Goal: Transaction & Acquisition: Purchase product/service

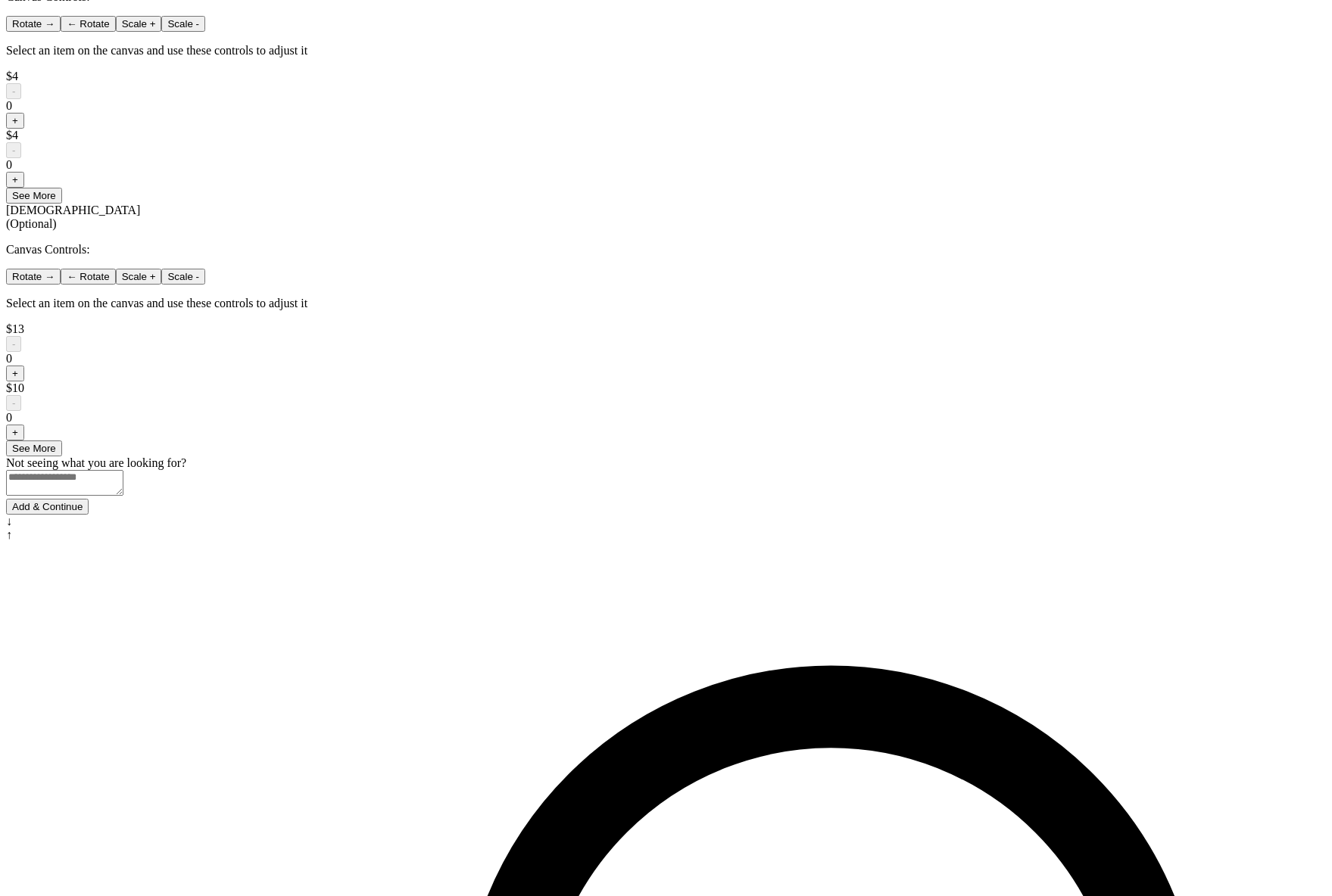
scroll to position [942, 0]
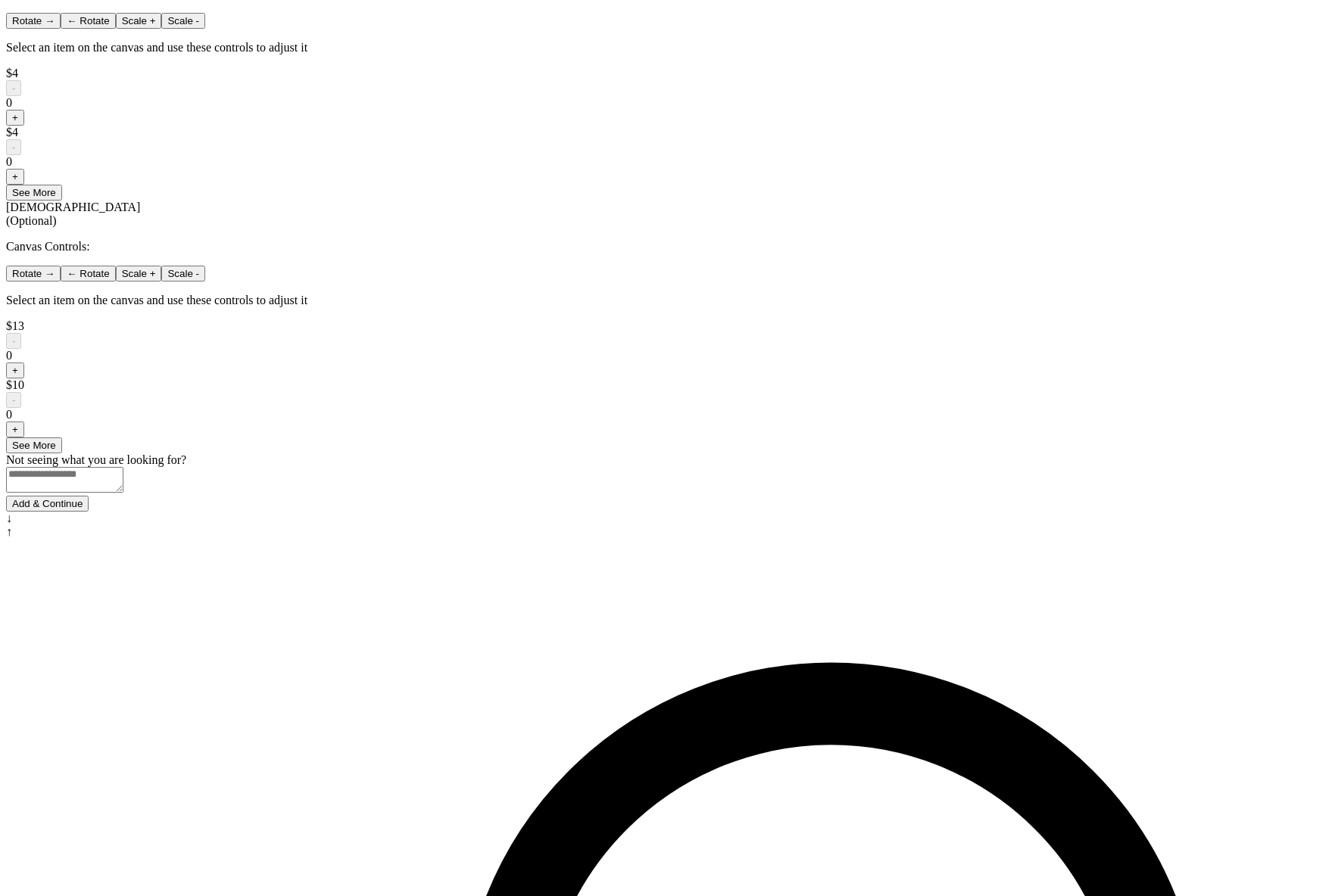
click at [88, 512] on button "Add & Continue" at bounding box center [47, 504] width 82 height 16
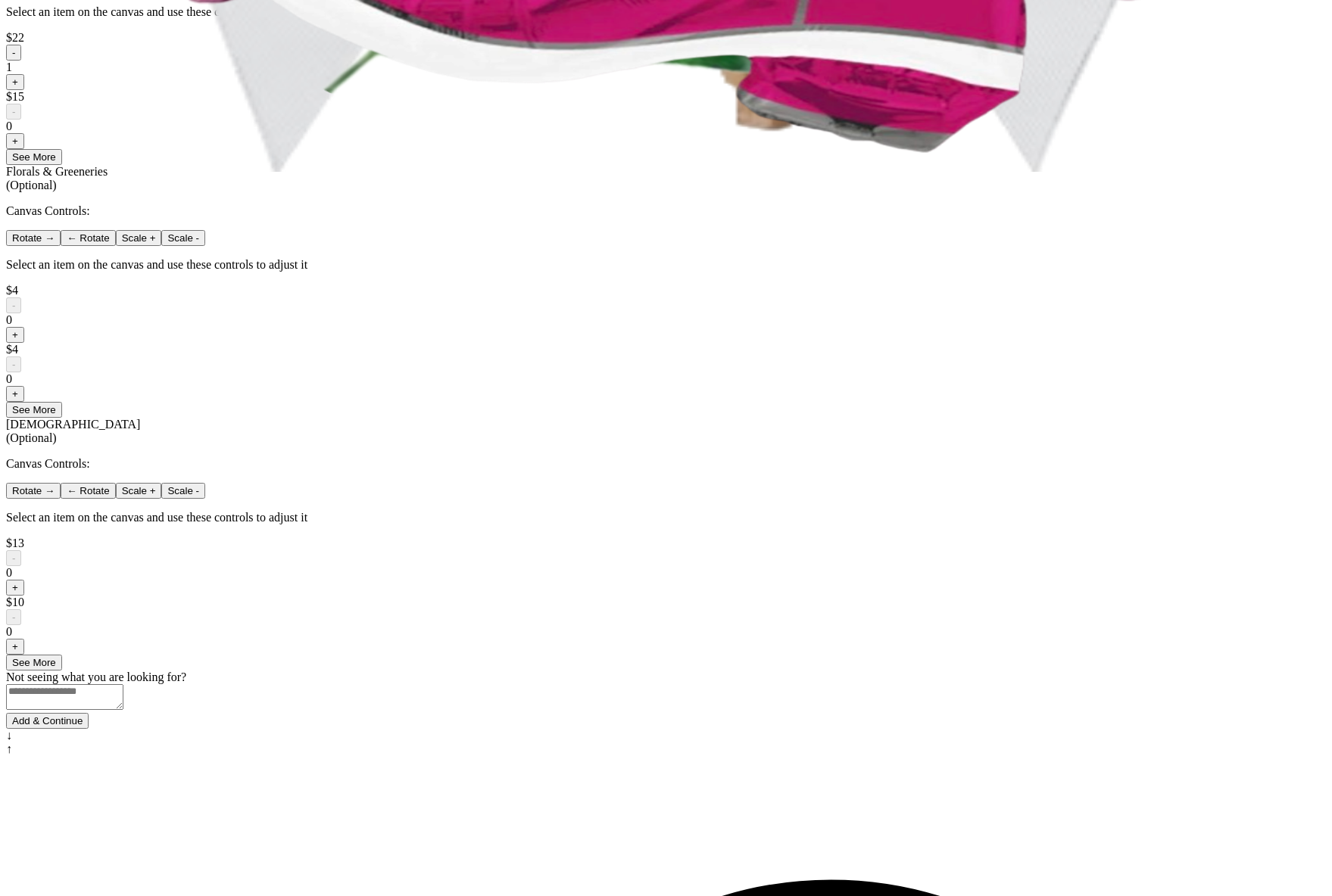
scroll to position [0, 0]
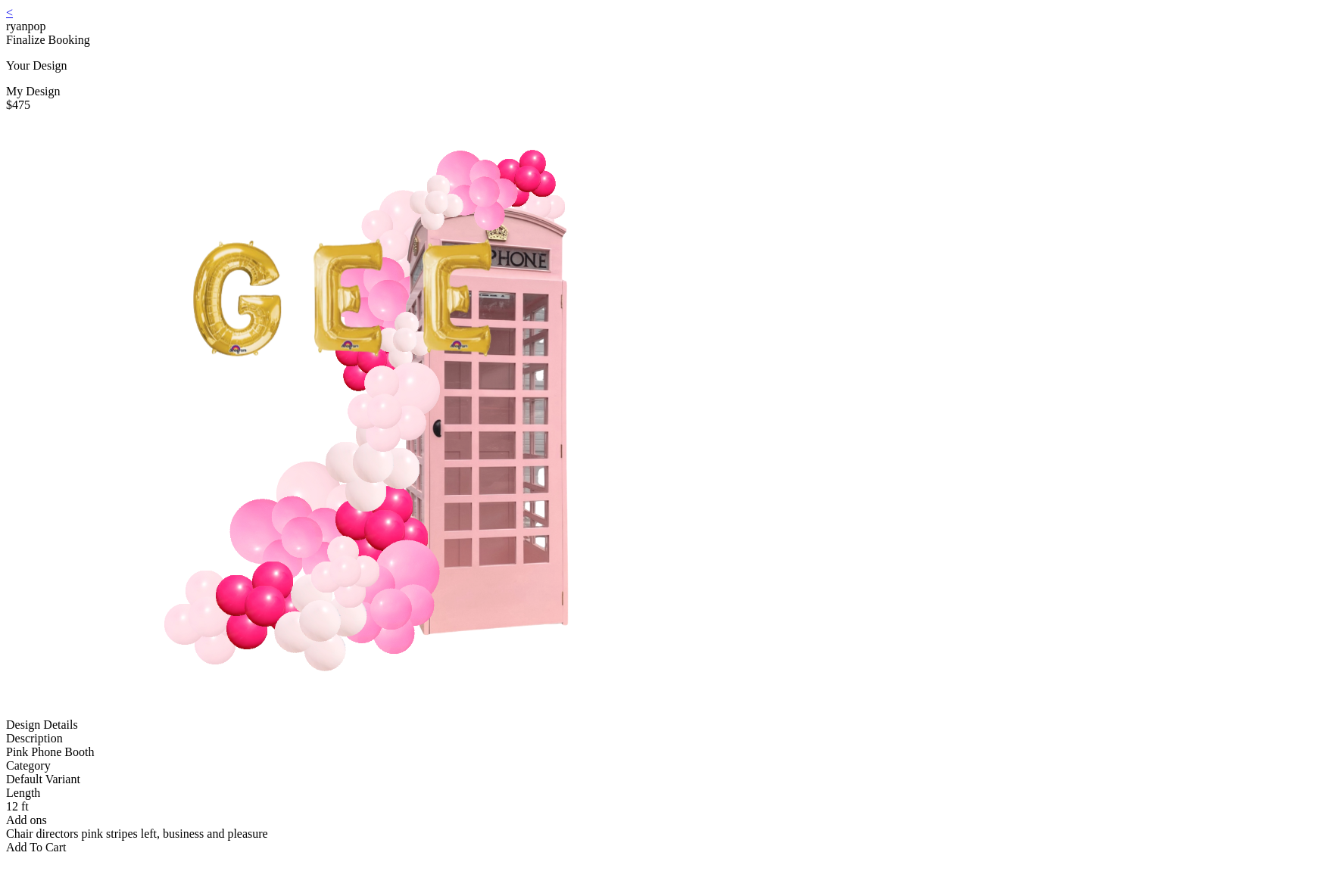
click at [430, 18] on div "< ryanpop Finalize Booking Your Design My Design $475 Design Details Descriptio…" at bounding box center [666, 430] width 1320 height 848
click at [13, 19] on link "<" at bounding box center [9, 12] width 7 height 13
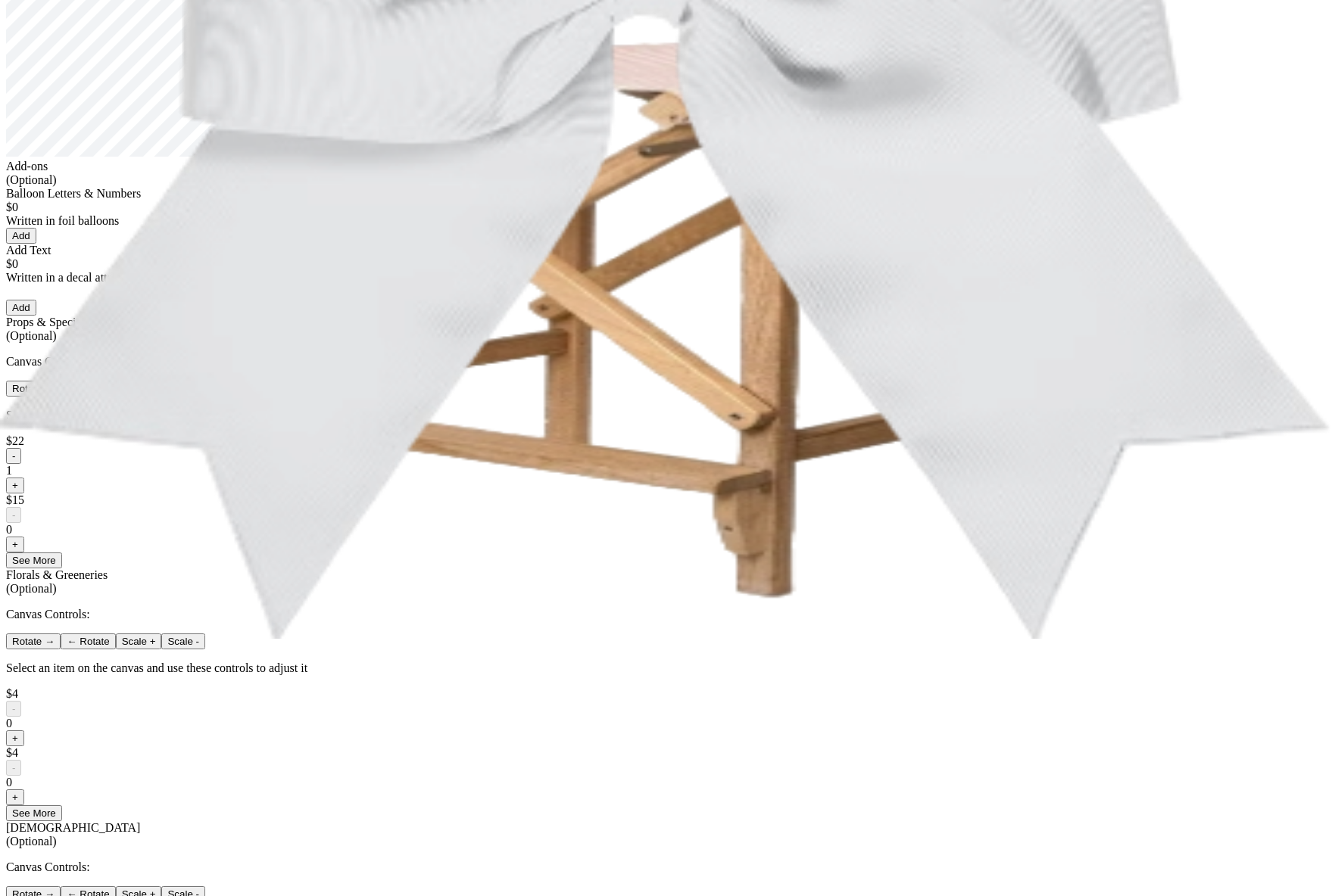
scroll to position [1, 0]
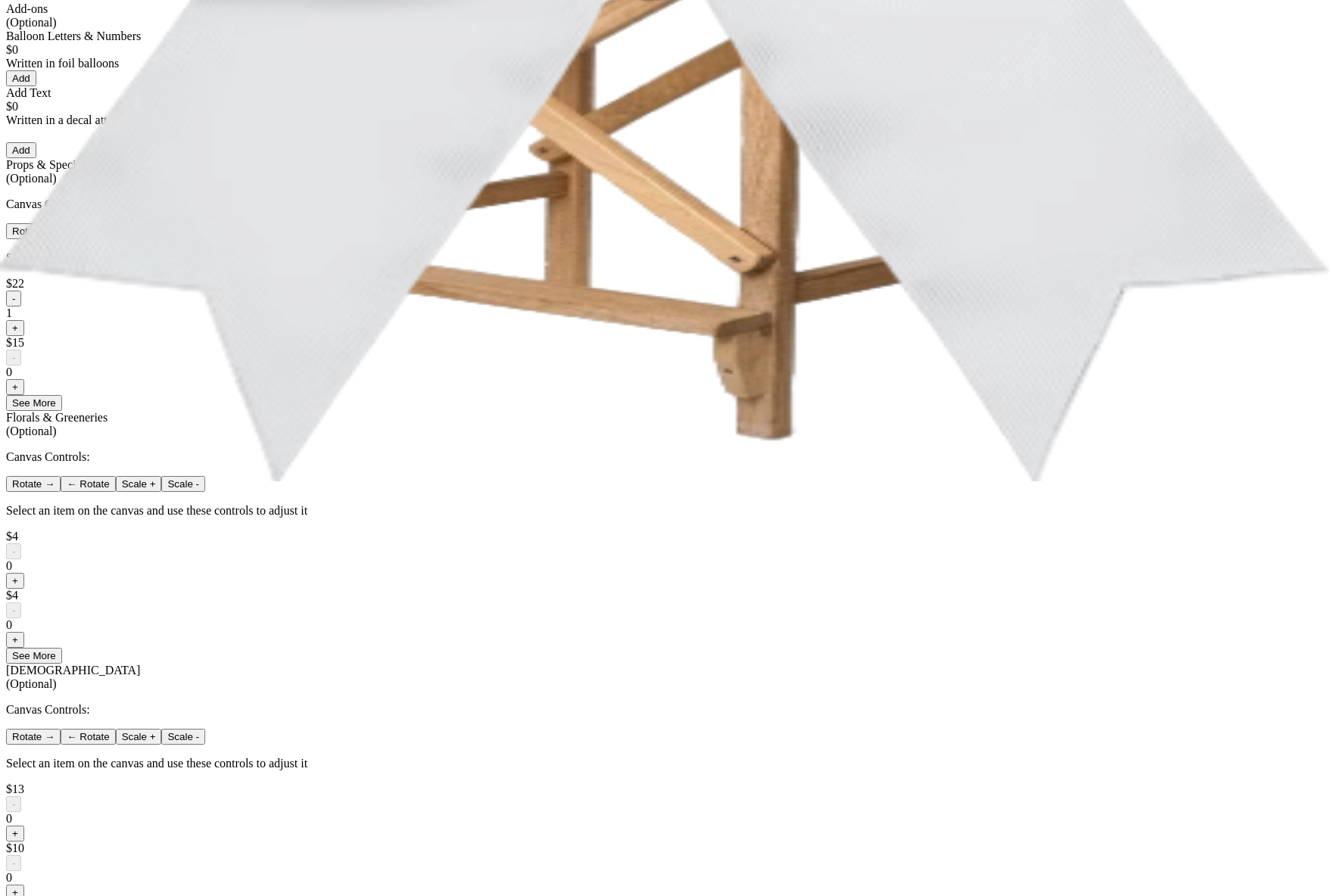
scroll to position [508, 0]
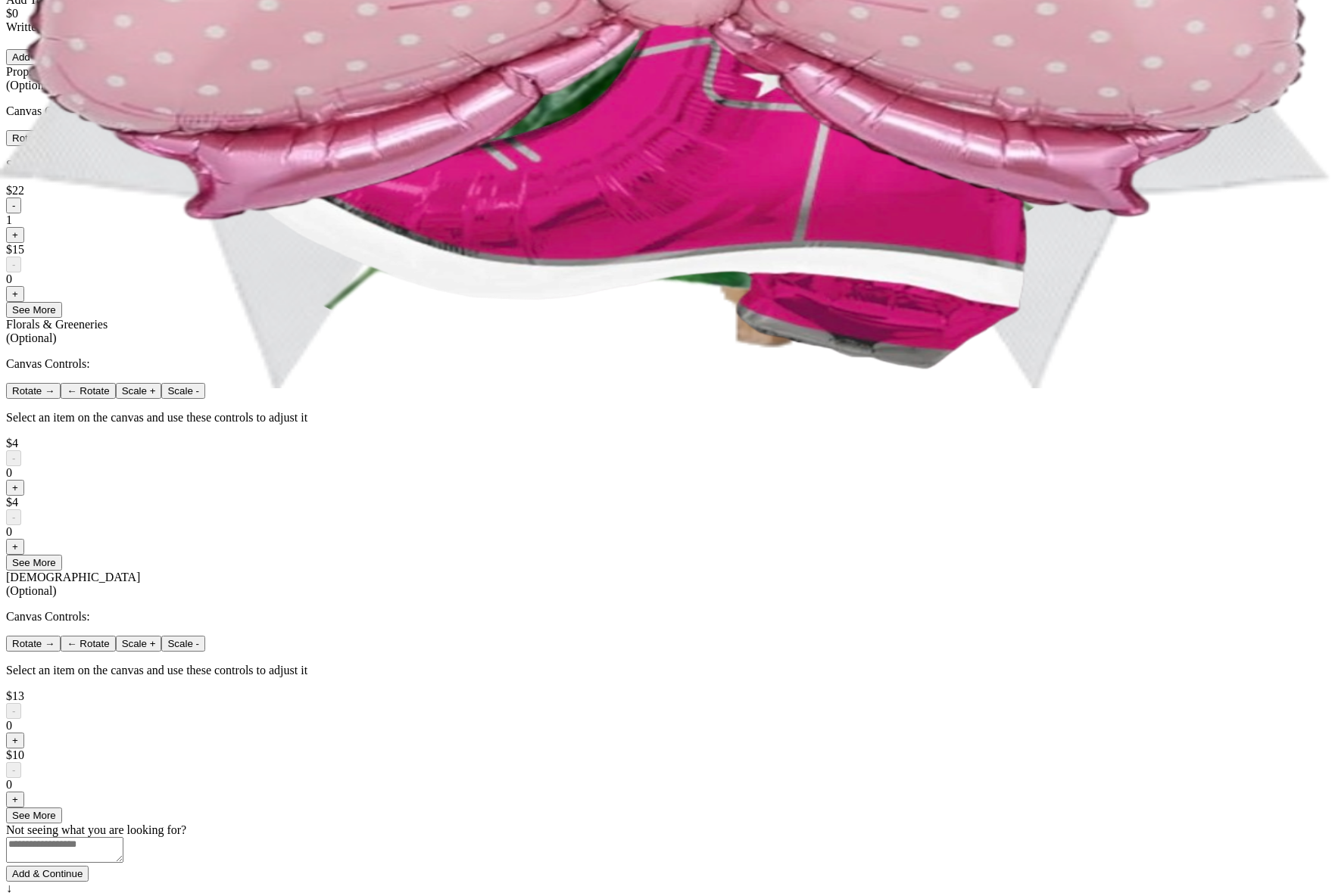
click at [21, 214] on button "-" at bounding box center [13, 206] width 15 height 16
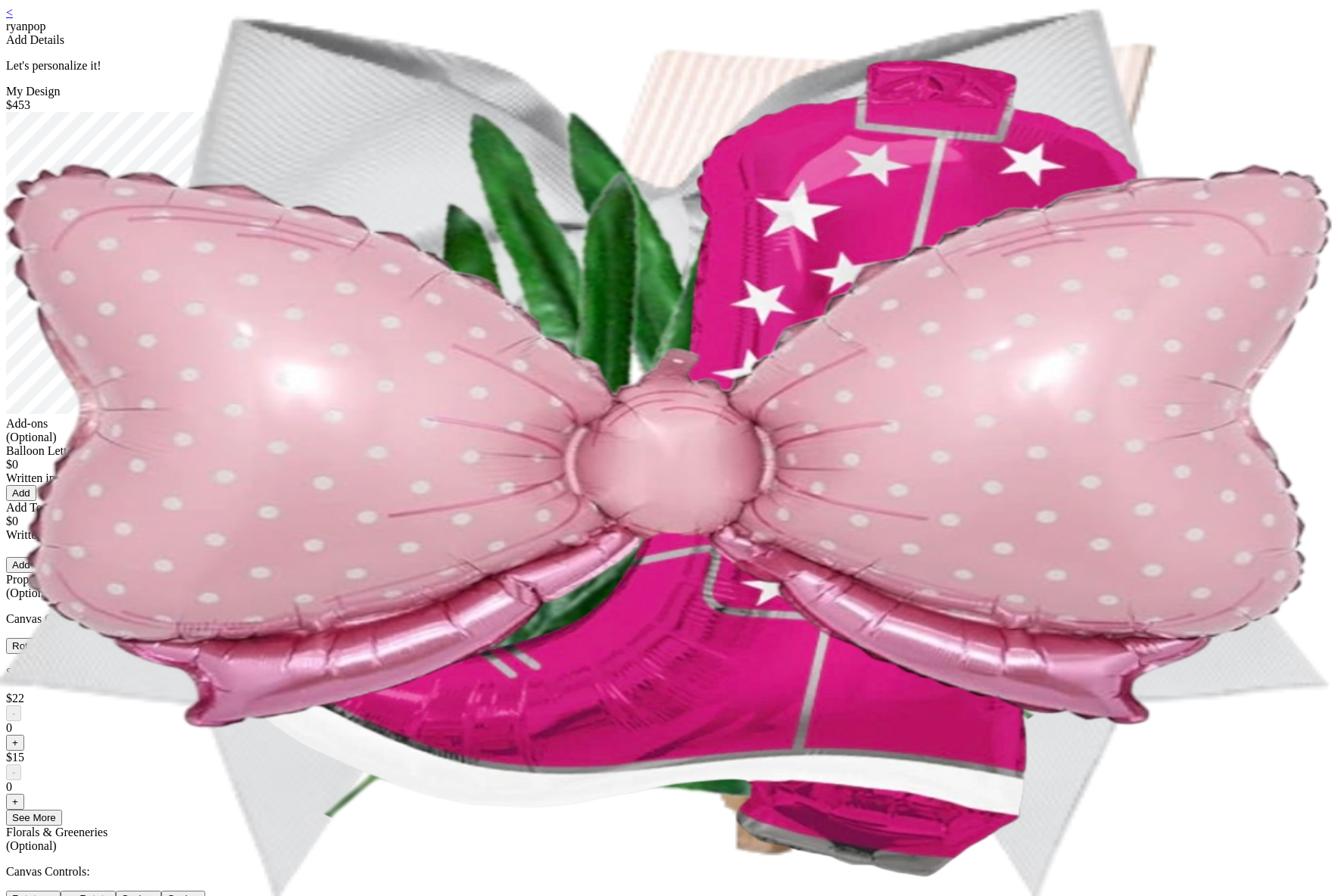
click at [37, 501] on button "Add" at bounding box center [21, 493] width 31 height 16
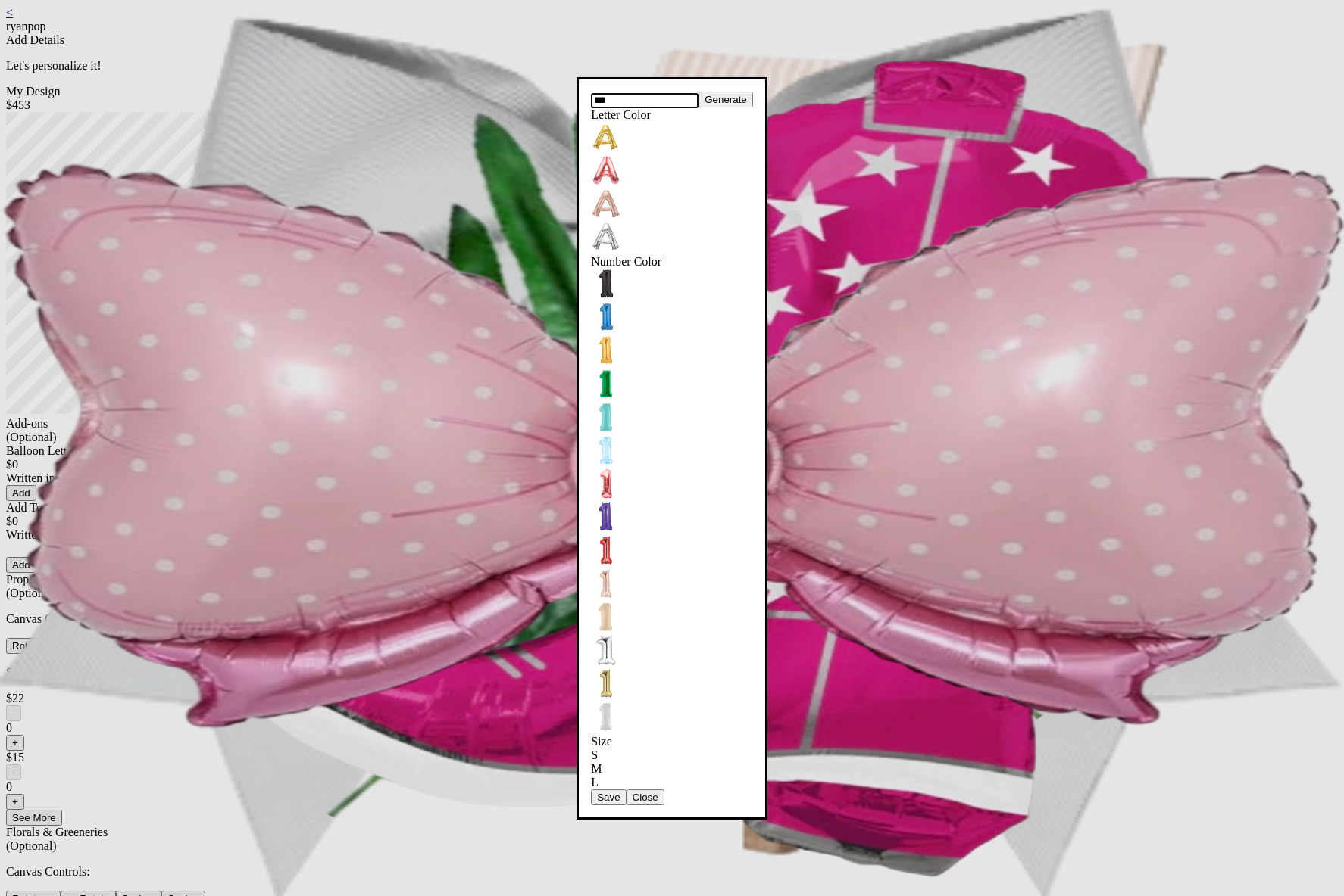
type input "***"
click at [626, 790] on button "Save" at bounding box center [607, 798] width 35 height 16
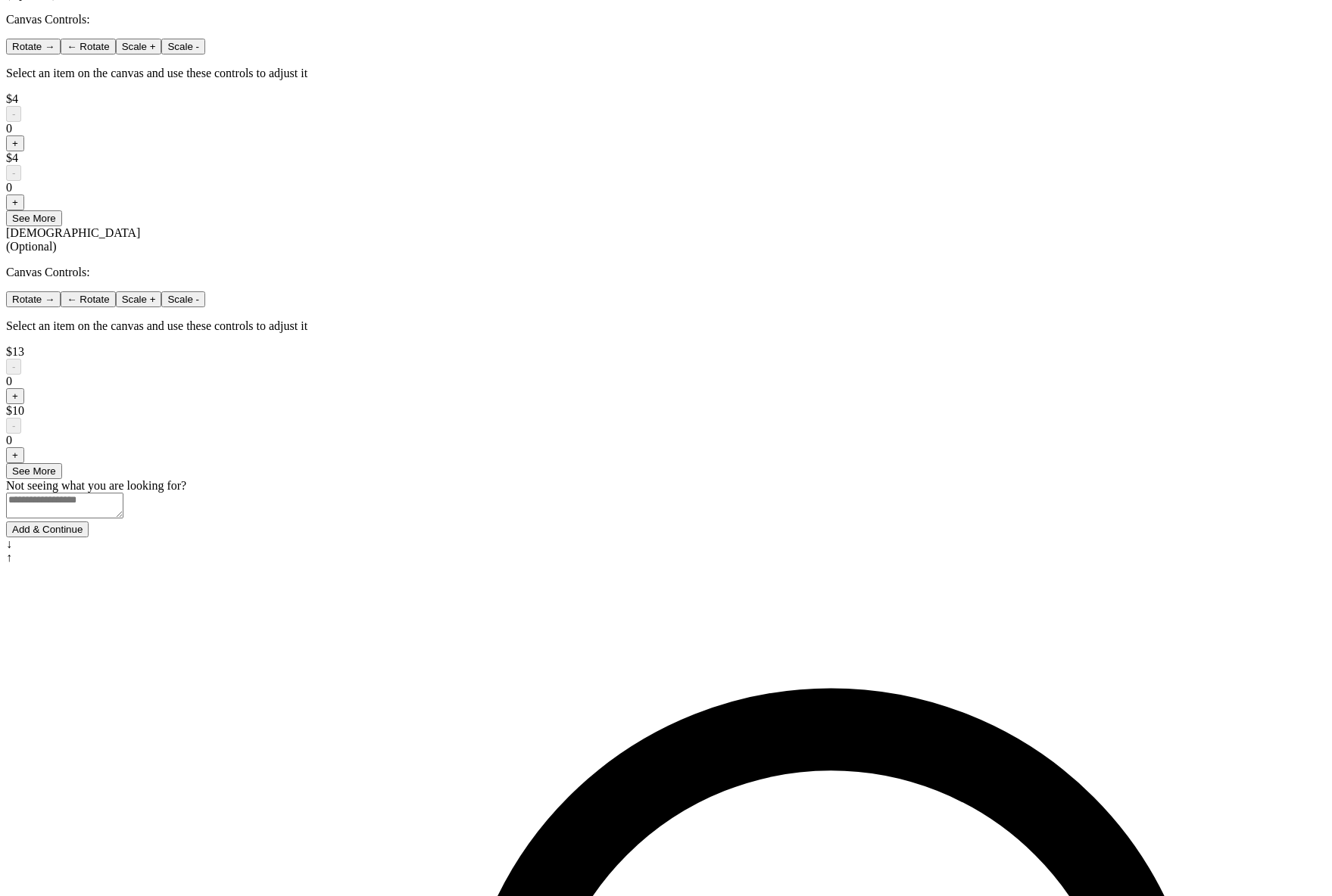
scroll to position [942, 0]
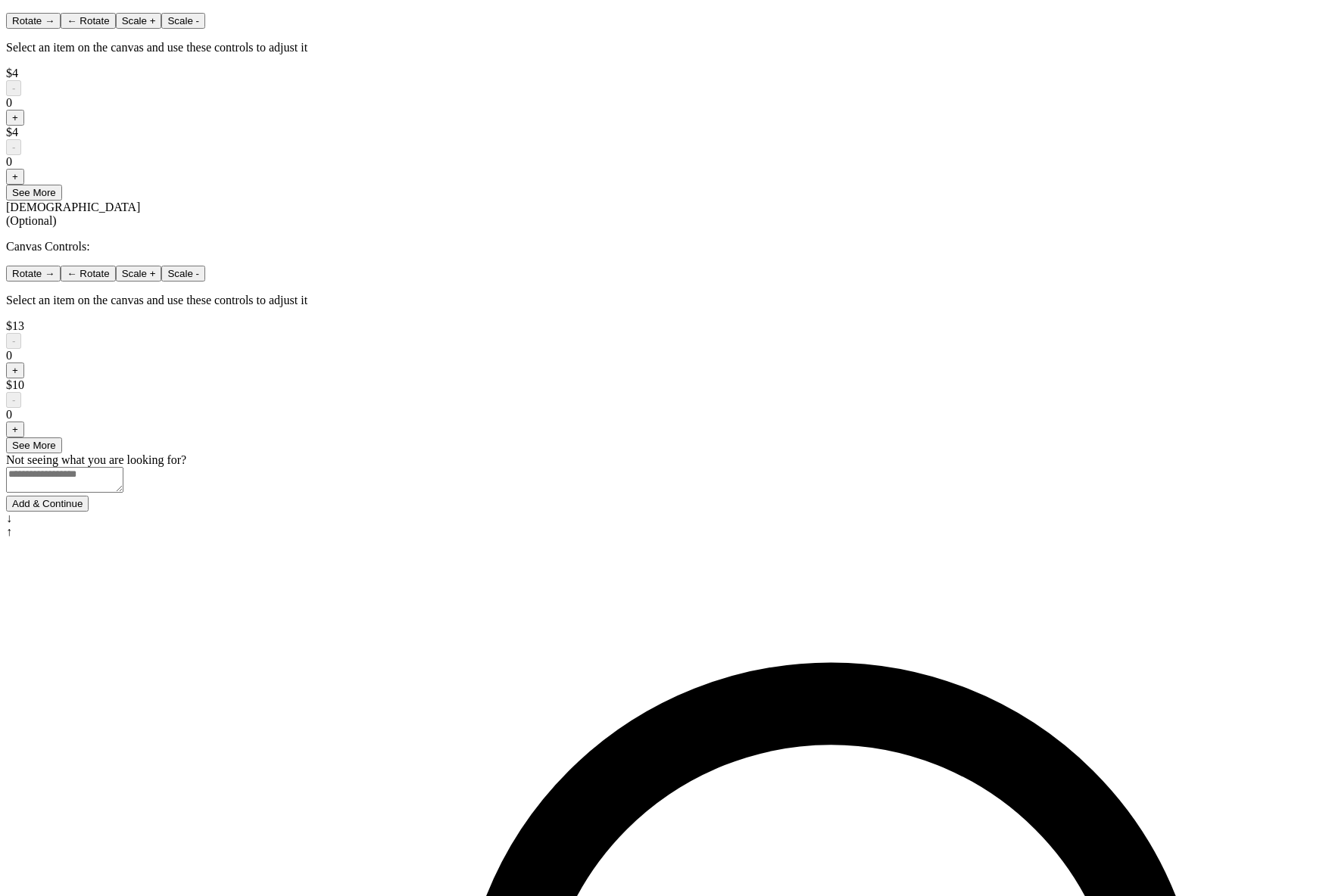
click at [88, 512] on button "Add & Continue" at bounding box center [47, 504] width 82 height 16
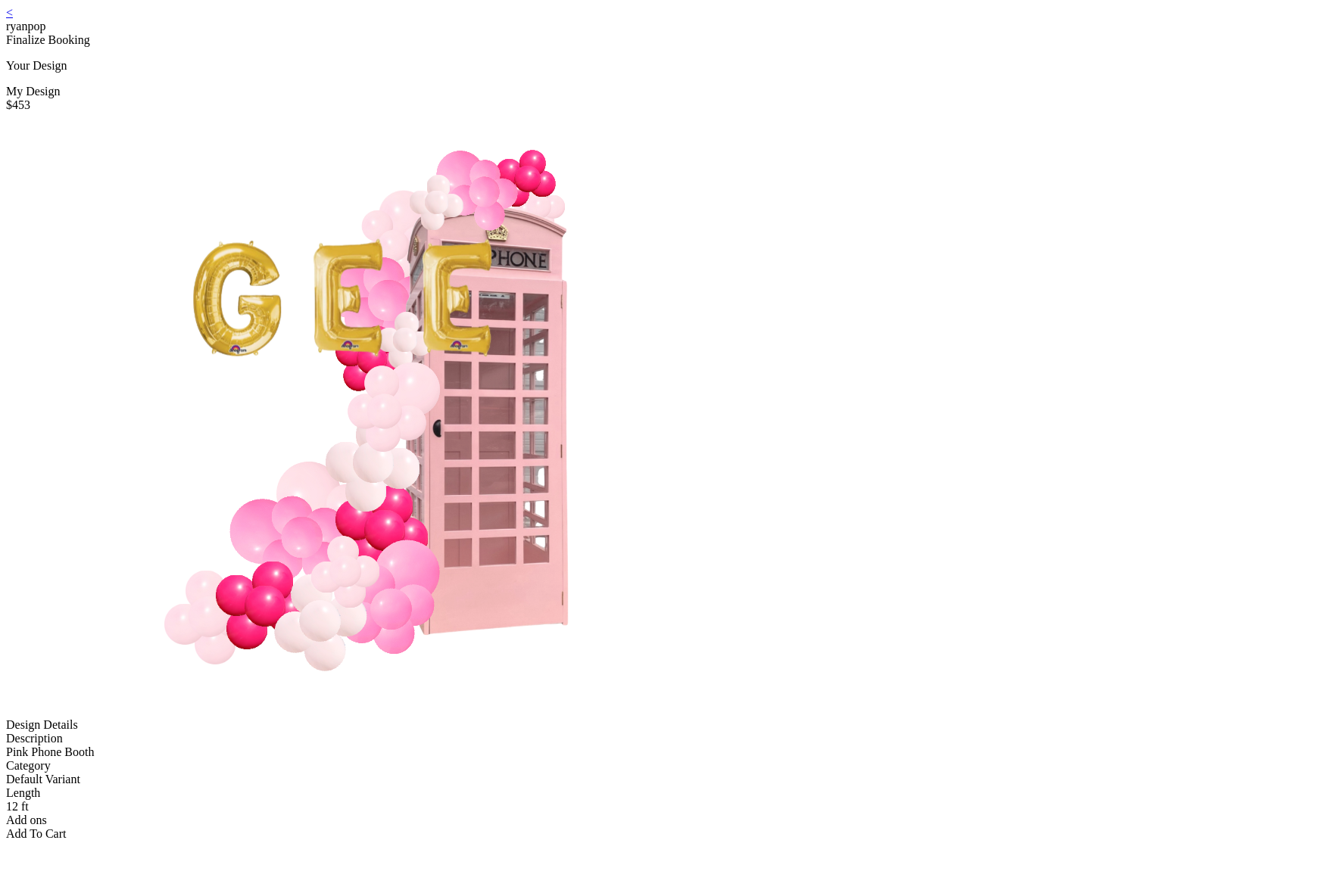
click at [13, 19] on link "<" at bounding box center [9, 12] width 7 height 13
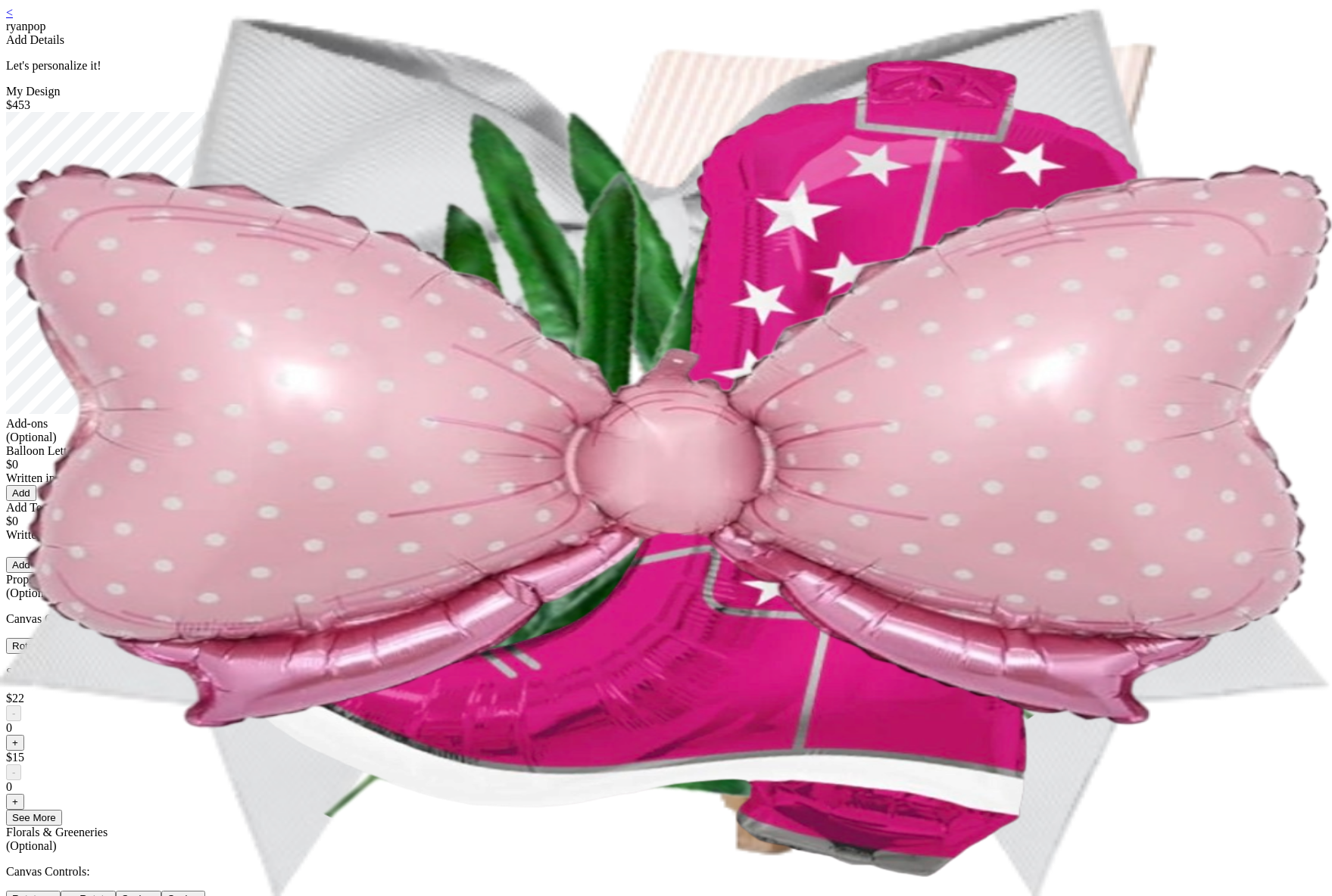
click at [648, 501] on div "Generate Letter Color Number Color Size S M L Save Close Add" at bounding box center [666, 493] width 1320 height 16
click at [37, 501] on button "Add" at bounding box center [21, 493] width 31 height 16
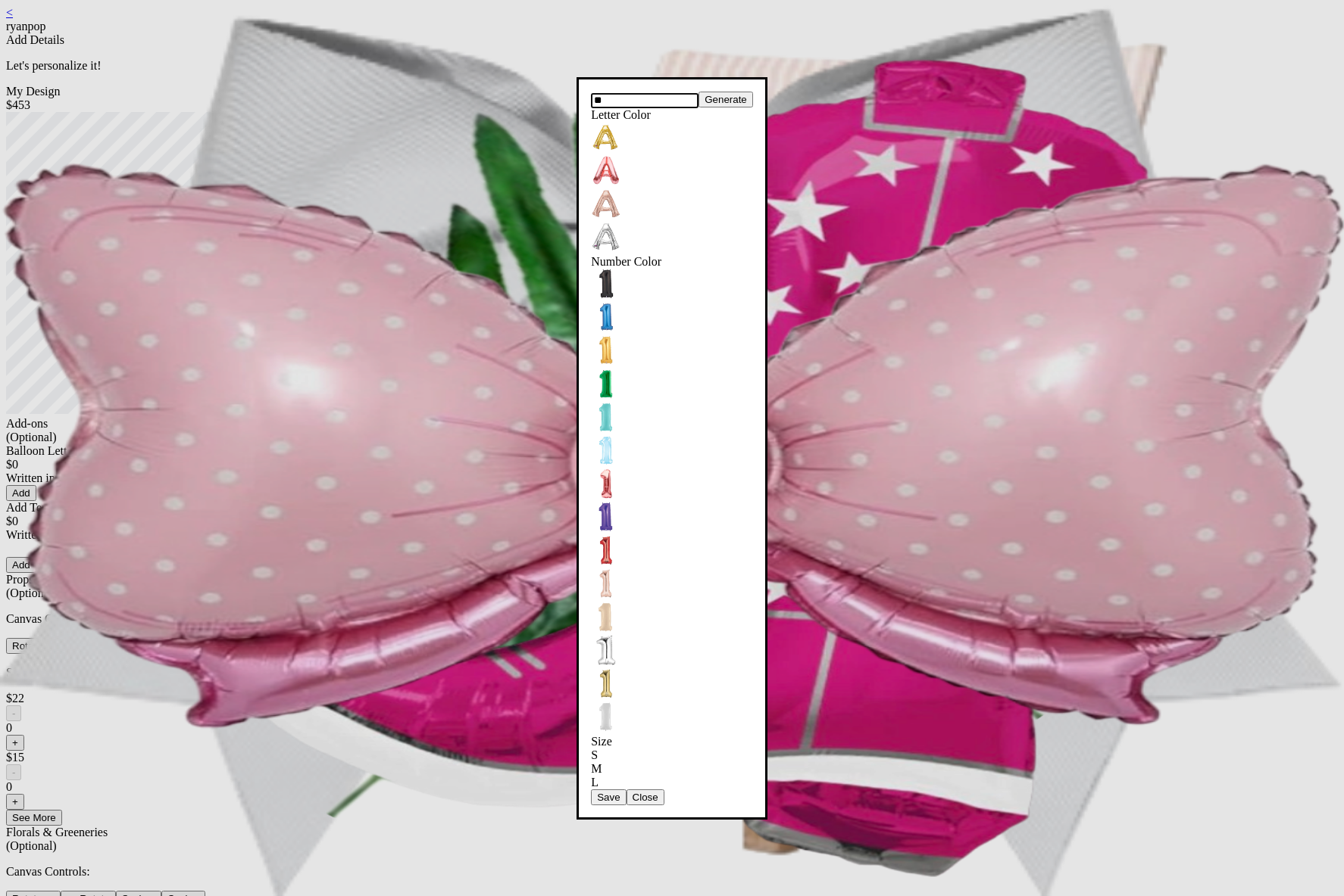
type input "**"
click at [629, 790] on form "Save Close" at bounding box center [672, 798] width 162 height 16
drag, startPoint x: 631, startPoint y: 615, endPoint x: 622, endPoint y: 612, distance: 9.5
click at [626, 790] on button "Save" at bounding box center [607, 798] width 35 height 16
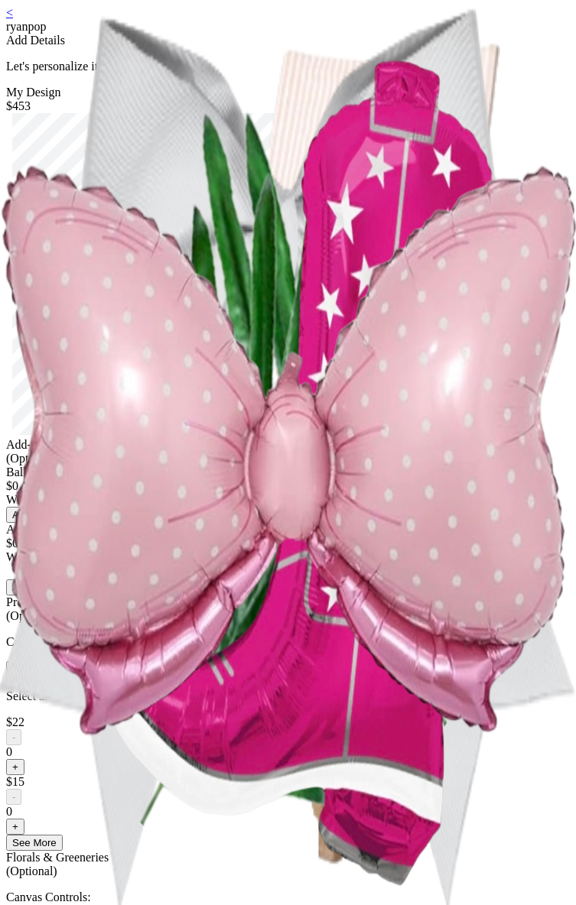
click at [37, 523] on button "Add" at bounding box center [21, 515] width 31 height 16
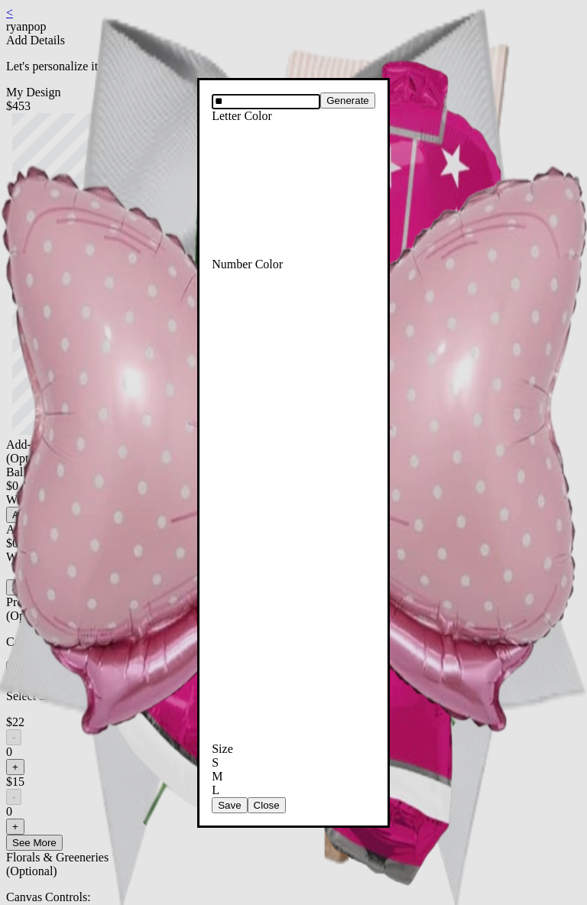
type input "**"
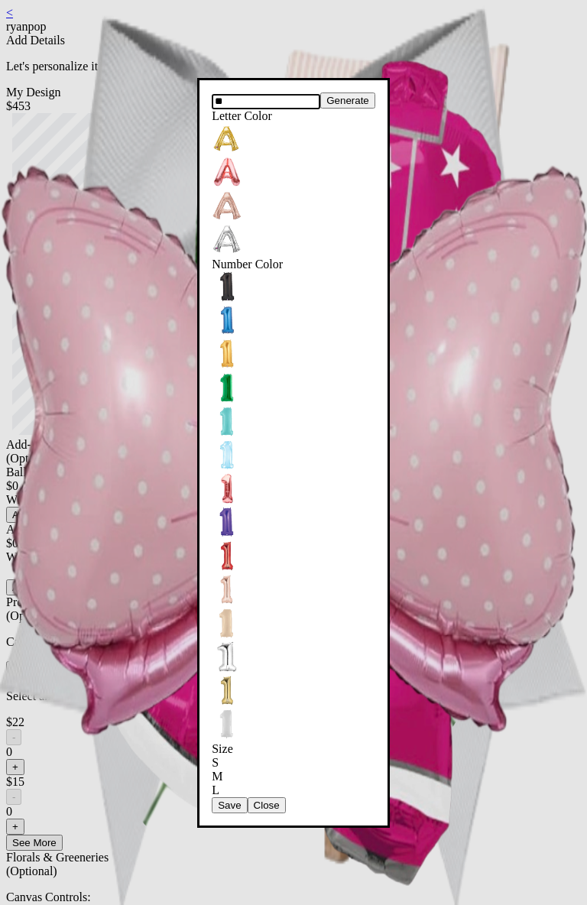
click at [247, 798] on button "Save" at bounding box center [229, 806] width 35 height 16
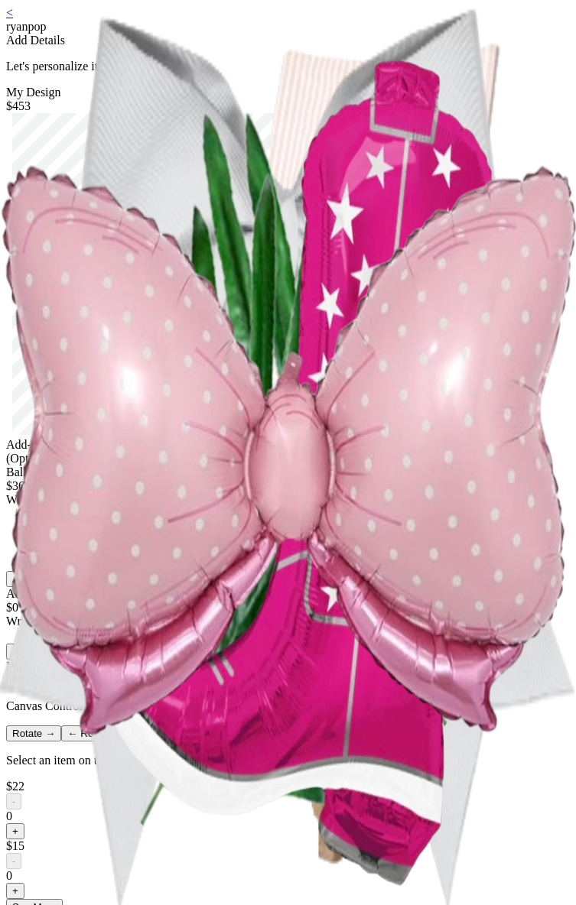
click at [37, 587] on button "Add" at bounding box center [21, 579] width 31 height 16
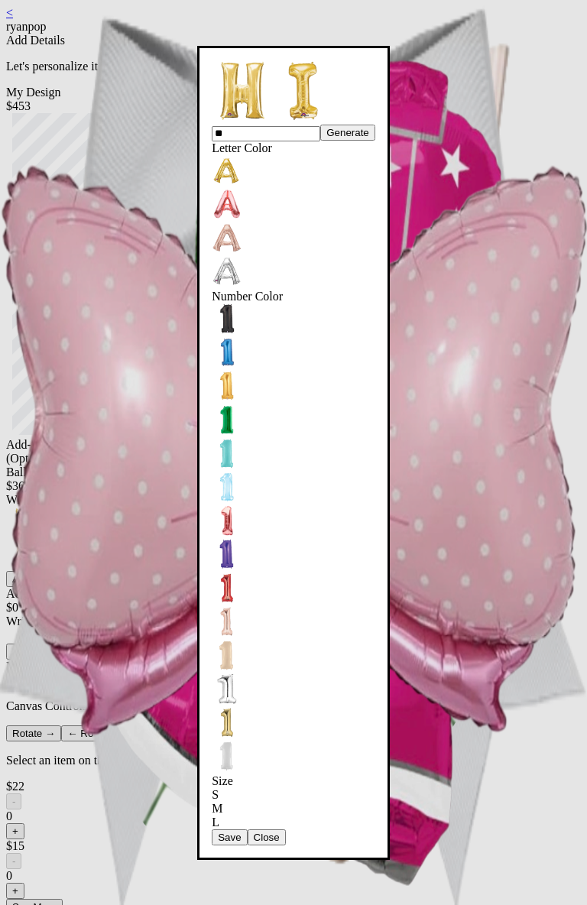
click at [247, 830] on button "Save" at bounding box center [229, 838] width 35 height 16
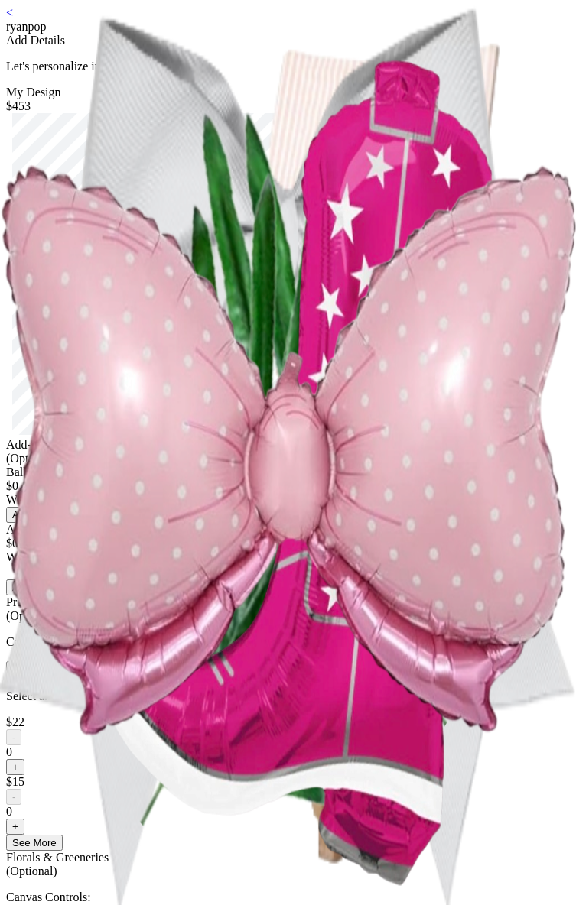
click at [294, 523] on div "Generate Letter Color Number Color Size S M L Save Close Add" at bounding box center [288, 515] width 564 height 16
click at [37, 523] on button "Add" at bounding box center [21, 515] width 31 height 16
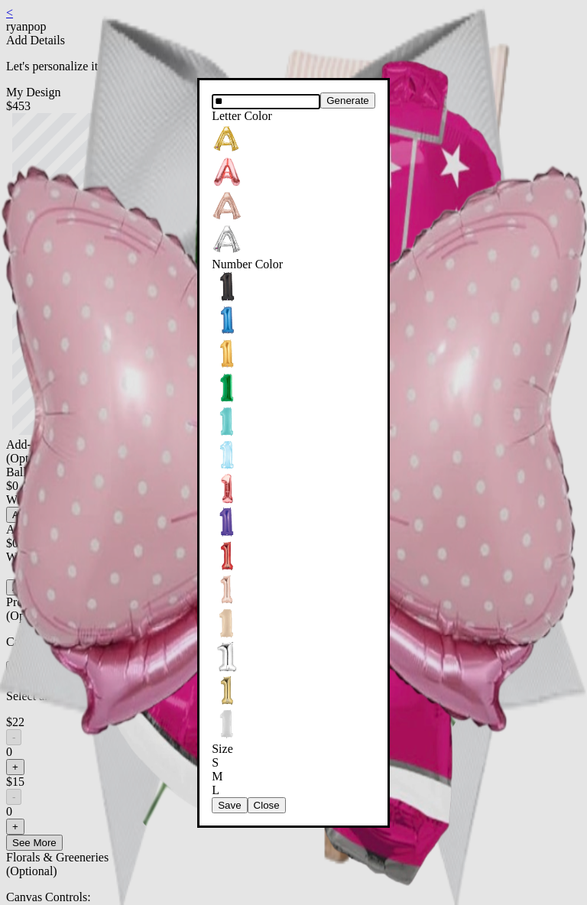
type input "**"
click at [247, 798] on button "Save" at bounding box center [229, 806] width 35 height 16
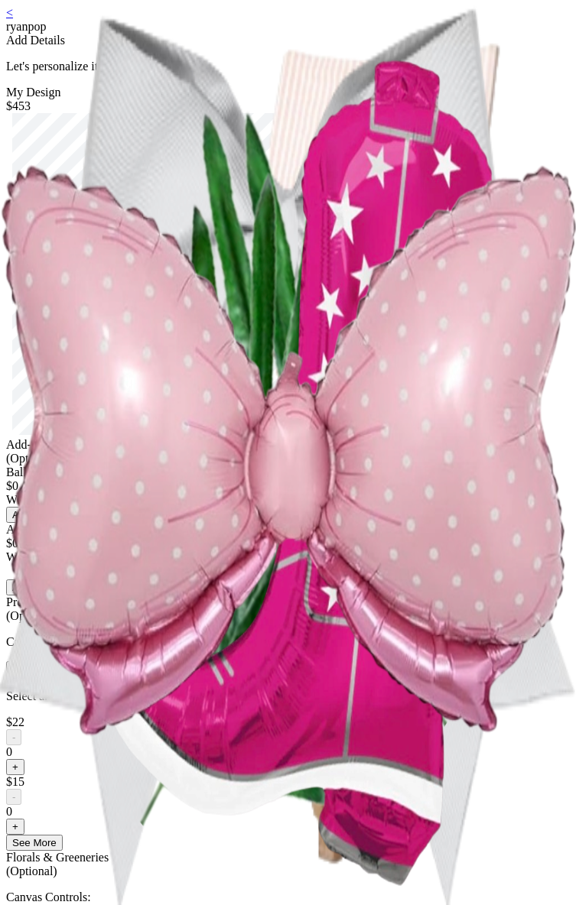
click at [37, 523] on button "Add" at bounding box center [21, 515] width 31 height 16
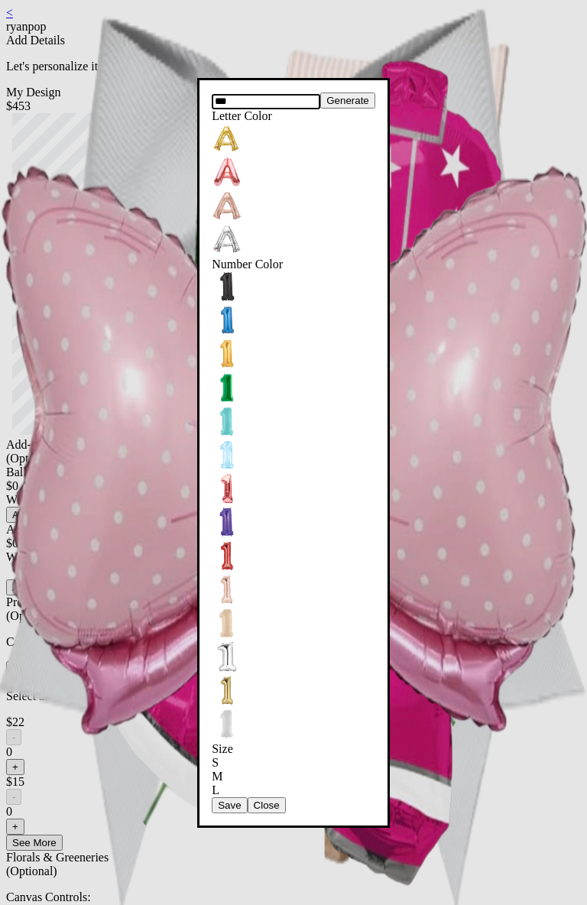
type input "***"
click at [247, 798] on button "Save" at bounding box center [229, 806] width 35 height 16
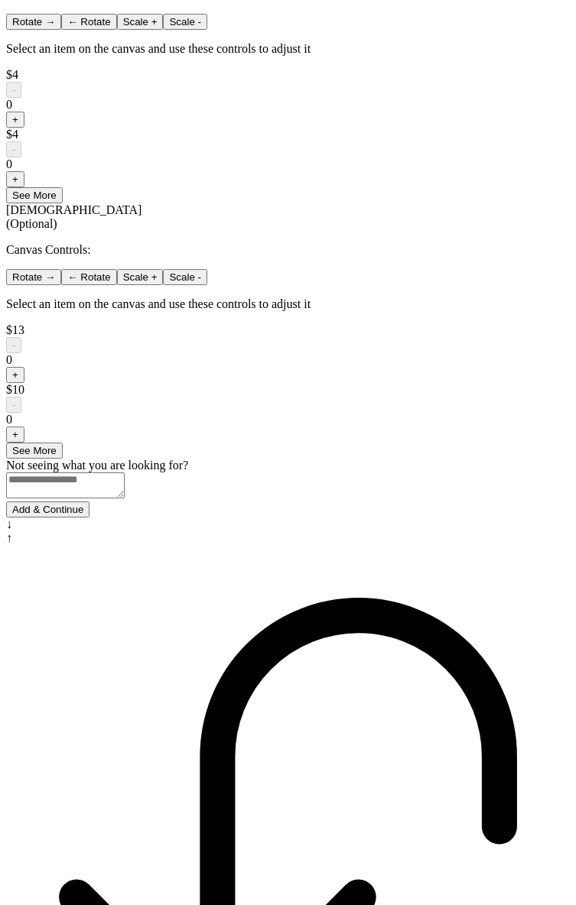
scroll to position [968, 0]
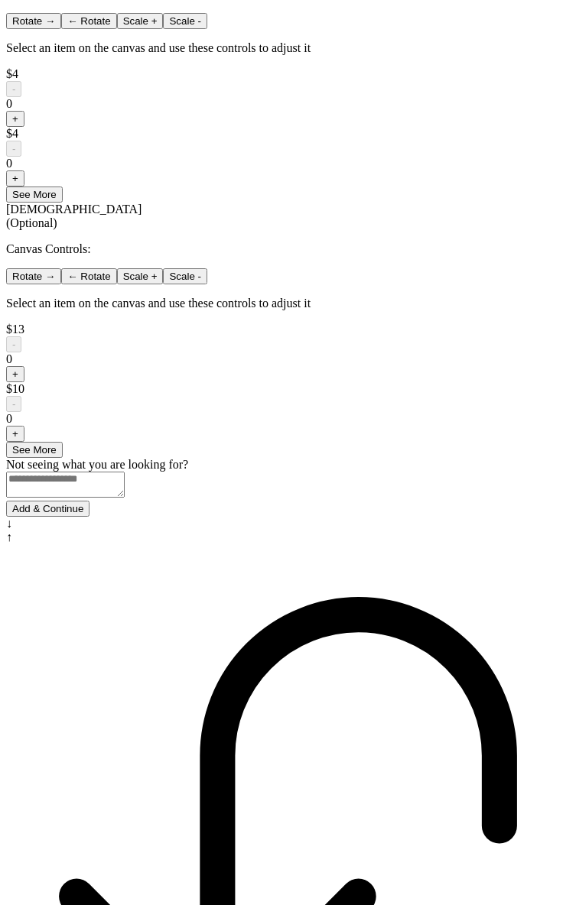
click at [24, 127] on button "+" at bounding box center [15, 119] width 18 height 16
click at [89, 517] on button "Add & Continue" at bounding box center [47, 509] width 83 height 16
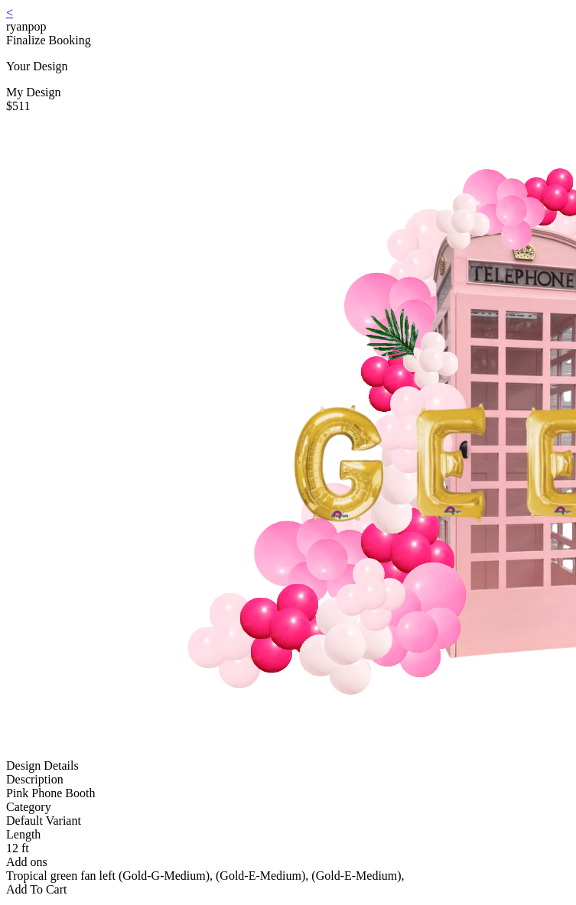
click at [61, 20] on div "< ryanpop" at bounding box center [288, 20] width 564 height 28
click at [13, 19] on link "<" at bounding box center [9, 12] width 7 height 13
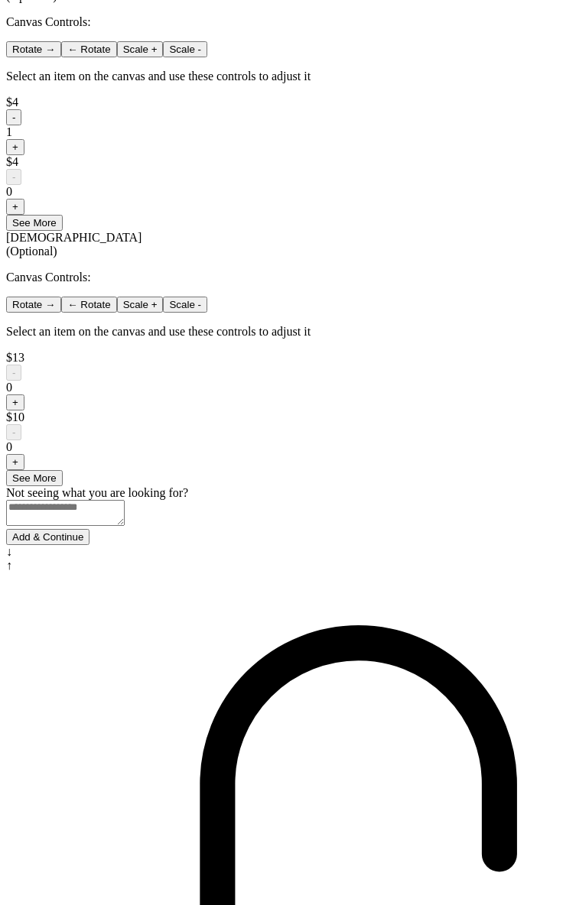
scroll to position [968, 0]
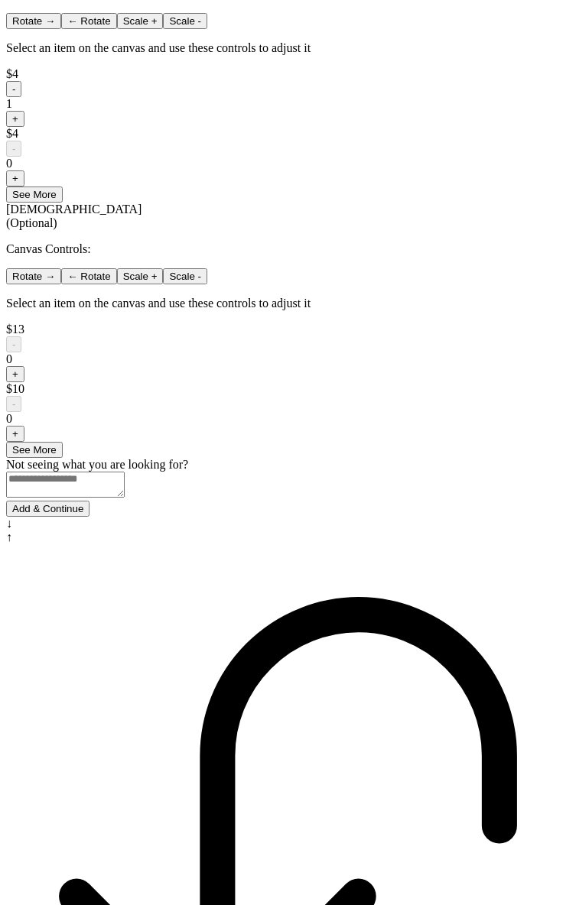
click at [89, 517] on button "Add & Continue" at bounding box center [47, 509] width 83 height 16
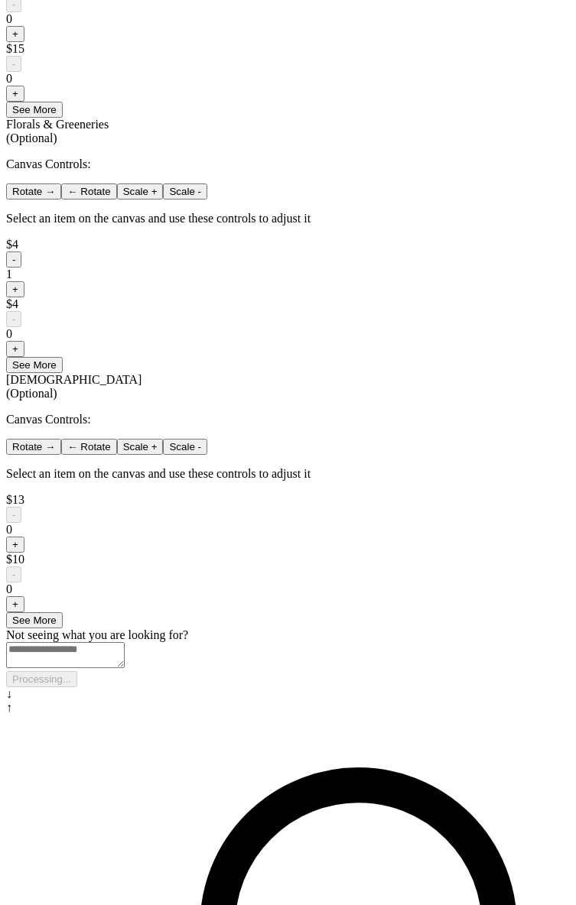
scroll to position [0, 0]
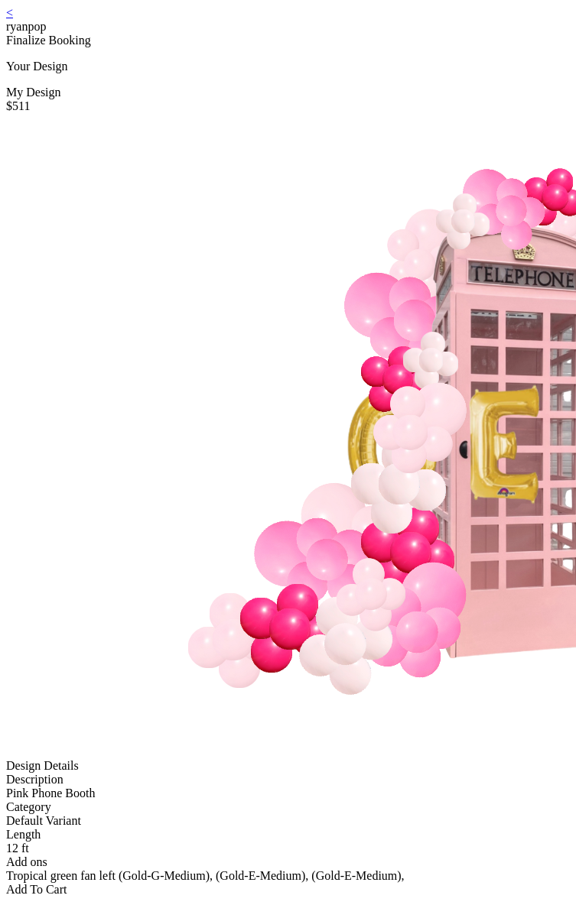
click at [64, 22] on div "< ryanpop" at bounding box center [288, 20] width 564 height 28
click at [60, 21] on div "< ryanpop" at bounding box center [288, 20] width 564 height 28
click at [13, 19] on link "<" at bounding box center [9, 12] width 7 height 13
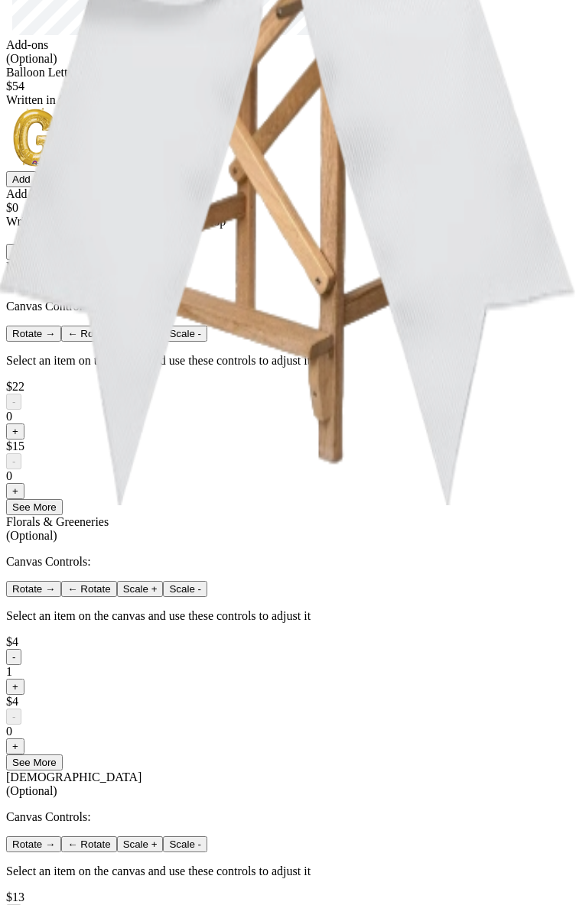
scroll to position [513, 0]
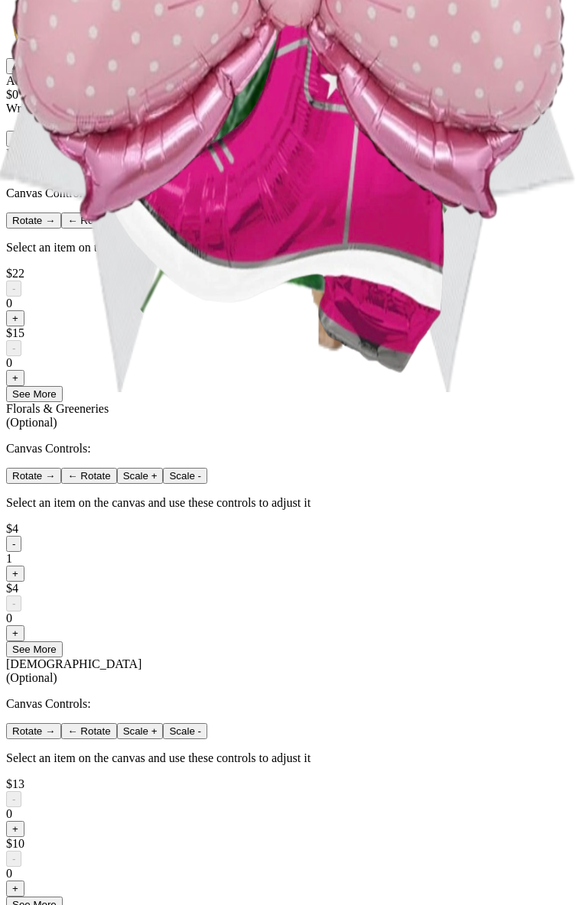
click at [191, 536] on div at bounding box center [288, 536] width 564 height 0
click at [21, 552] on button "-" at bounding box center [13, 544] width 15 height 16
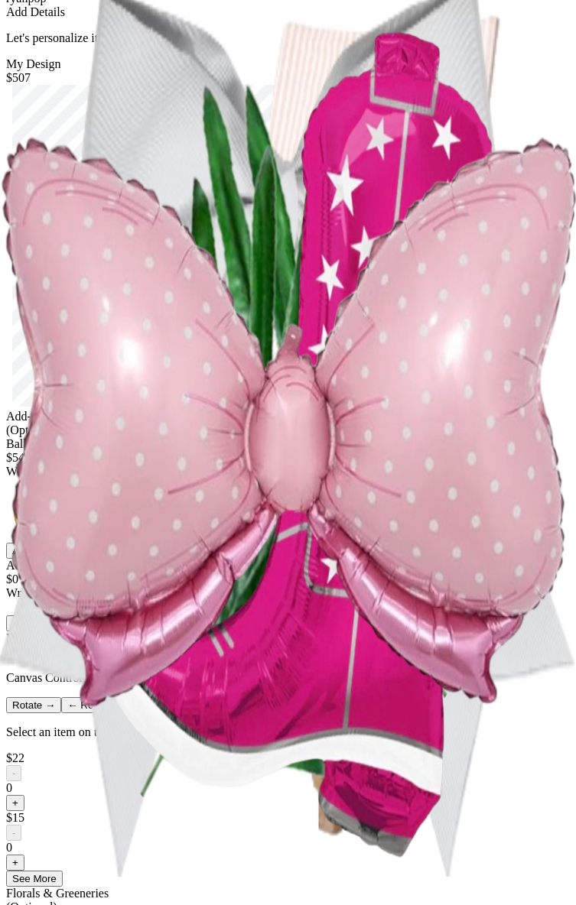
scroll to position [294, 0]
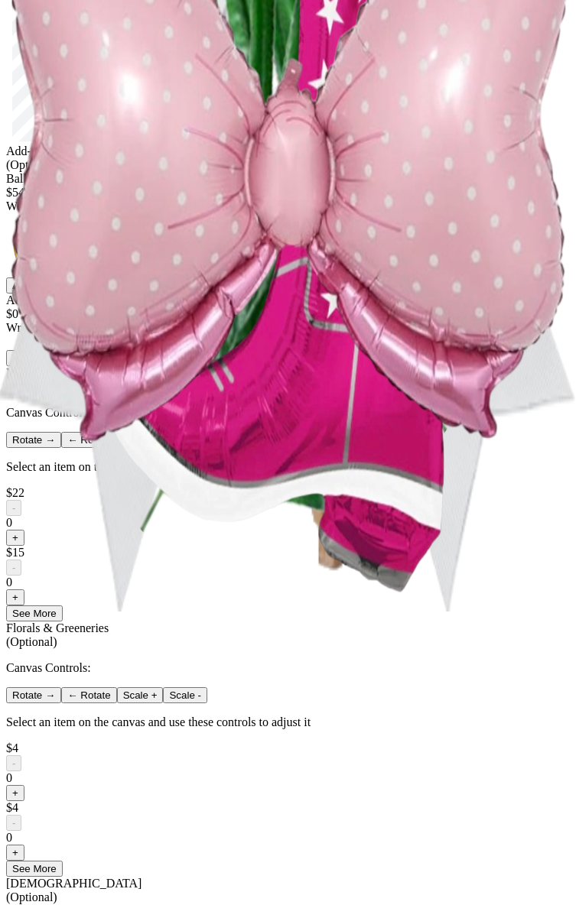
click at [24, 546] on button "+" at bounding box center [15, 538] width 18 height 16
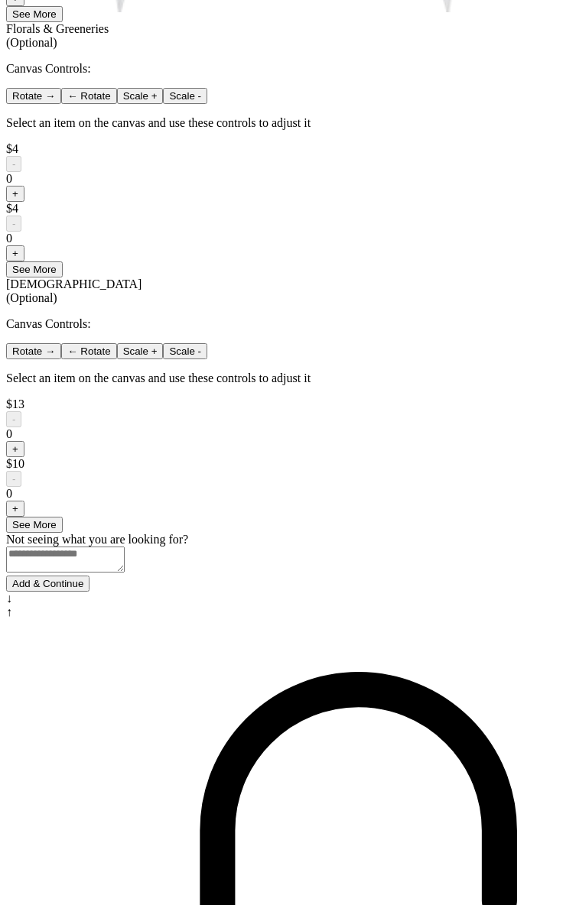
scroll to position [968, 0]
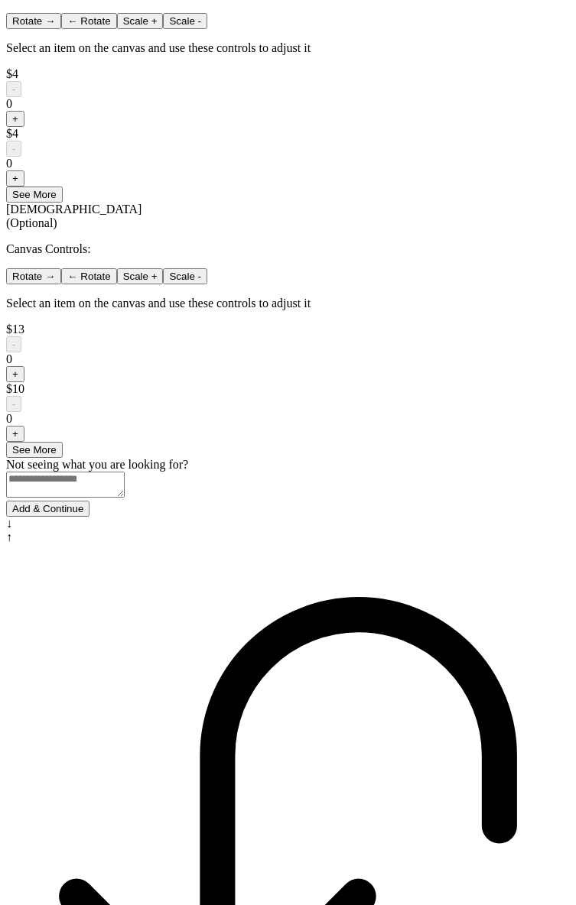
click at [89, 517] on button "Add & Continue" at bounding box center [47, 509] width 83 height 16
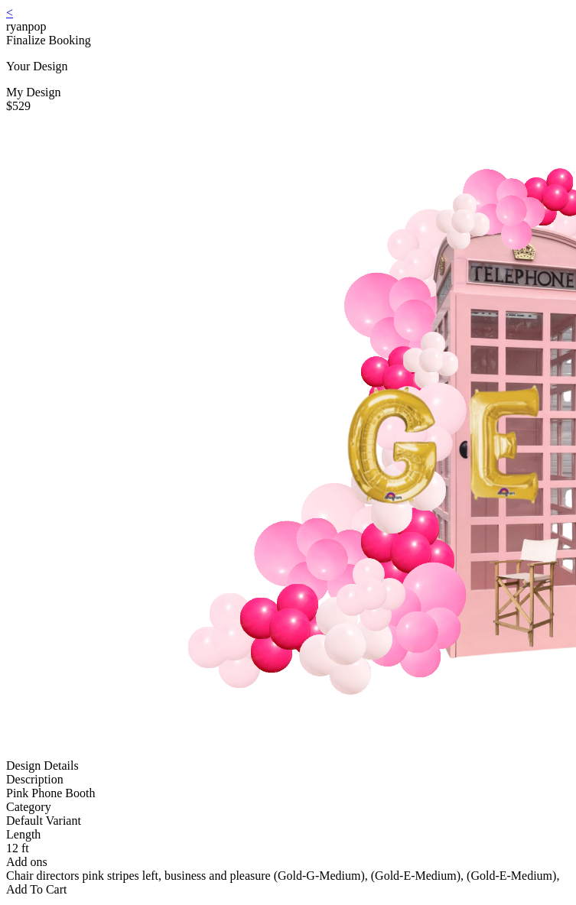
click at [13, 19] on link "<" at bounding box center [9, 12] width 7 height 13
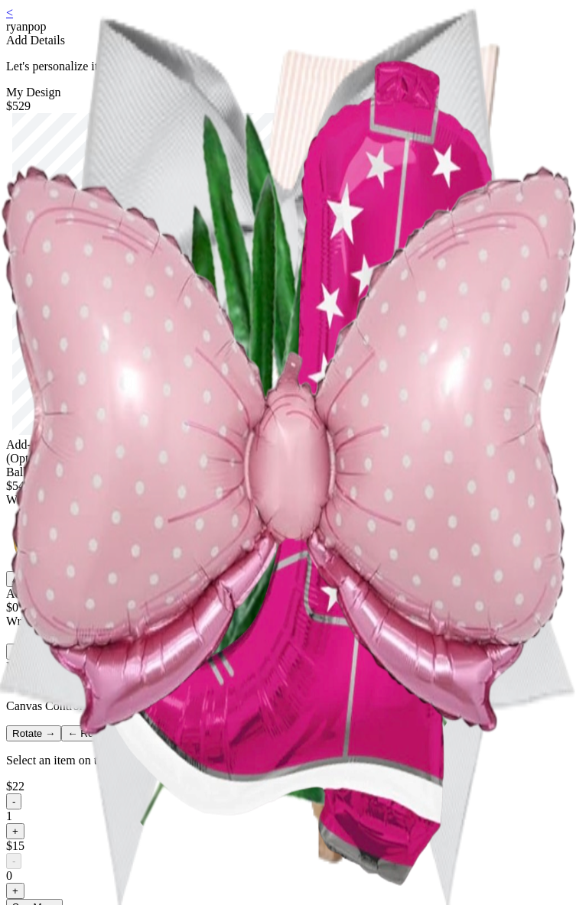
click at [494, 408] on div at bounding box center [294, 274] width 576 height 322
click at [287, 587] on div "Generate Letter Color Number Color Size S M L Save Close Add" at bounding box center [288, 547] width 564 height 80
click at [37, 587] on button "Add" at bounding box center [21, 579] width 31 height 16
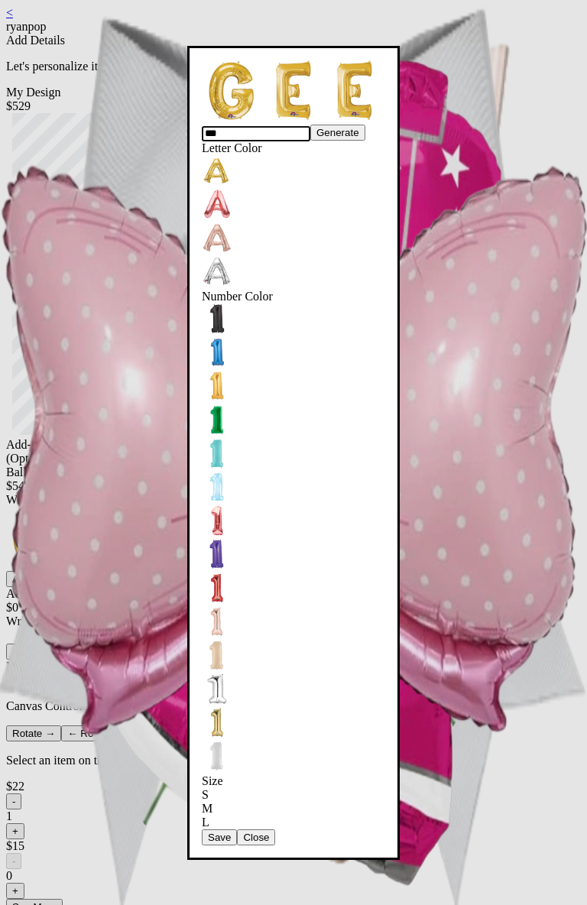
type input "***"
click at [235, 830] on button "Save" at bounding box center [219, 838] width 35 height 16
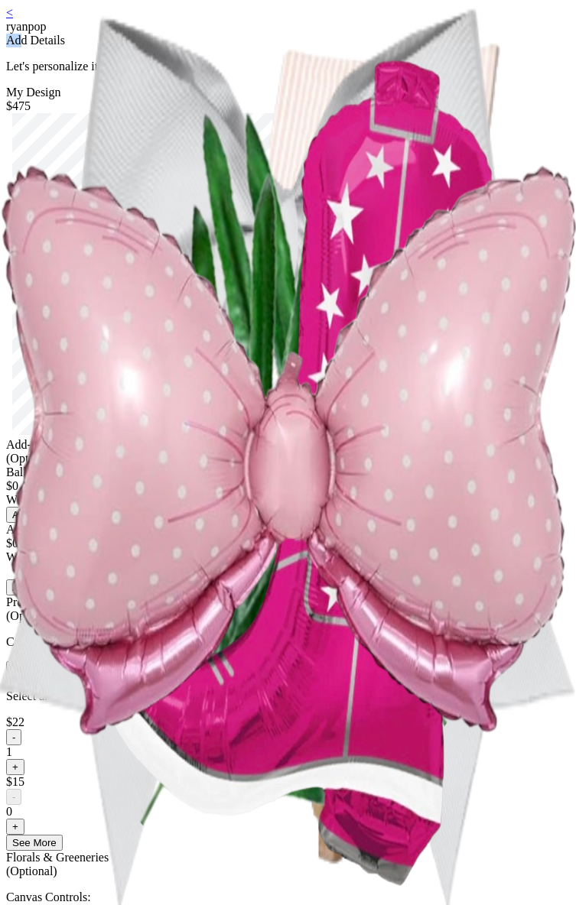
click at [271, 47] on div "Add Details" at bounding box center [288, 41] width 564 height 14
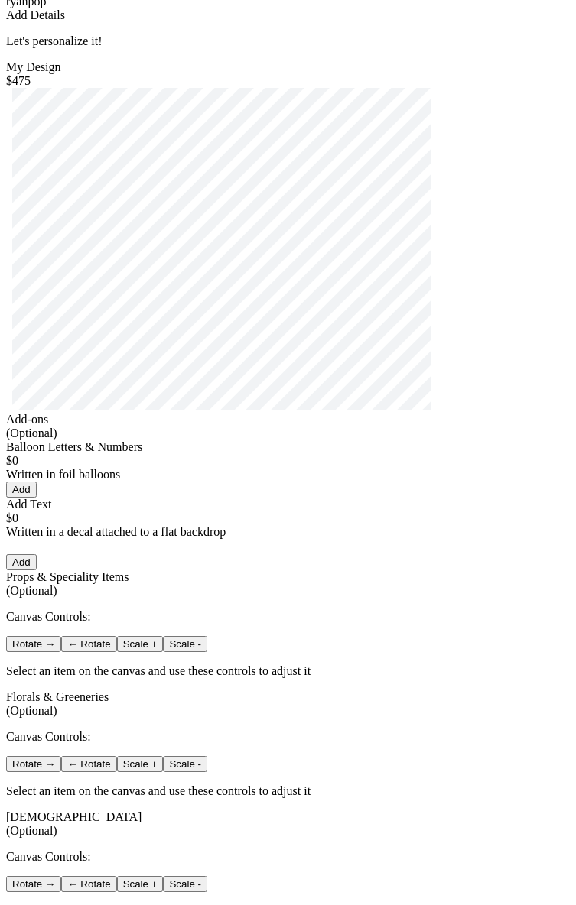
scroll to position [31, 0]
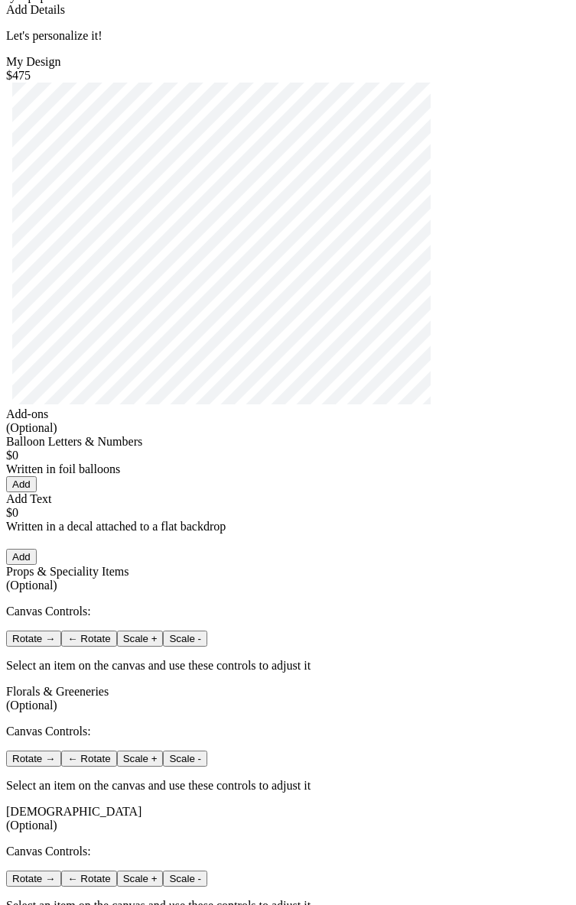
click at [37, 492] on button "Add" at bounding box center [21, 484] width 31 height 16
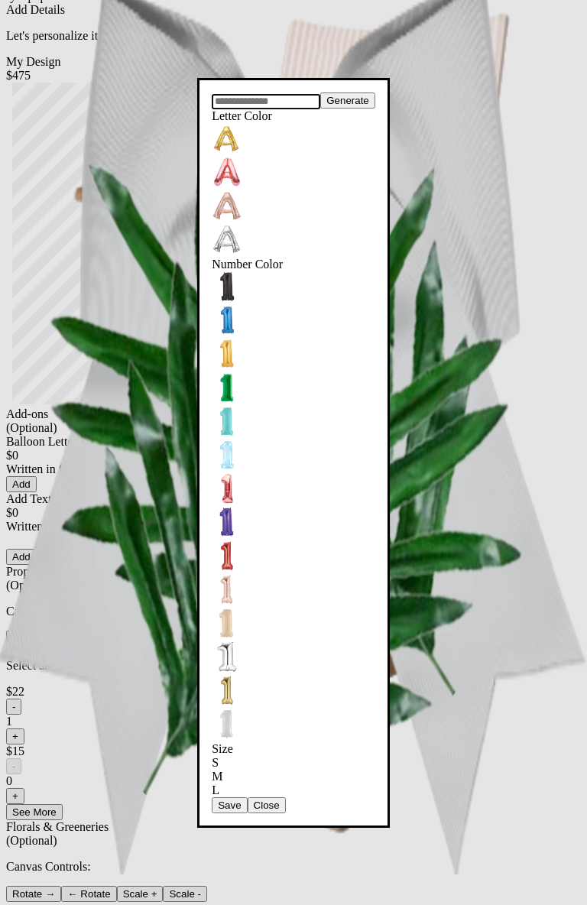
click at [216, 109] on input "text" at bounding box center [266, 101] width 109 height 15
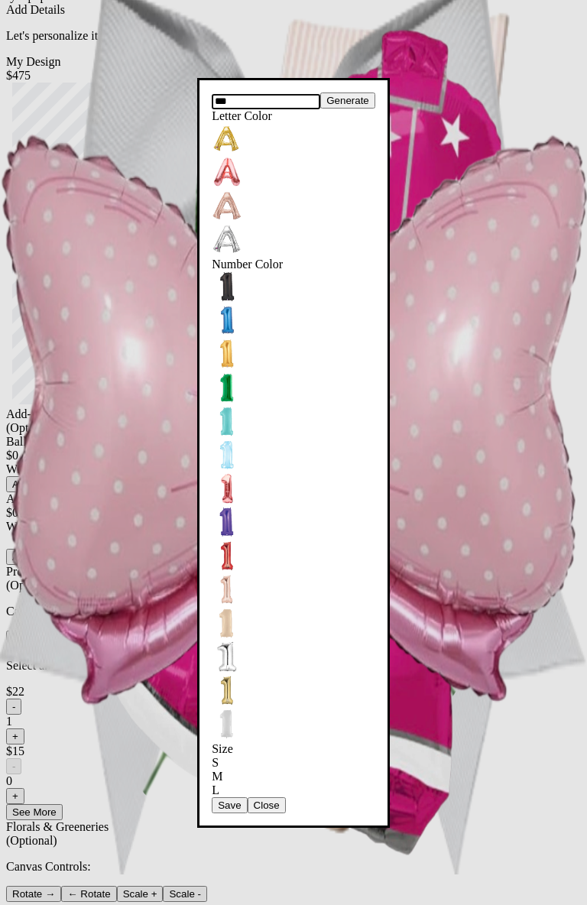
type input "***"
click at [266, 652] on div "*** Generate Letter Color Number Color Size S M L Save Close" at bounding box center [294, 453] width 164 height 721
click at [247, 798] on button "Save" at bounding box center [229, 806] width 35 height 16
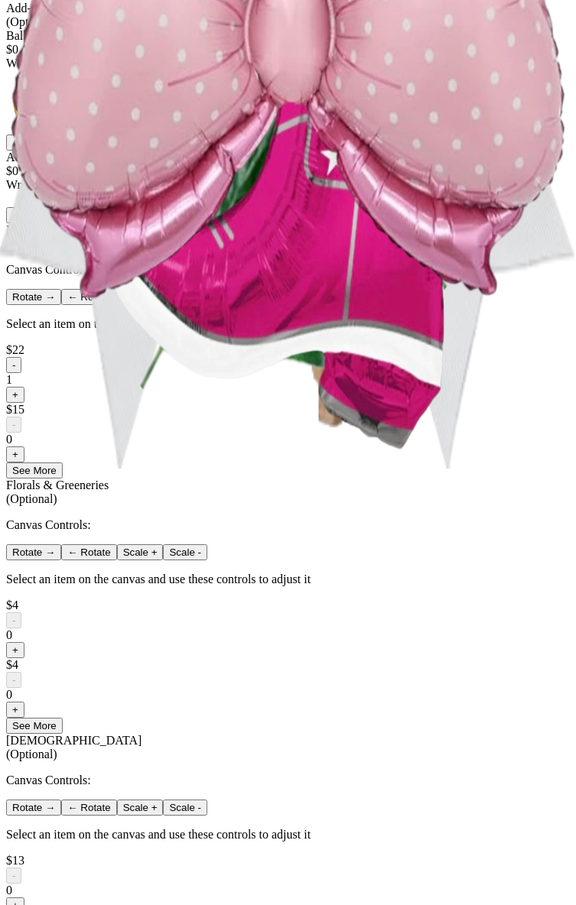
scroll to position [968, 0]
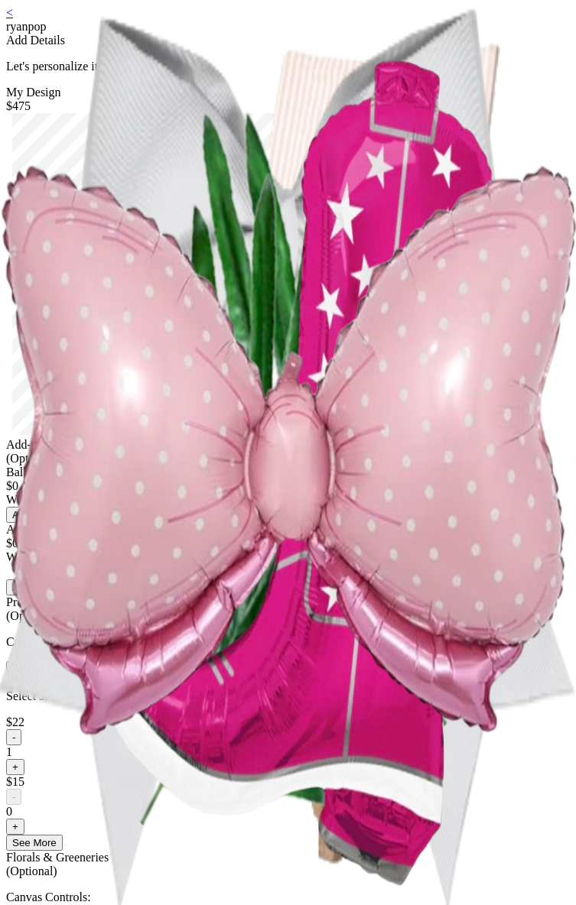
click at [37, 523] on button "Add" at bounding box center [21, 515] width 31 height 16
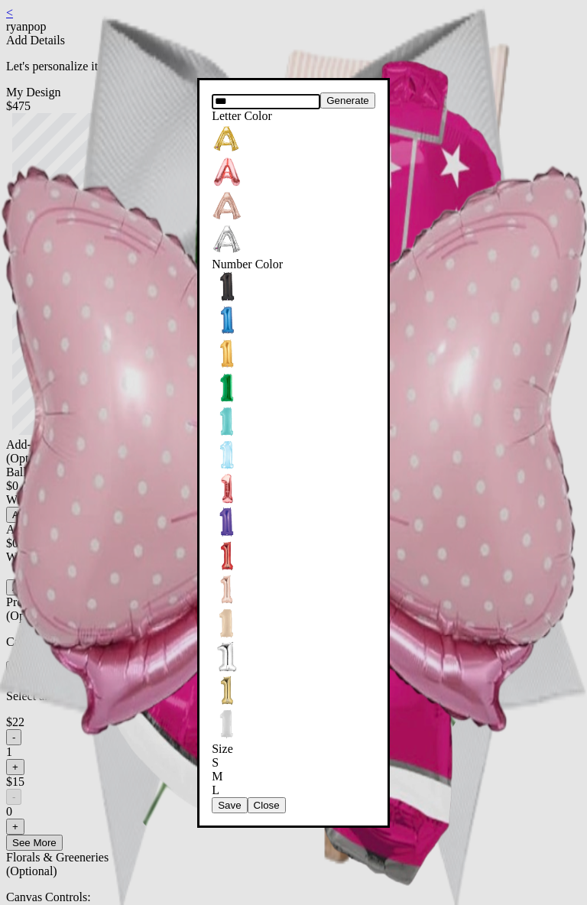
type input "***"
click at [247, 798] on button "Save" at bounding box center [229, 806] width 35 height 16
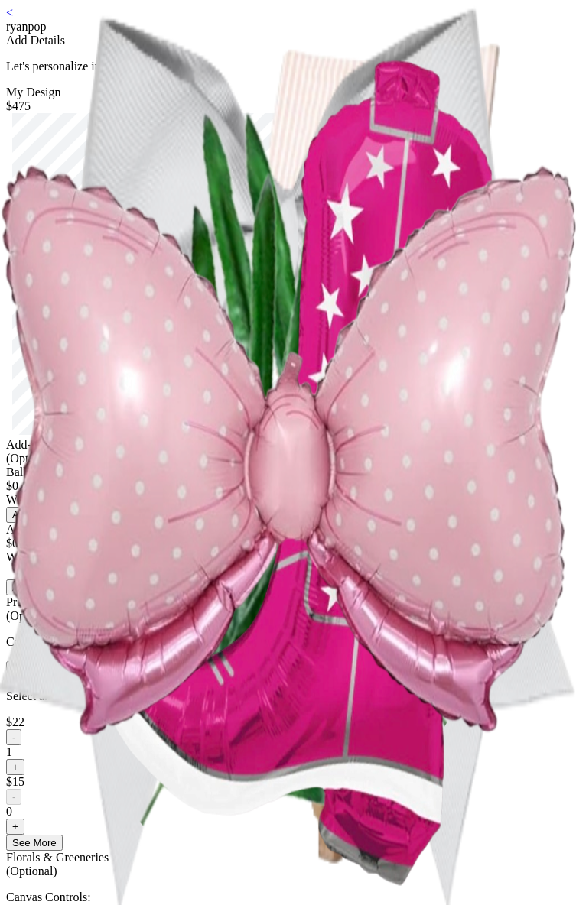
click at [37, 523] on button "Add" at bounding box center [21, 515] width 31 height 16
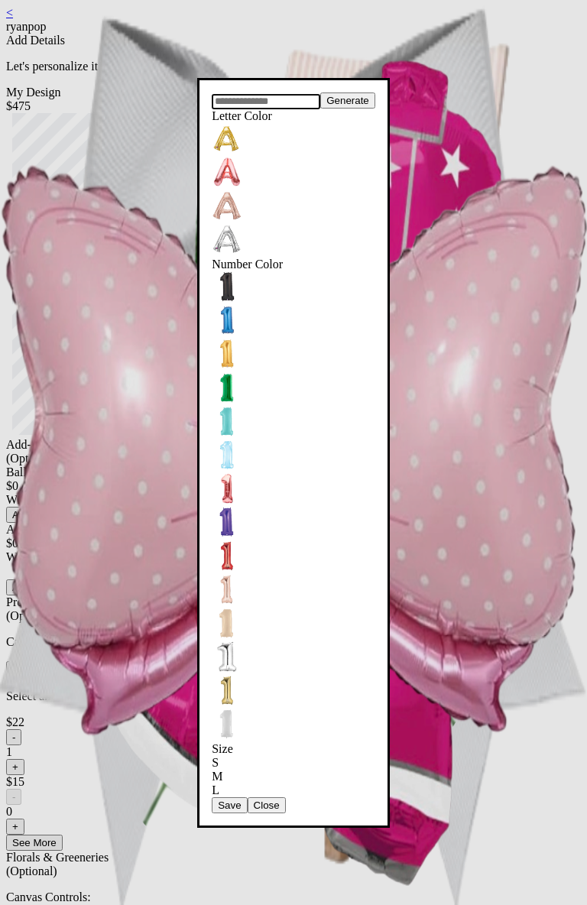
click at [289, 109] on input "text" at bounding box center [266, 101] width 109 height 15
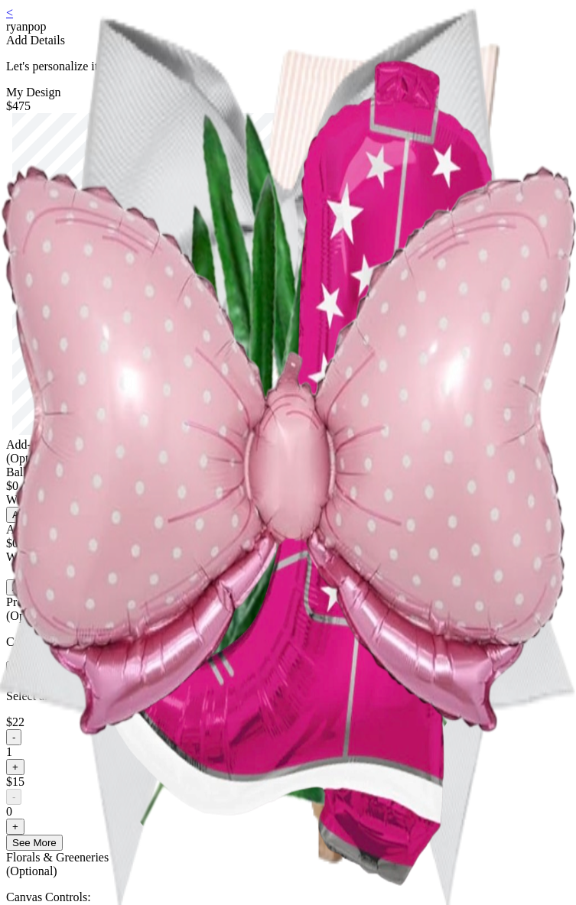
click at [321, 523] on div "Generate Letter Color Number Color Size S M L Save Close Add" at bounding box center [288, 515] width 564 height 16
click at [37, 523] on button "Add" at bounding box center [21, 515] width 31 height 16
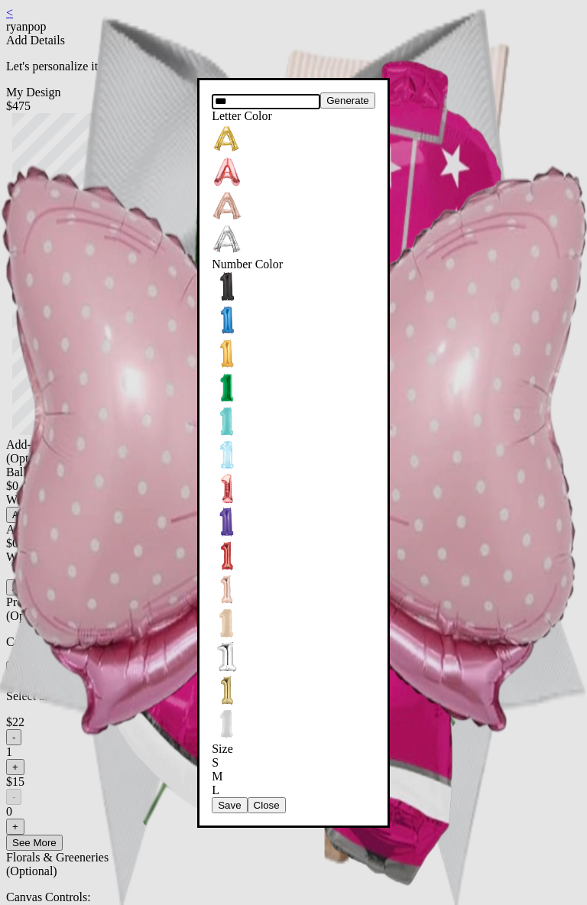
type input "***"
click at [247, 798] on button "Save" at bounding box center [229, 806] width 35 height 16
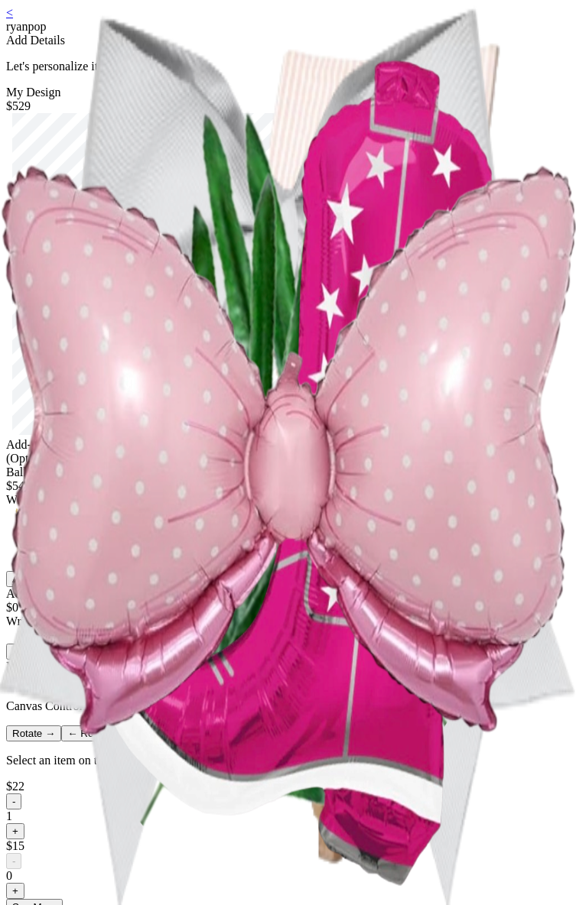
click at [37, 587] on button "Add" at bounding box center [21, 579] width 31 height 16
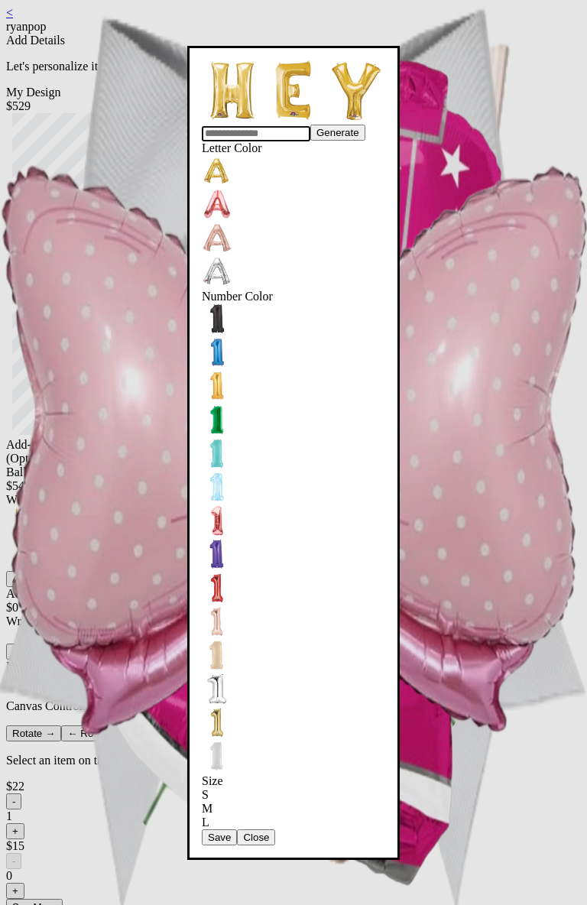
click at [246, 141] on input "text" at bounding box center [256, 133] width 109 height 15
type input "*****"
click at [237, 830] on button "Save" at bounding box center [219, 838] width 35 height 16
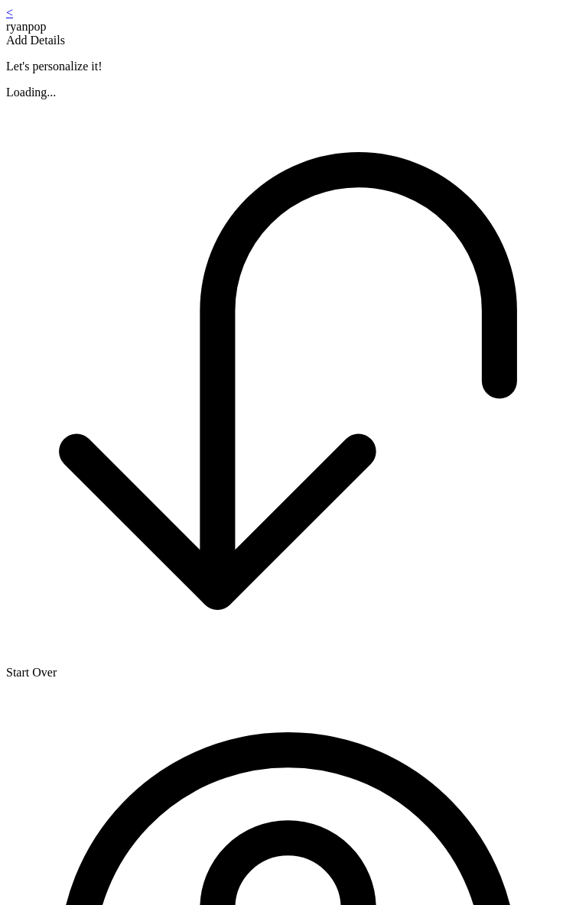
click at [7, 329] on main "< ryanpop Add Details Let's personalize it! Loading... Start Over Profile Cart" at bounding box center [288, 923] width 564 height 1835
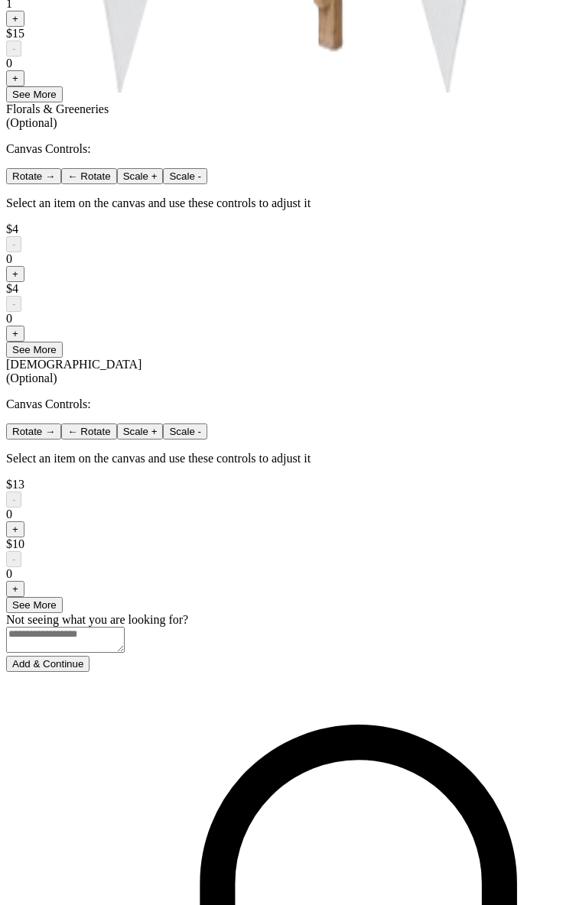
scroll to position [968, 0]
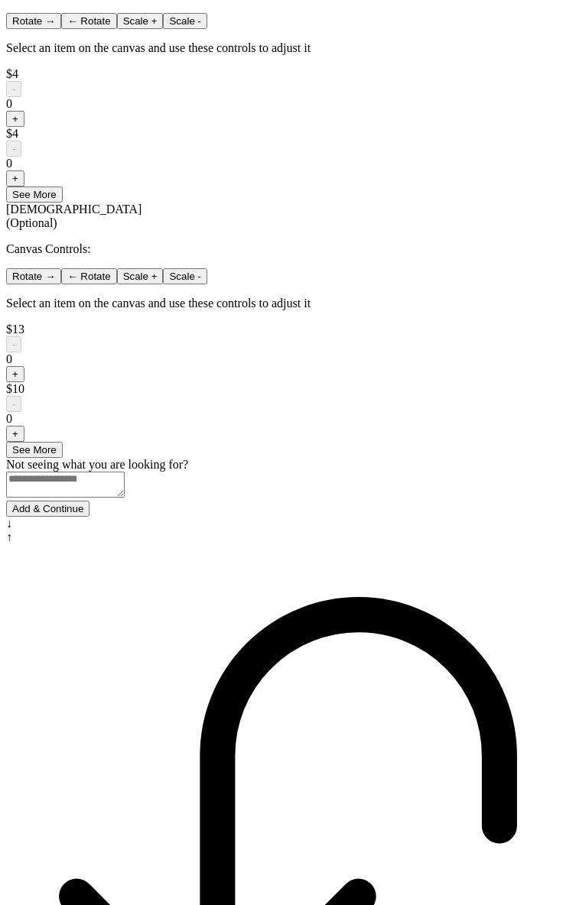
click at [89, 517] on button "Add & Continue" at bounding box center [47, 509] width 83 height 16
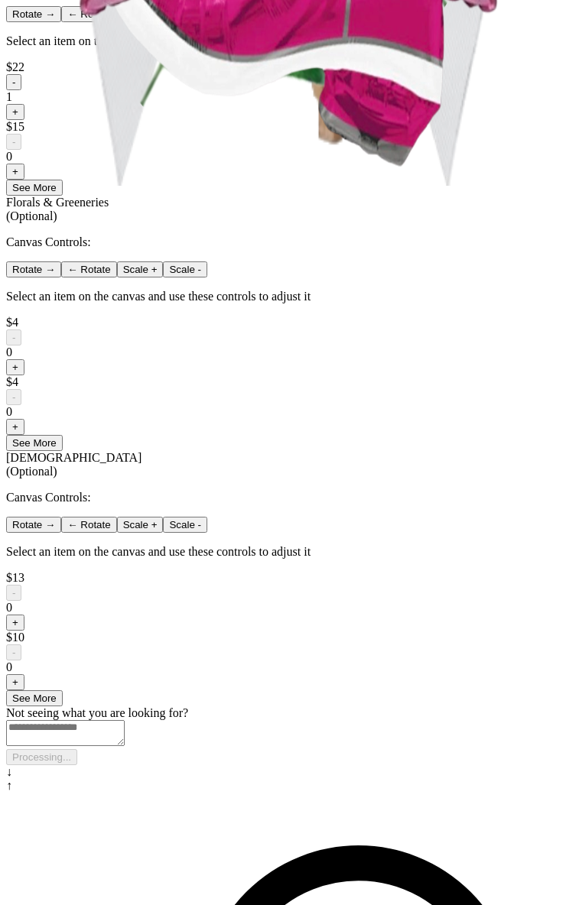
scroll to position [0, 0]
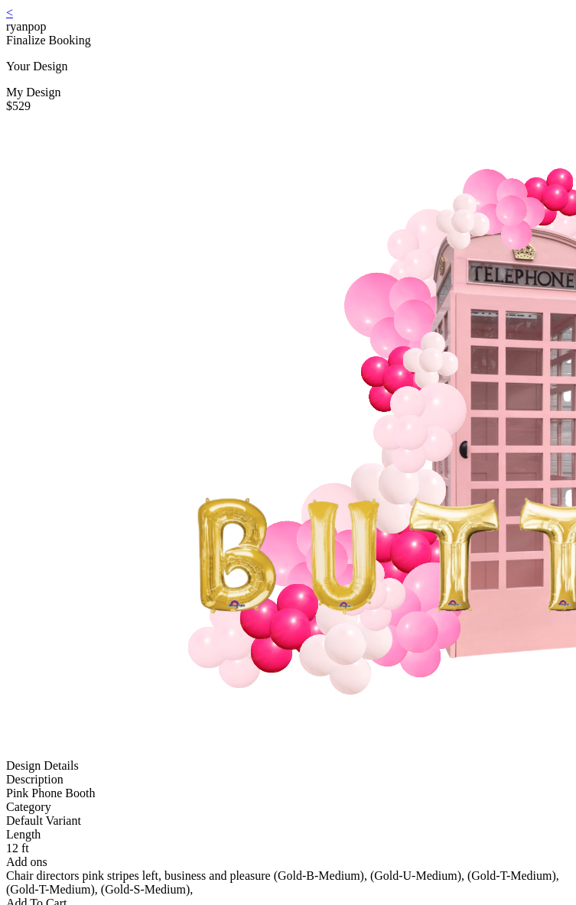
click at [13, 19] on link "<" at bounding box center [9, 12] width 7 height 13
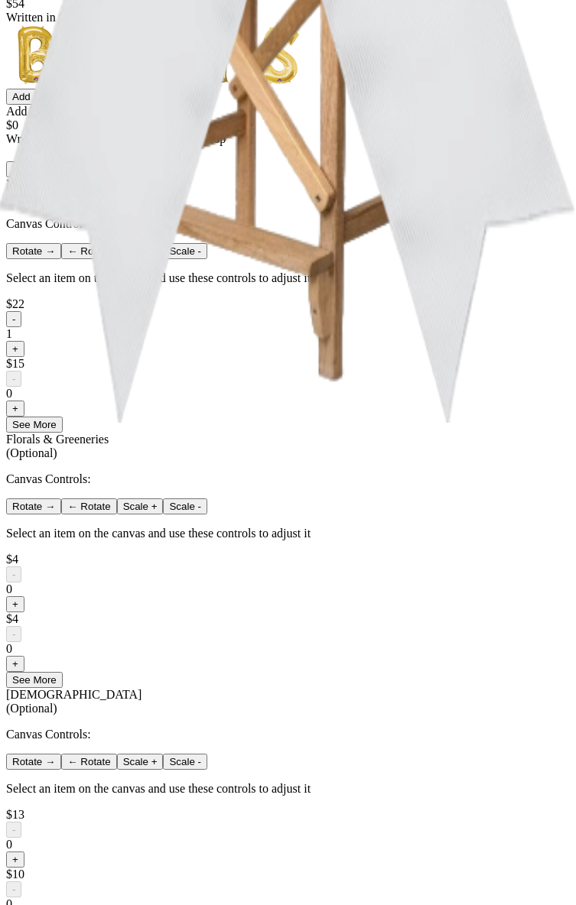
scroll to position [522, 0]
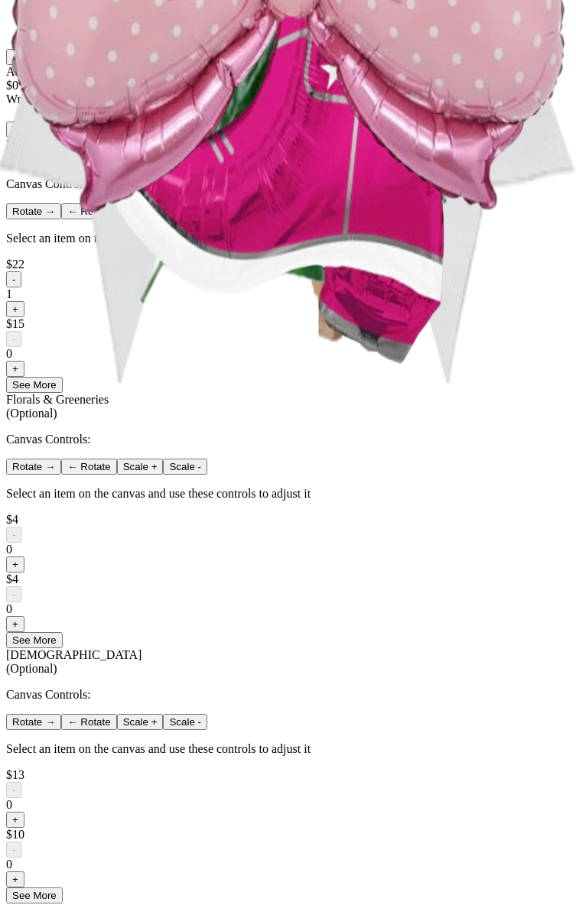
click at [21, 288] on button "-" at bounding box center [13, 279] width 15 height 16
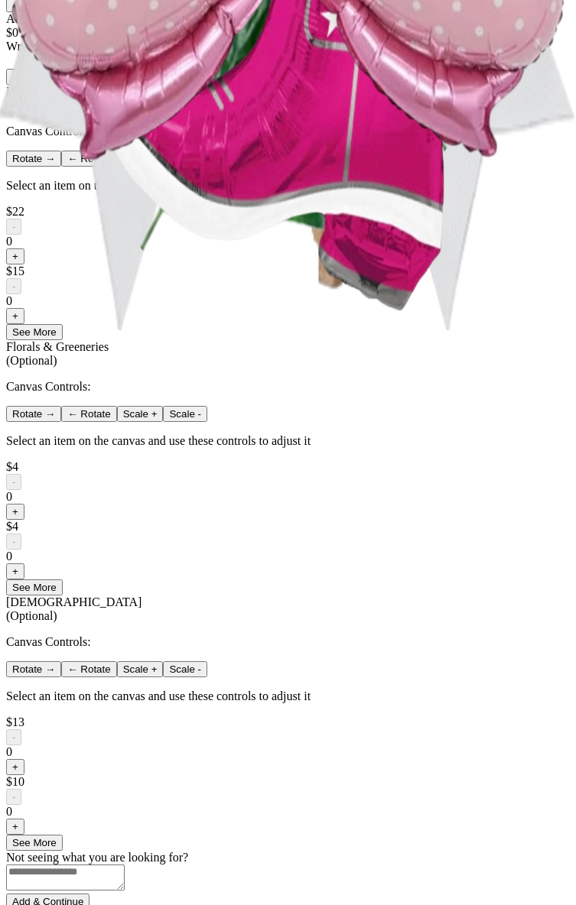
scroll to position [968, 0]
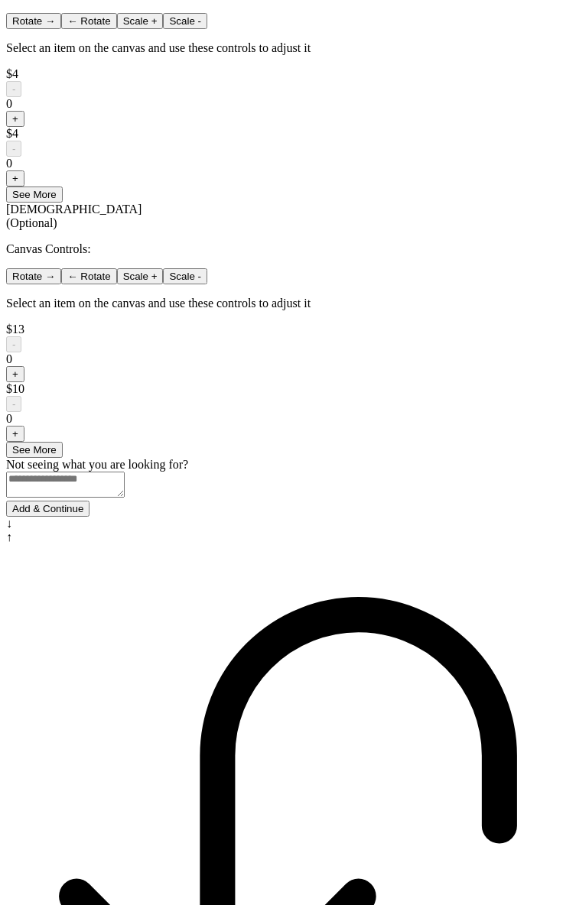
click at [89, 517] on button "Add & Continue" at bounding box center [47, 509] width 83 height 16
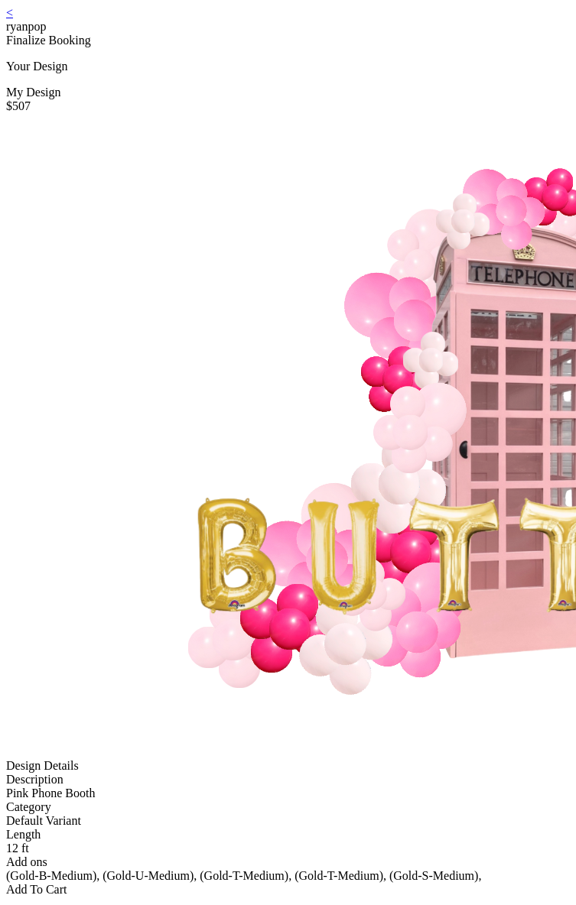
click at [71, 24] on div "< ryanpop" at bounding box center [288, 20] width 564 height 28
click at [13, 19] on link "<" at bounding box center [9, 12] width 7 height 13
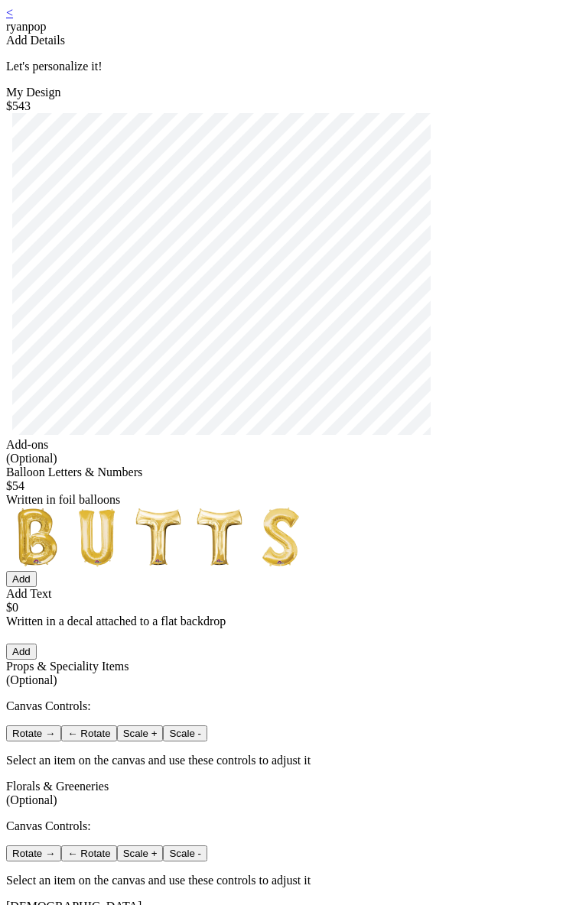
click at [37, 587] on button "Add" at bounding box center [21, 579] width 31 height 16
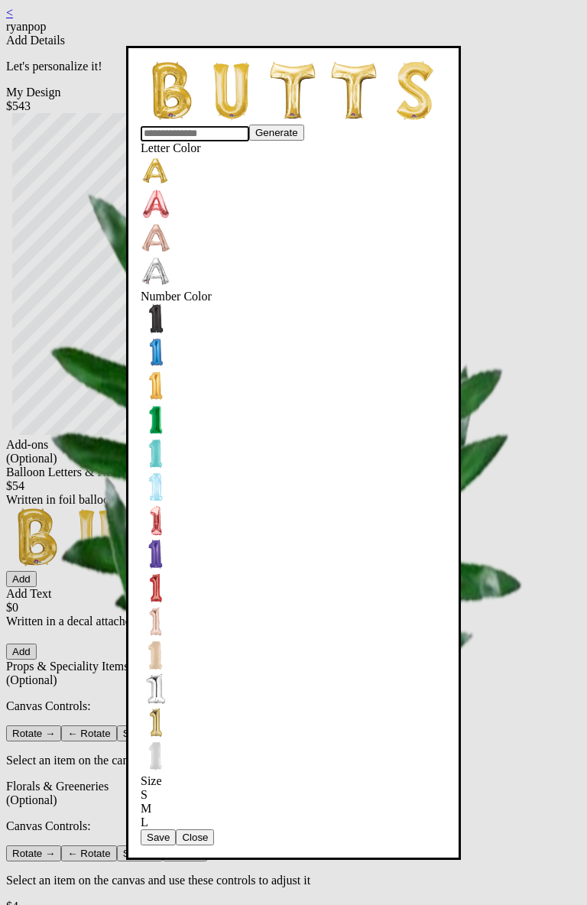
click at [176, 830] on button "Save" at bounding box center [158, 838] width 35 height 16
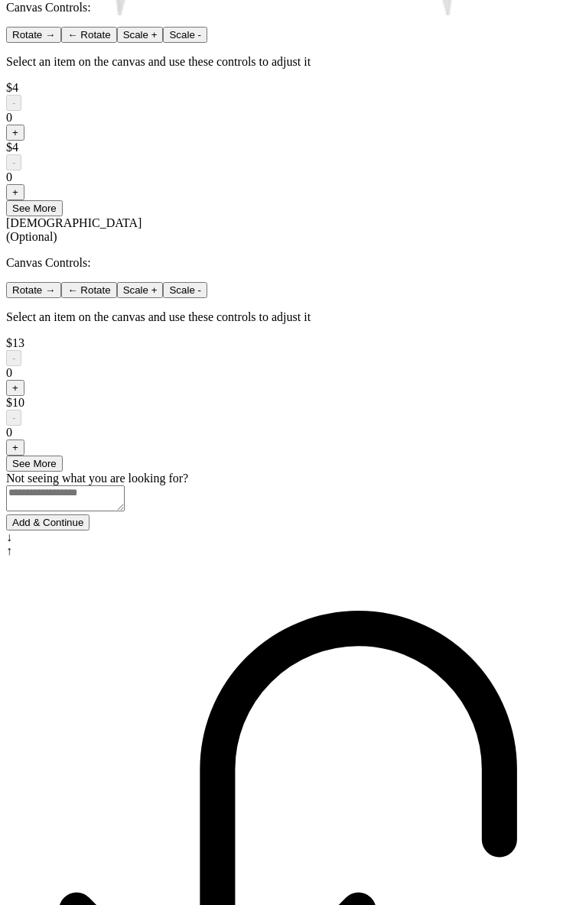
scroll to position [907, 0]
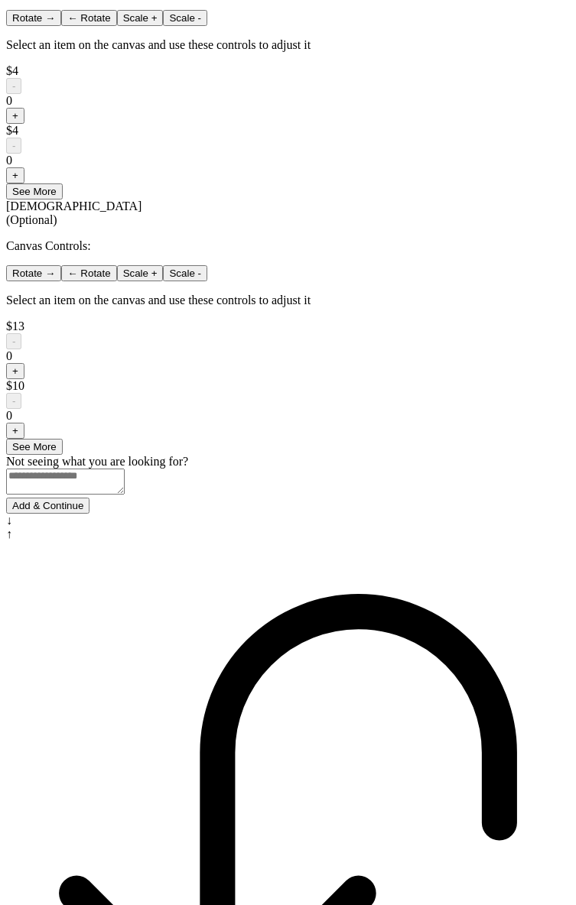
click at [89, 514] on button "Add & Continue" at bounding box center [47, 506] width 83 height 16
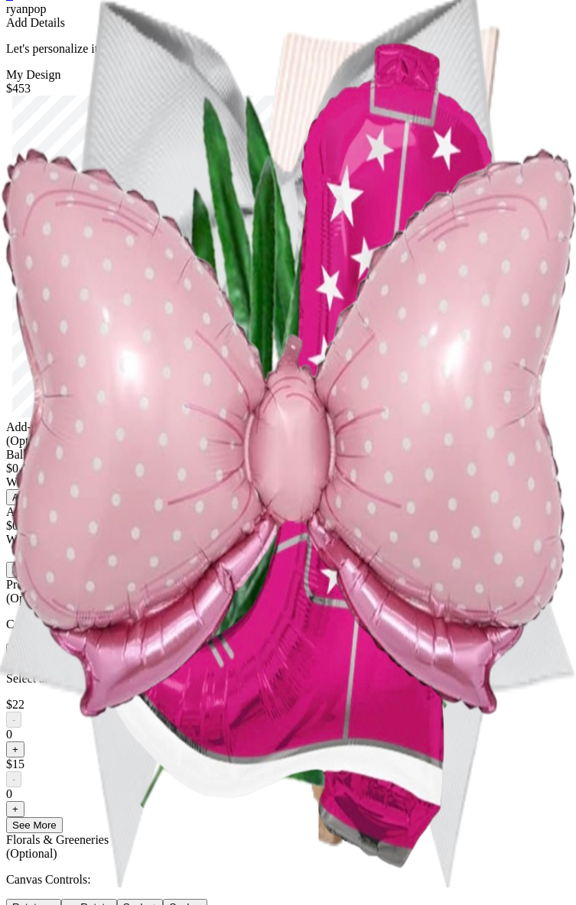
scroll to position [0, 0]
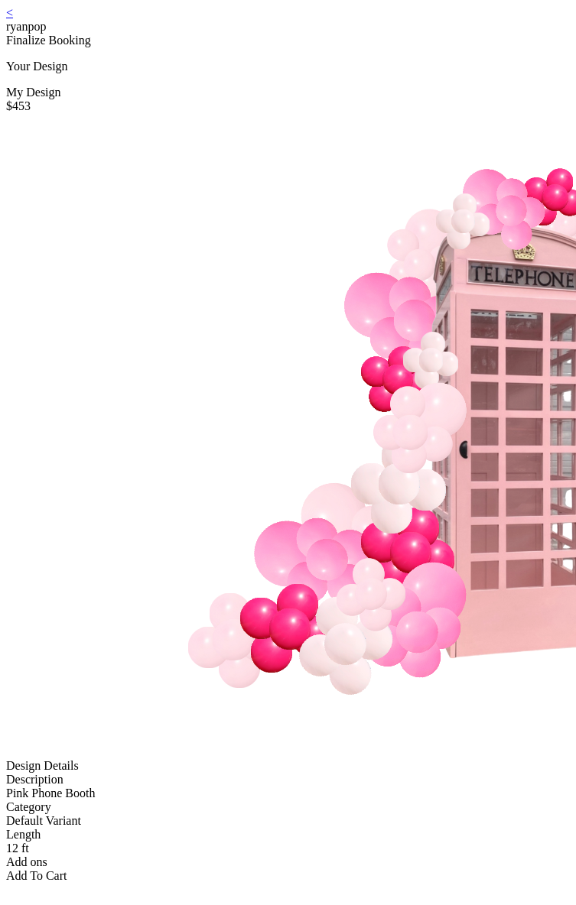
click at [57, 20] on div "< ryanpop" at bounding box center [288, 20] width 564 height 28
click at [13, 19] on link "<" at bounding box center [9, 12] width 7 height 13
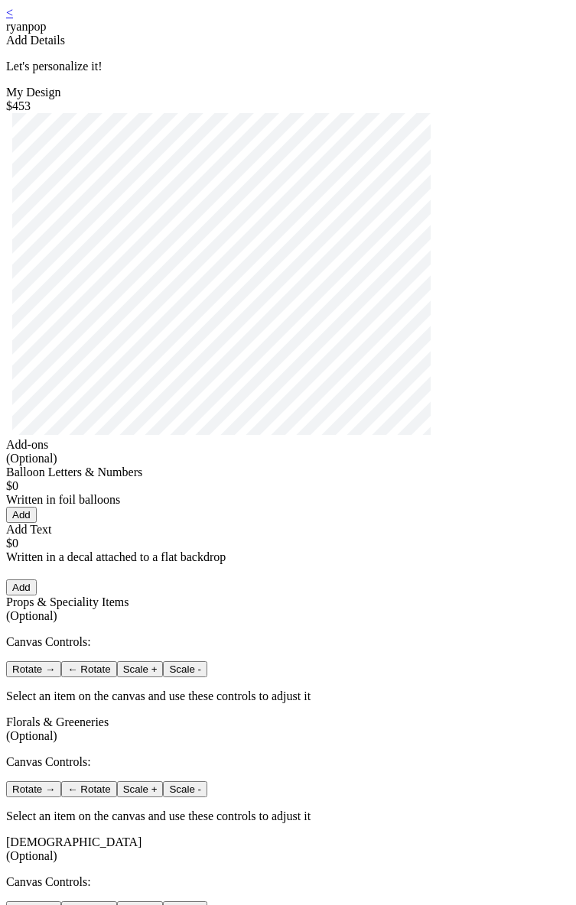
click at [13, 19] on link "<" at bounding box center [9, 12] width 7 height 13
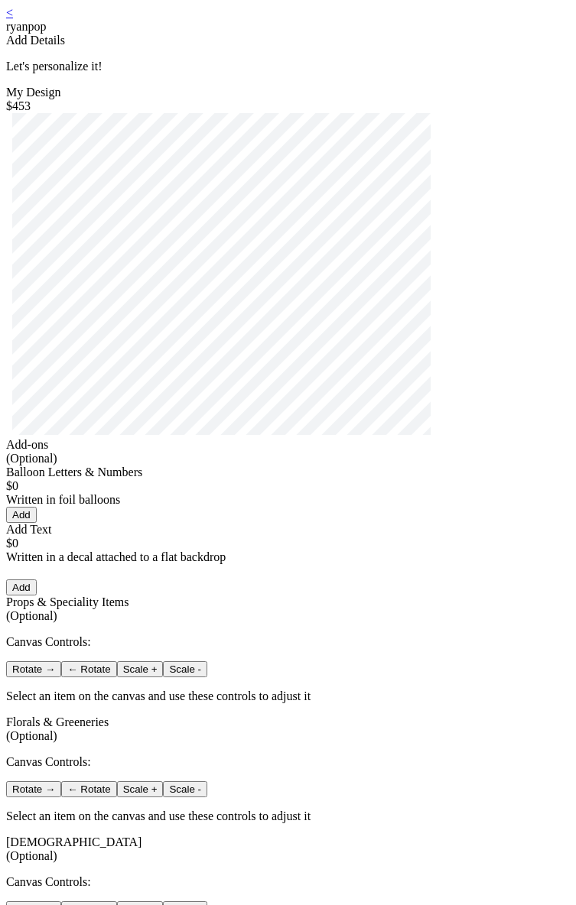
click at [60, 20] on div "< ryanpop" at bounding box center [288, 20] width 564 height 28
click at [13, 19] on link "<" at bounding box center [9, 12] width 7 height 13
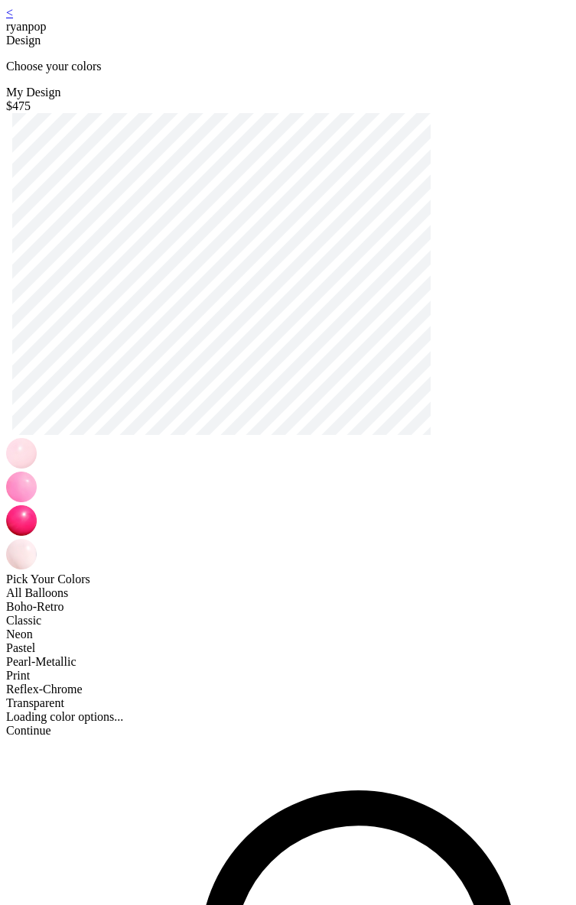
click at [13, 19] on link "<" at bounding box center [9, 12] width 7 height 13
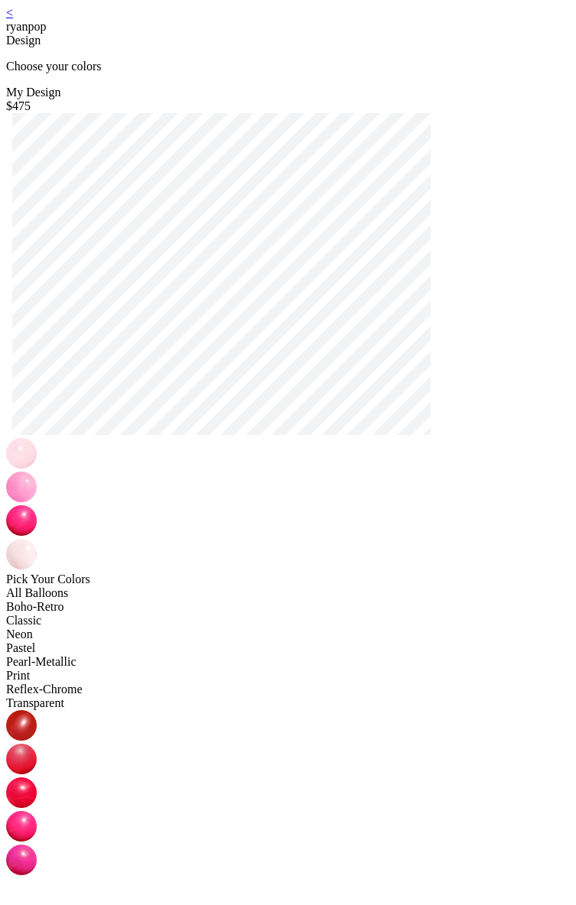
click at [13, 19] on link "<" at bounding box center [9, 12] width 7 height 13
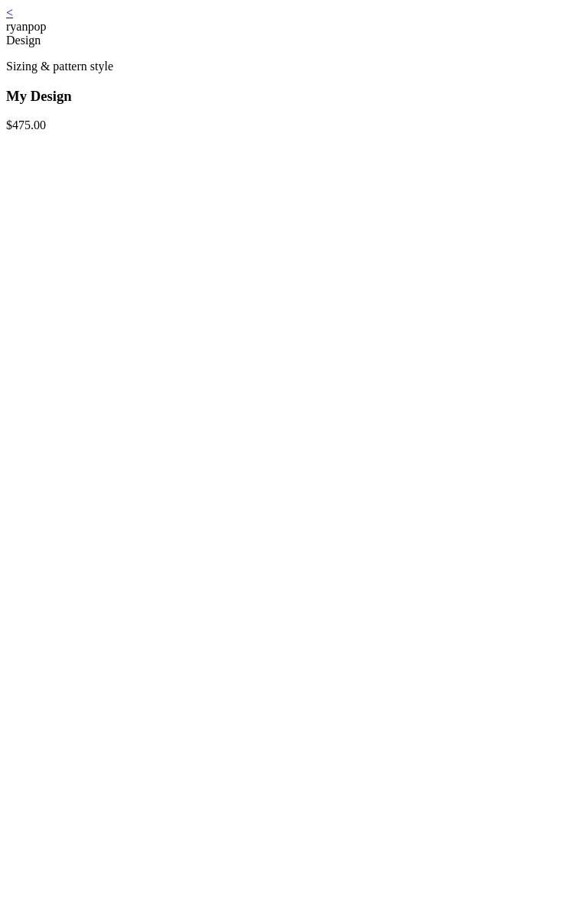
click at [13, 16] on link "<" at bounding box center [9, 12] width 7 height 13
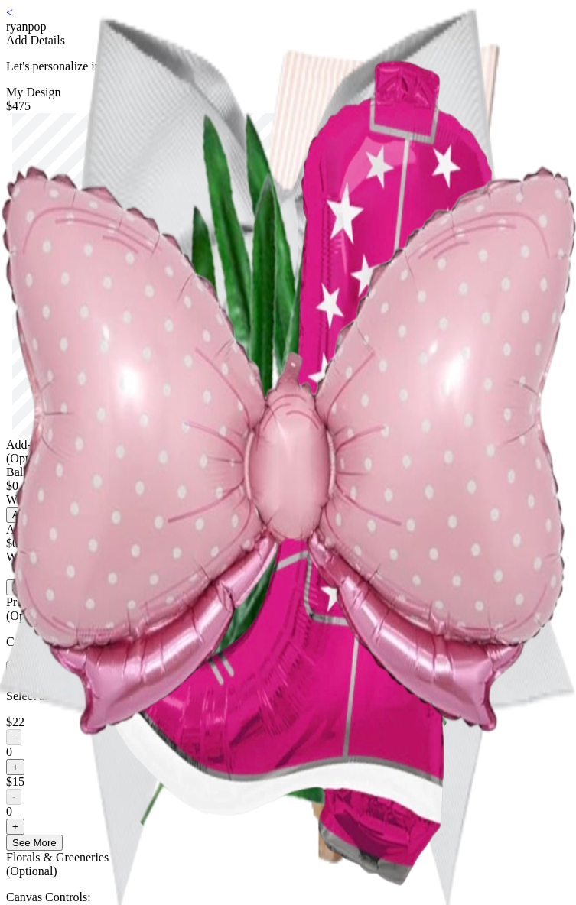
click at [37, 523] on button "Add" at bounding box center [21, 515] width 31 height 16
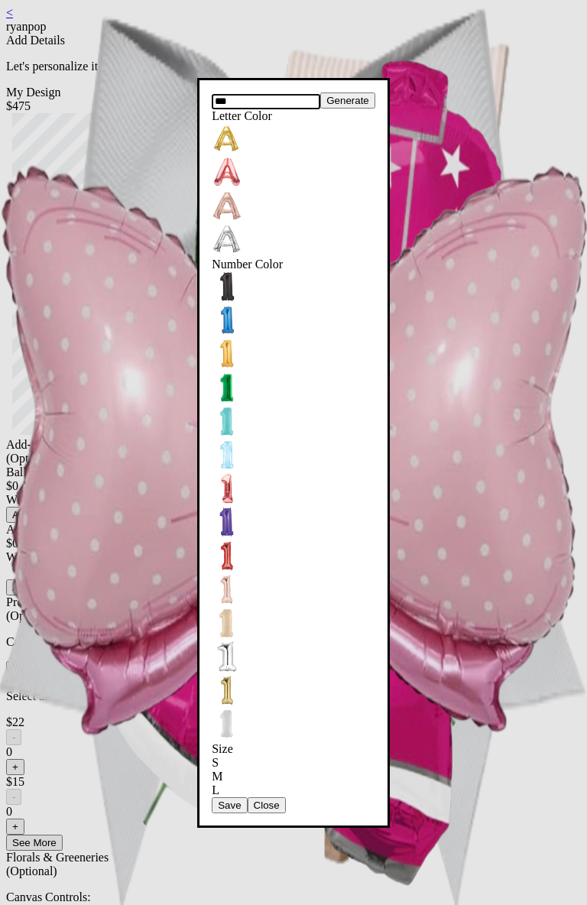
type input "***"
click at [247, 798] on button "Save" at bounding box center [229, 806] width 35 height 16
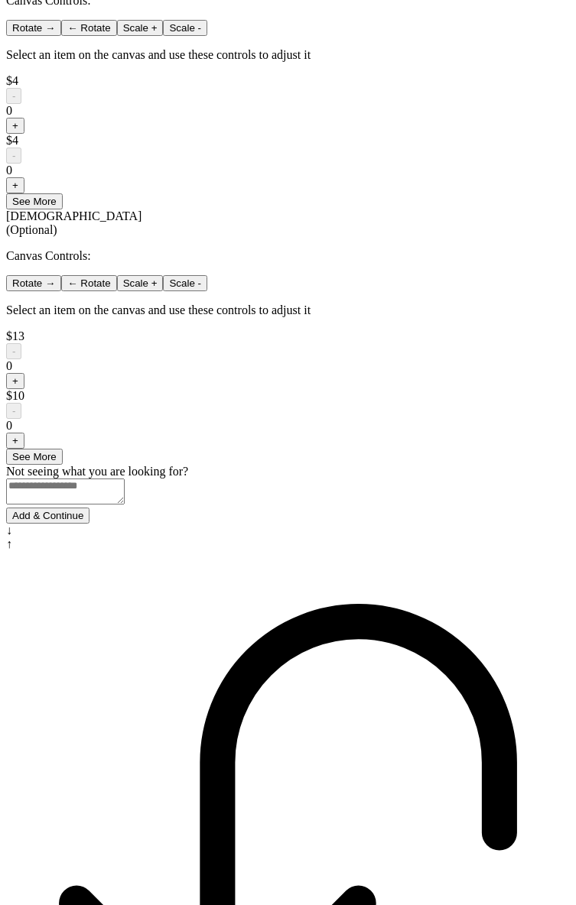
scroll to position [968, 0]
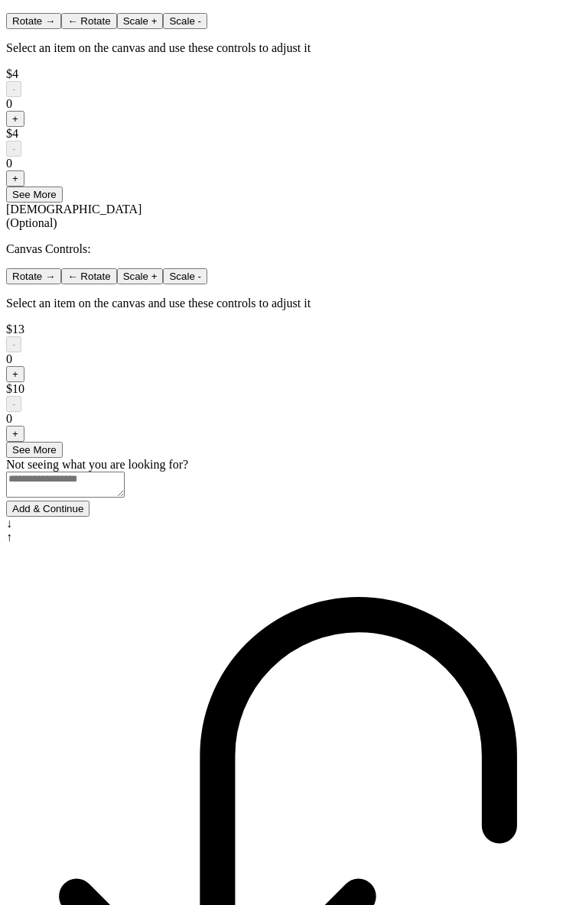
click at [89, 517] on button "Add & Continue" at bounding box center [47, 509] width 83 height 16
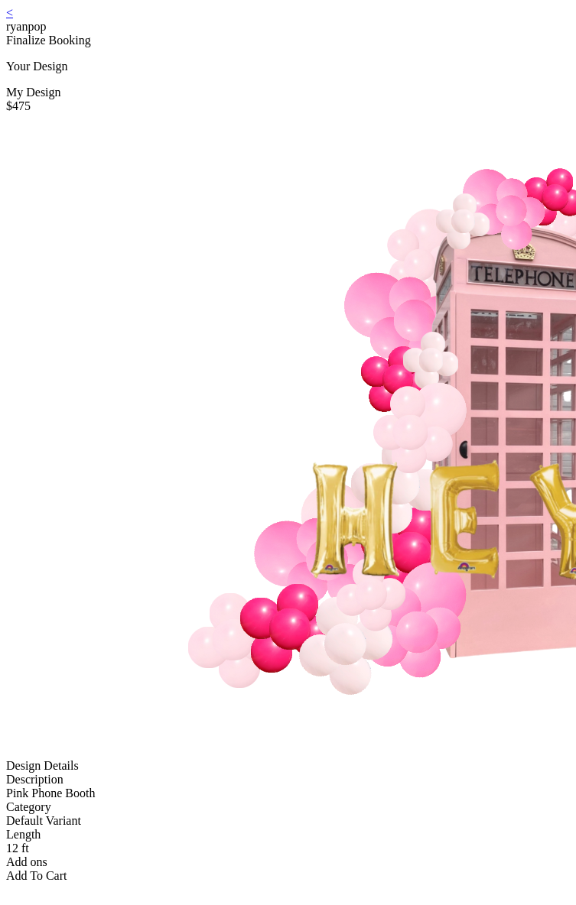
click at [60, 22] on div "< ryanpop" at bounding box center [288, 20] width 564 height 28
click at [13, 19] on link "<" at bounding box center [9, 12] width 7 height 13
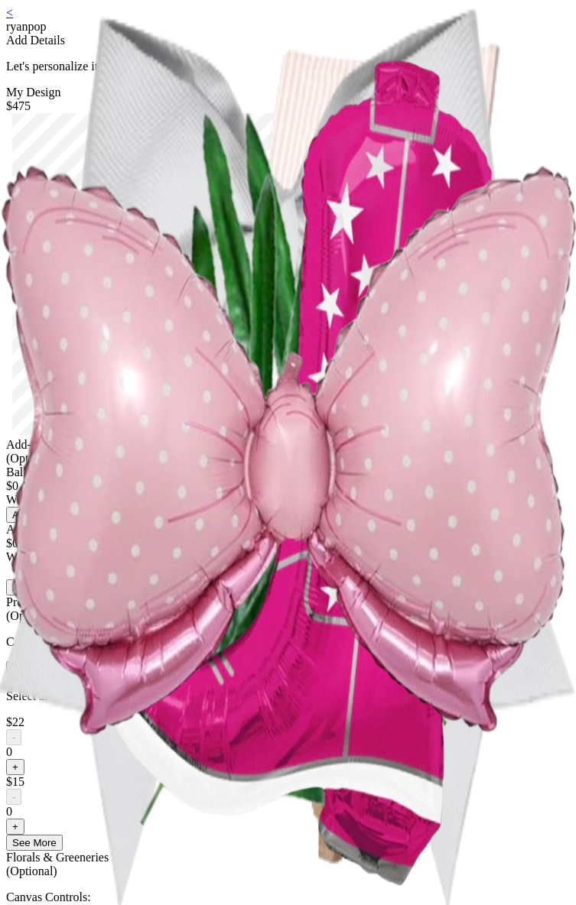
click at [37, 523] on button "Add" at bounding box center [21, 515] width 31 height 16
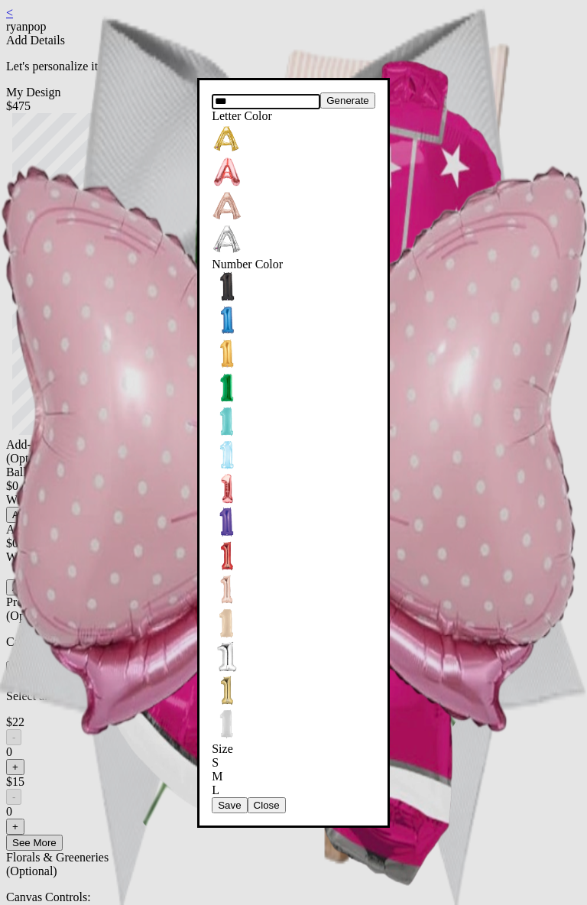
type input "***"
click at [247, 798] on button "Save" at bounding box center [229, 806] width 35 height 16
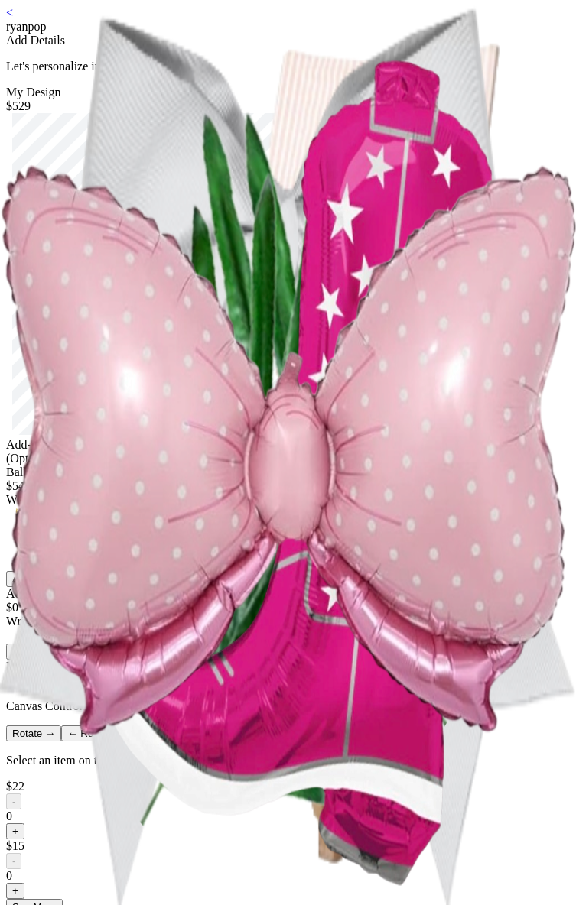
click at [437, 619] on div "< ryanpop Add Details Let's personalize it! My Design $529 Add-ons (Optional) B…" at bounding box center [288, 745] width 564 height 1479
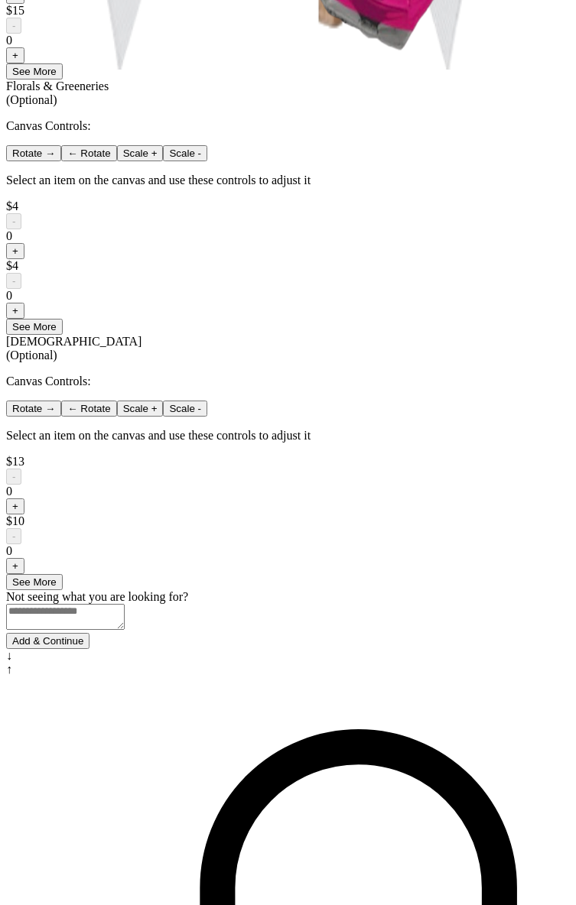
scroll to position [968, 0]
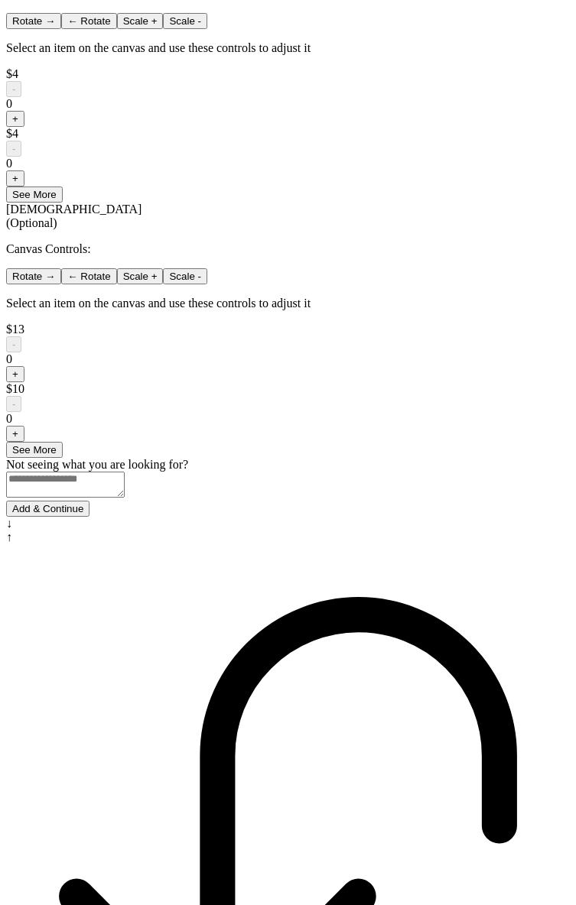
click at [89, 517] on button "Add & Continue" at bounding box center [47, 509] width 83 height 16
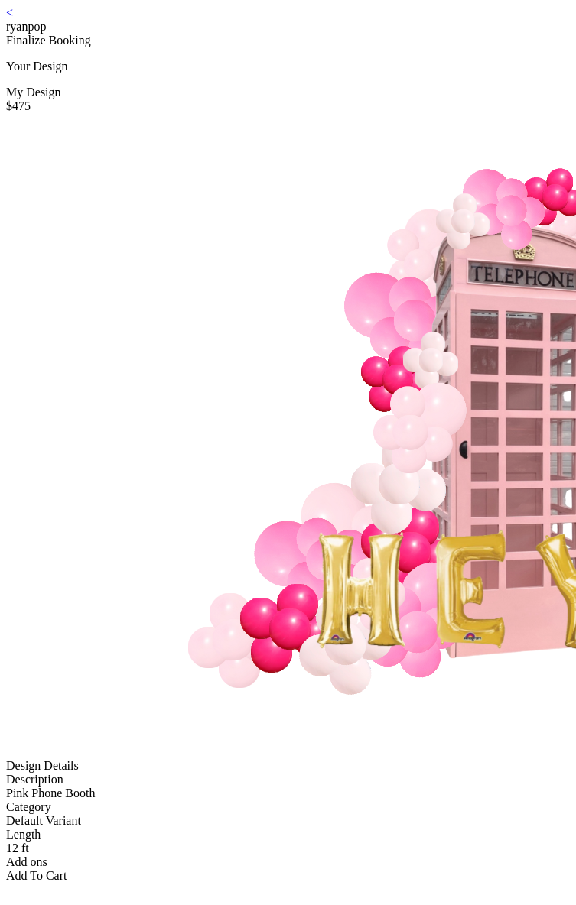
click at [13, 19] on link "<" at bounding box center [9, 12] width 7 height 13
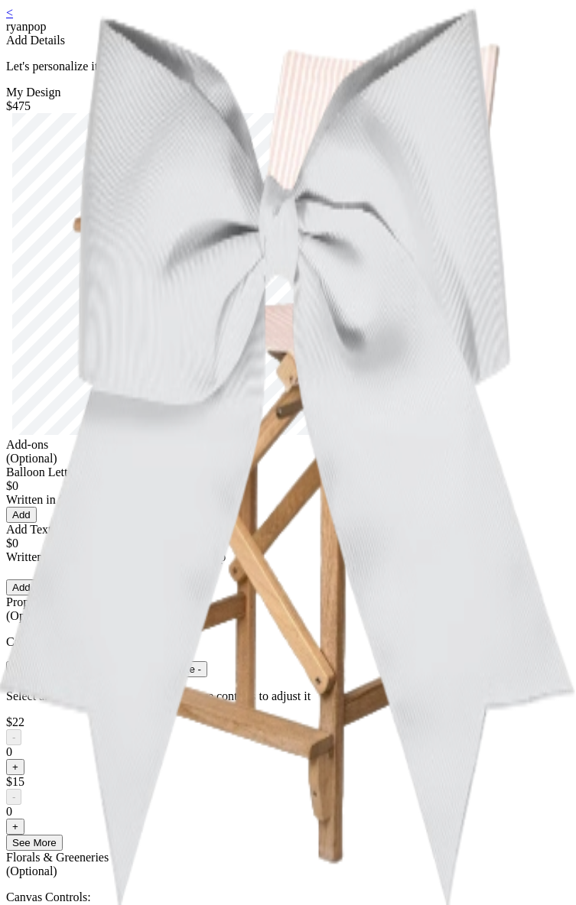
scroll to position [315, 0]
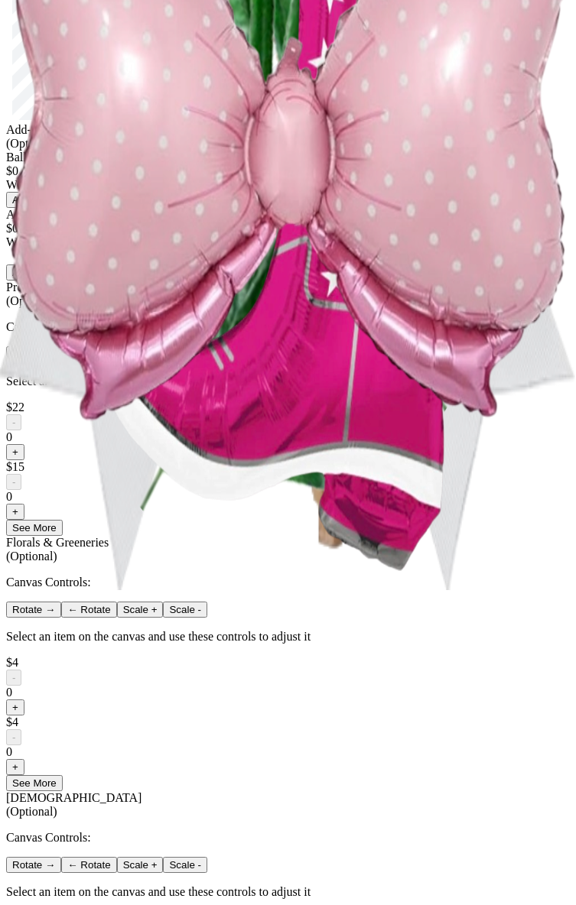
click at [37, 208] on button "Add" at bounding box center [21, 200] width 31 height 16
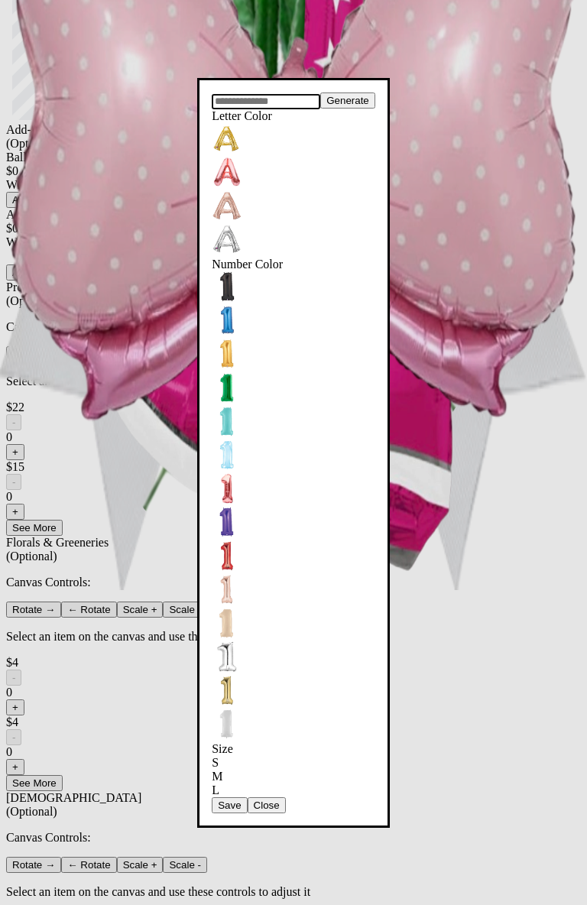
drag, startPoint x: 93, startPoint y: 662, endPoint x: 92, endPoint y: 652, distance: 10.7
click at [197, 661] on dialog "Generate Letter Color Number Color Size S M L Save Close" at bounding box center [293, 453] width 193 height 750
click at [212, 798] on button "Save" at bounding box center [229, 806] width 35 height 16
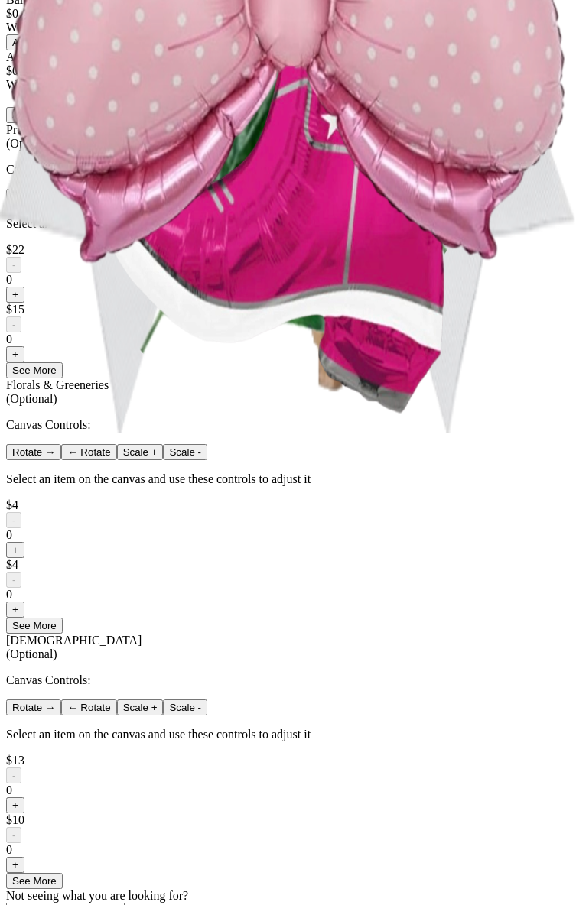
scroll to position [0, 0]
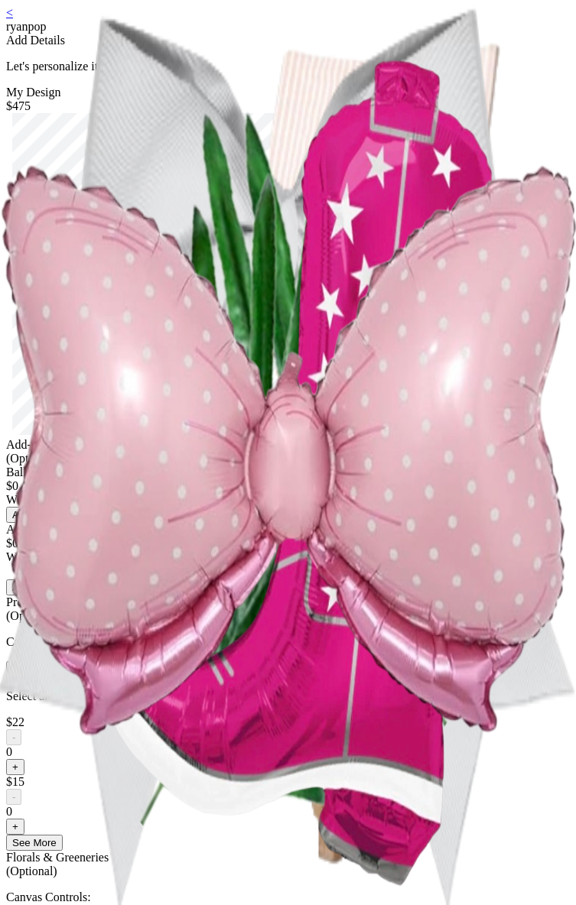
click at [288, 523] on div "Generate Letter Color Number Color Size S M L Save Close Add" at bounding box center [288, 515] width 564 height 16
click at [37, 523] on button "Add" at bounding box center [21, 515] width 31 height 16
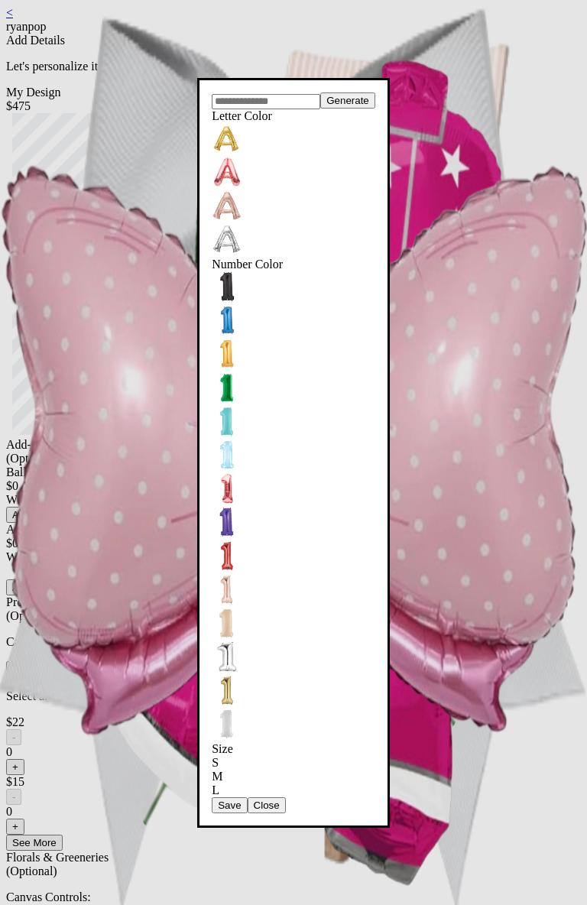
click at [284, 109] on input "text" at bounding box center [266, 101] width 109 height 15
type input "***"
drag, startPoint x: 300, startPoint y: 629, endPoint x: 317, endPoint y: 616, distance: 21.3
click at [247, 798] on button "Save" at bounding box center [229, 806] width 35 height 16
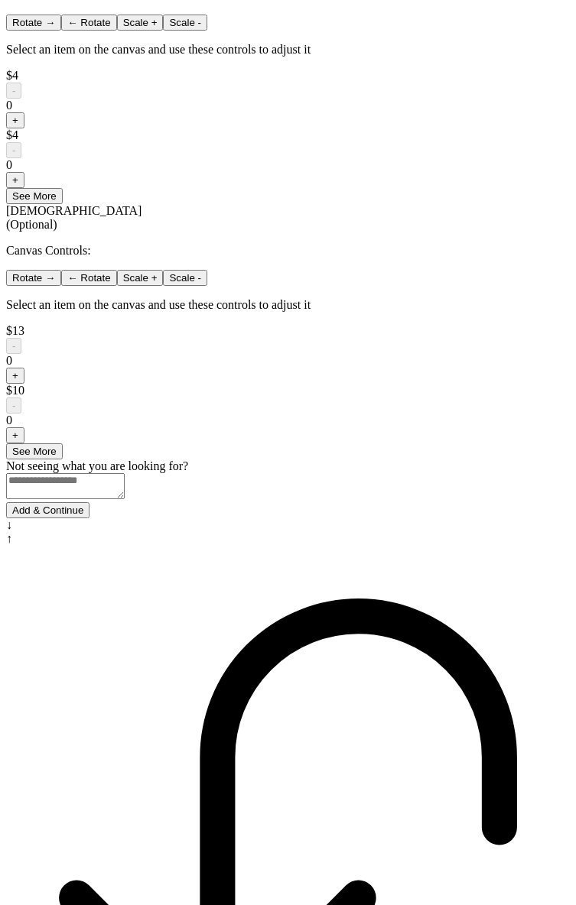
scroll to position [968, 0]
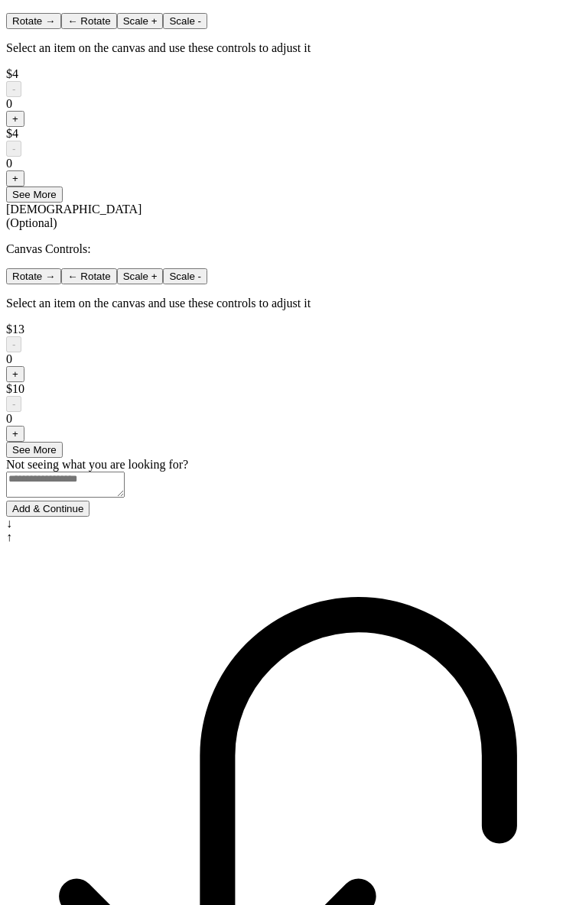
click at [89, 517] on button "Add & Continue" at bounding box center [47, 509] width 83 height 16
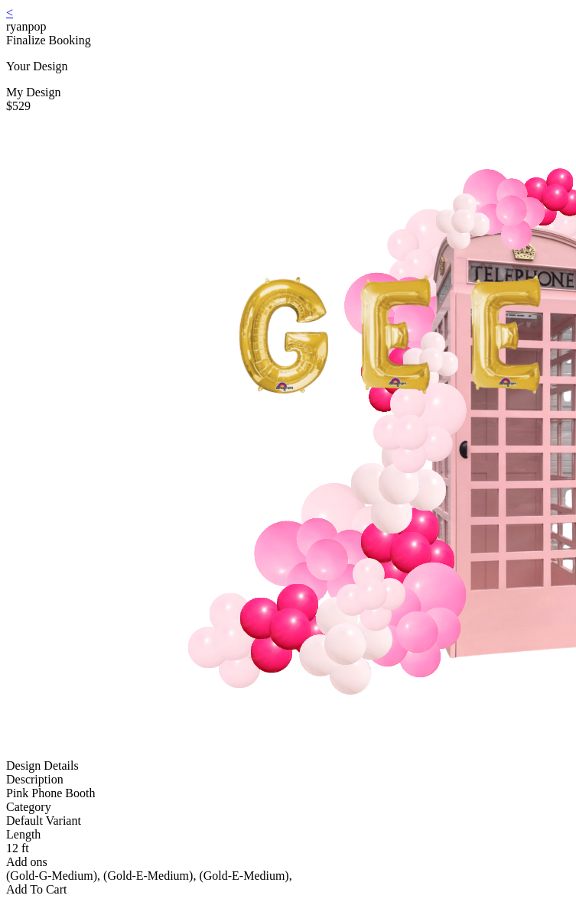
click at [13, 19] on link "<" at bounding box center [9, 12] width 7 height 13
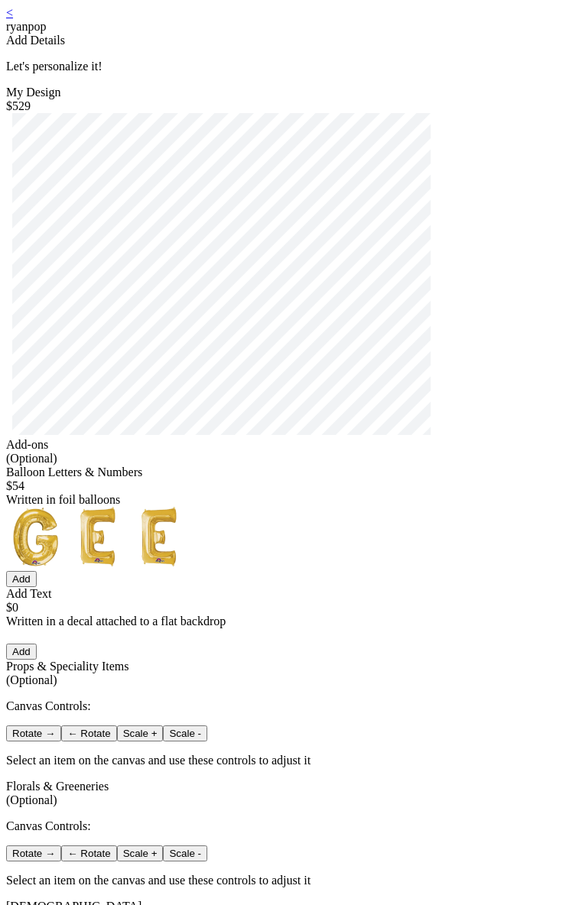
scroll to position [3, 0]
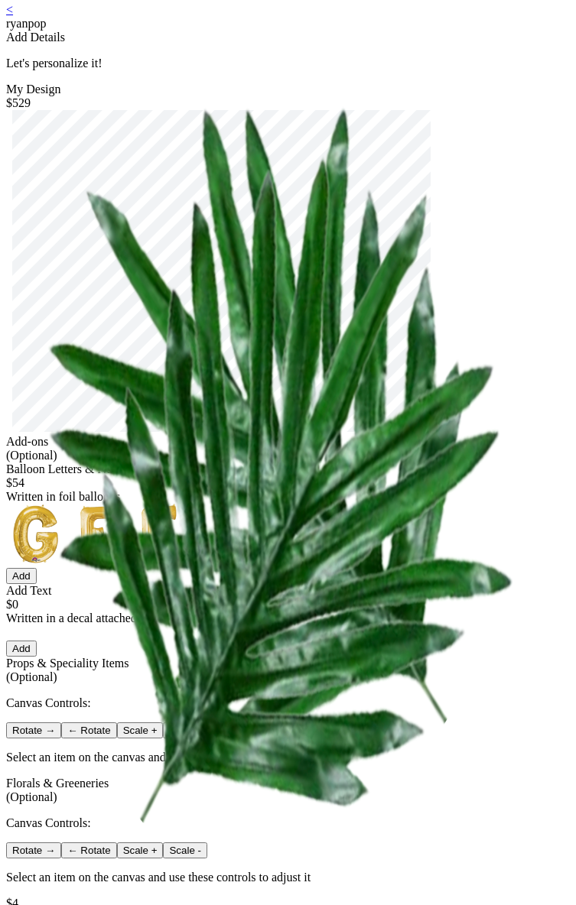
click at [37, 584] on button "Add" at bounding box center [21, 576] width 31 height 16
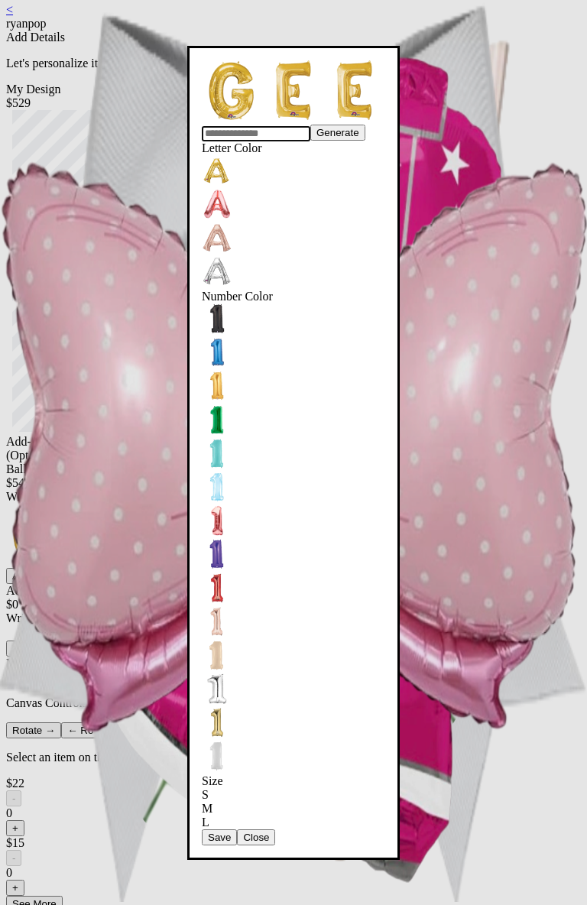
click at [237, 830] on button "Save" at bounding box center [219, 838] width 35 height 16
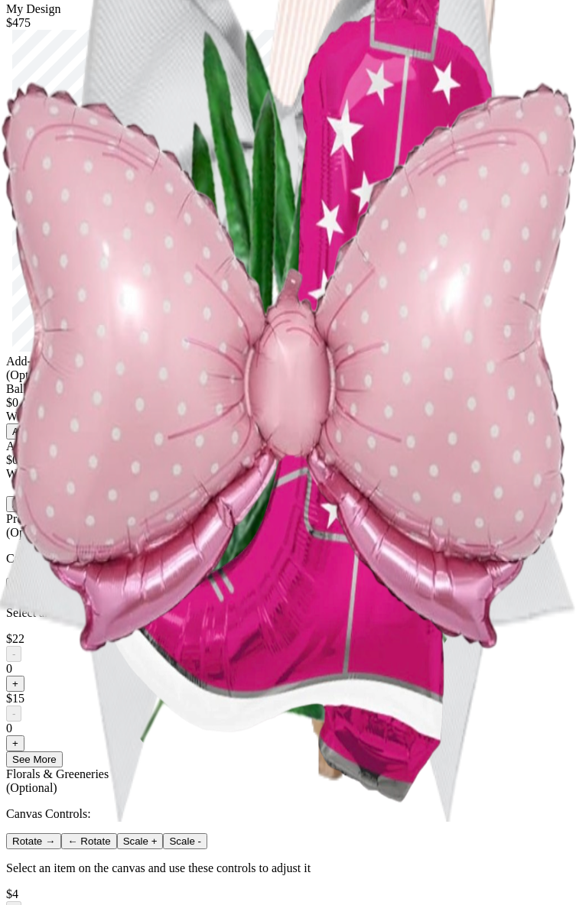
scroll to position [907, 0]
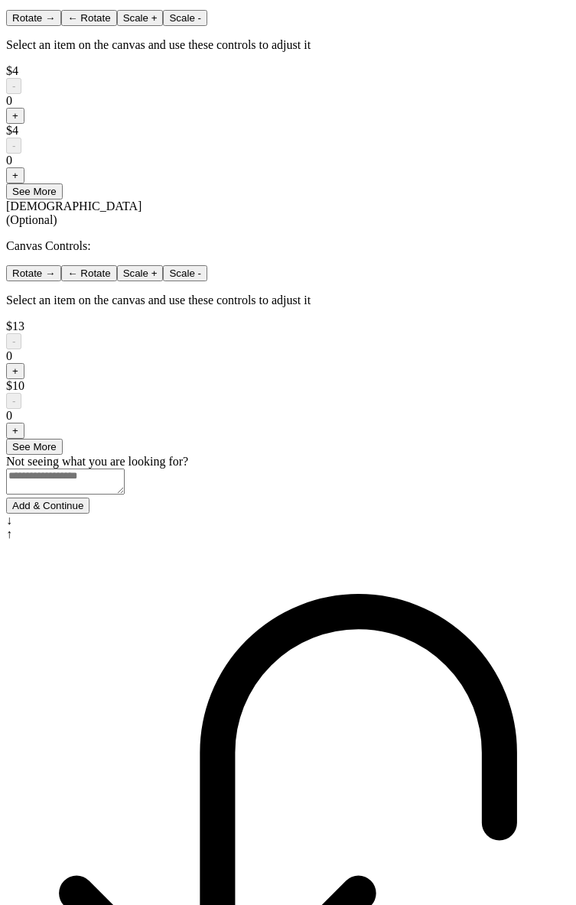
click at [89, 514] on button "Add & Continue" at bounding box center [47, 506] width 83 height 16
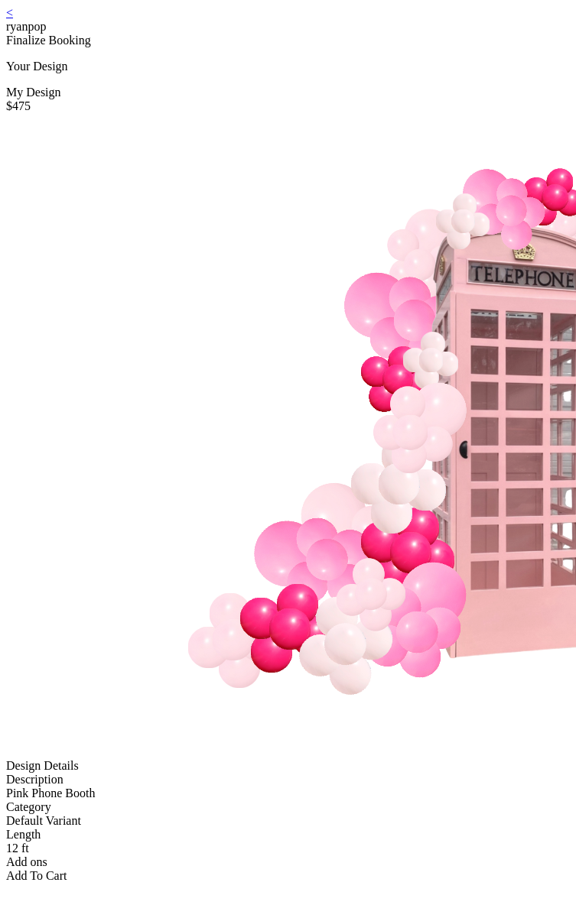
click at [13, 19] on link "<" at bounding box center [9, 12] width 7 height 13
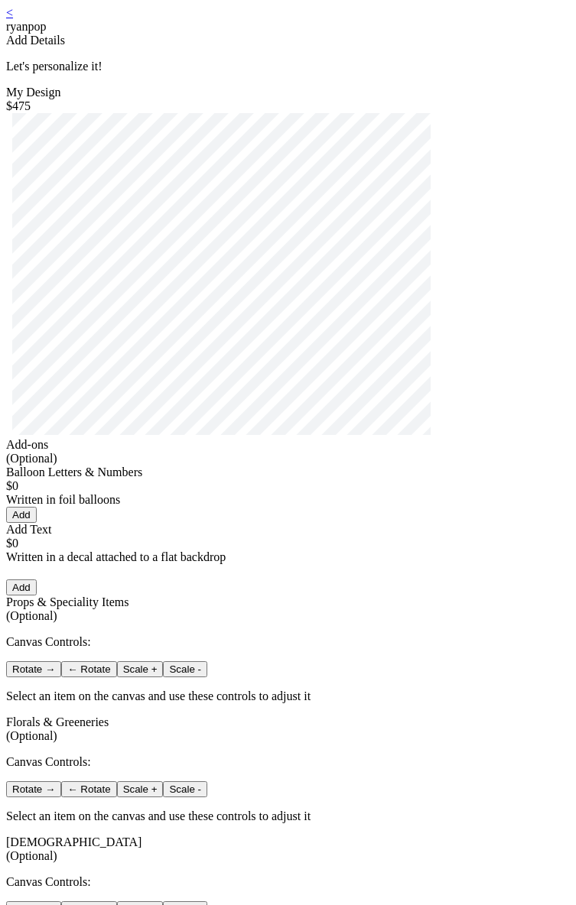
click at [37, 523] on button "Add" at bounding box center [21, 515] width 31 height 16
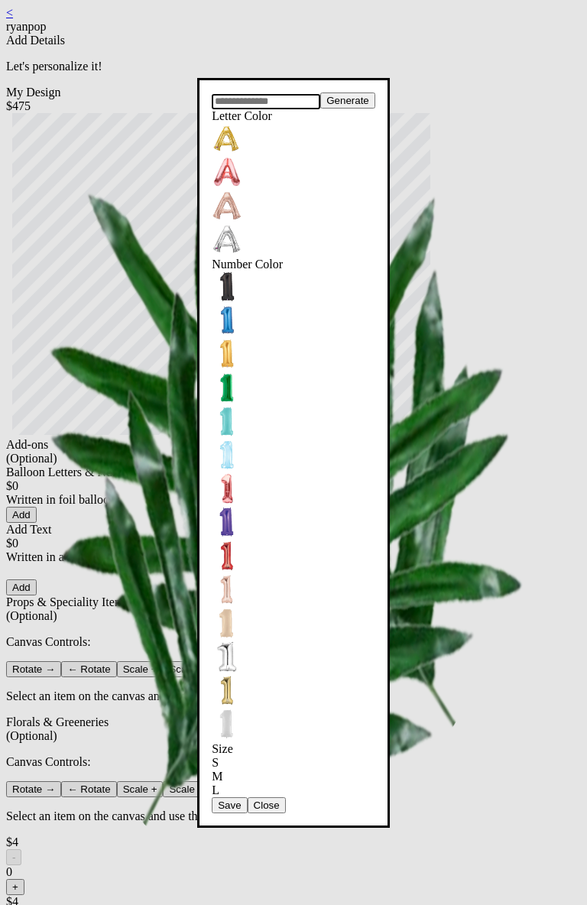
click at [234, 109] on input "text" at bounding box center [266, 101] width 109 height 15
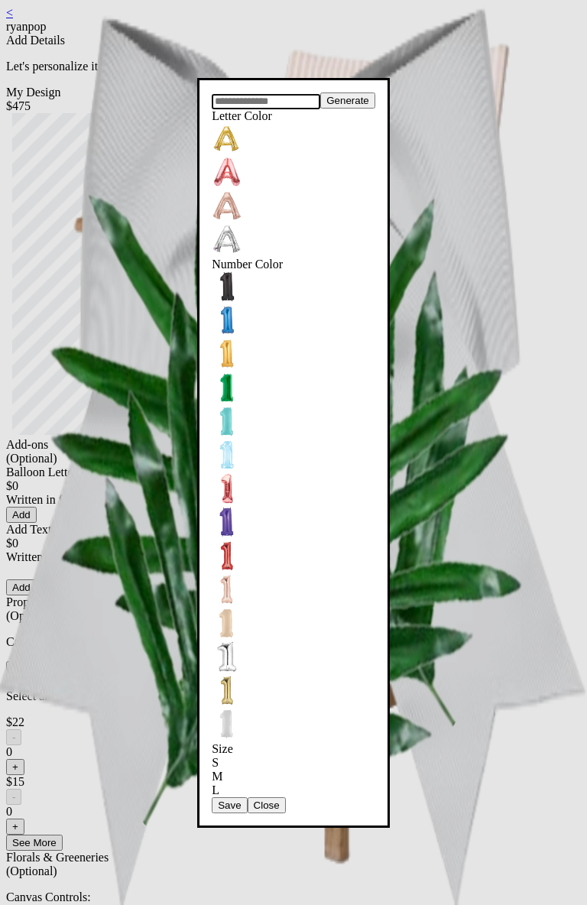
type input "*"
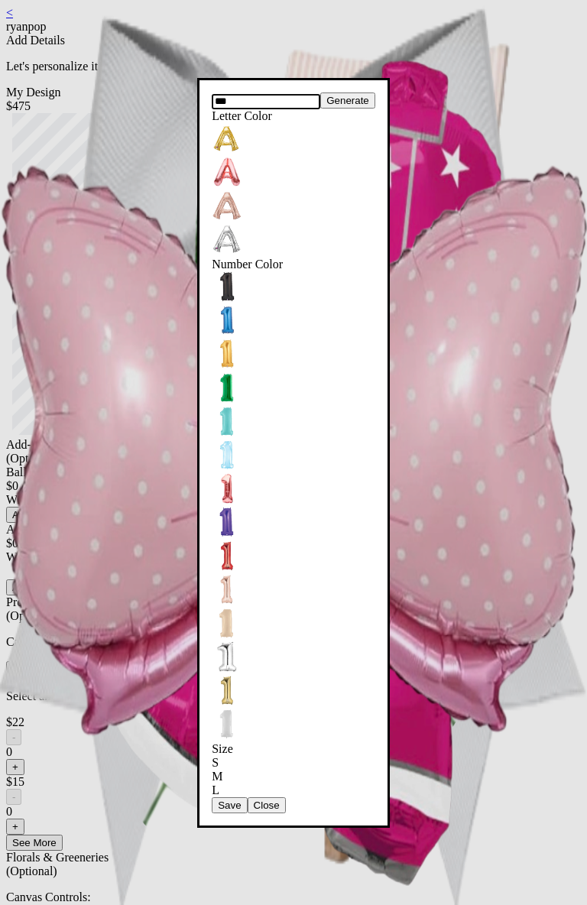
click at [278, 798] on form "Save Close" at bounding box center [294, 806] width 164 height 16
click at [247, 798] on button "Save" at bounding box center [229, 806] width 35 height 16
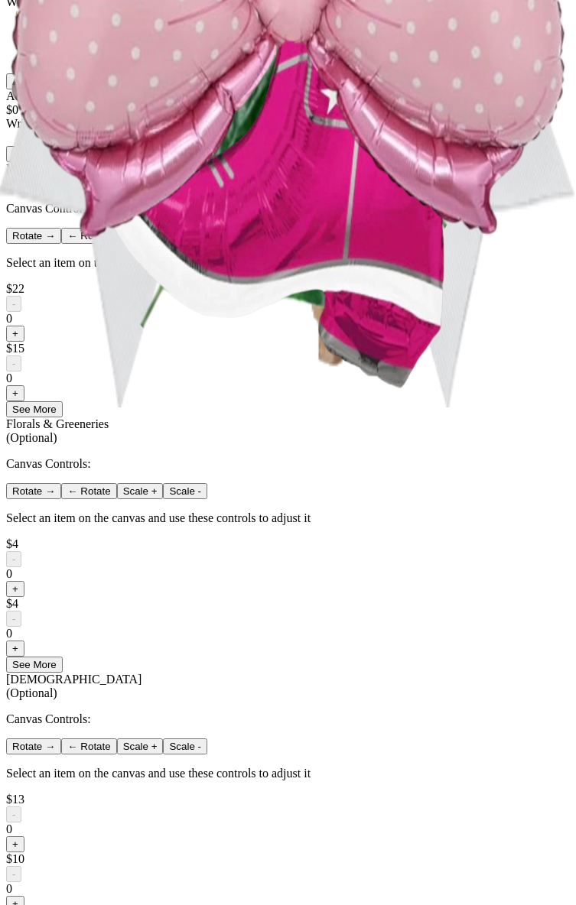
scroll to position [112, 0]
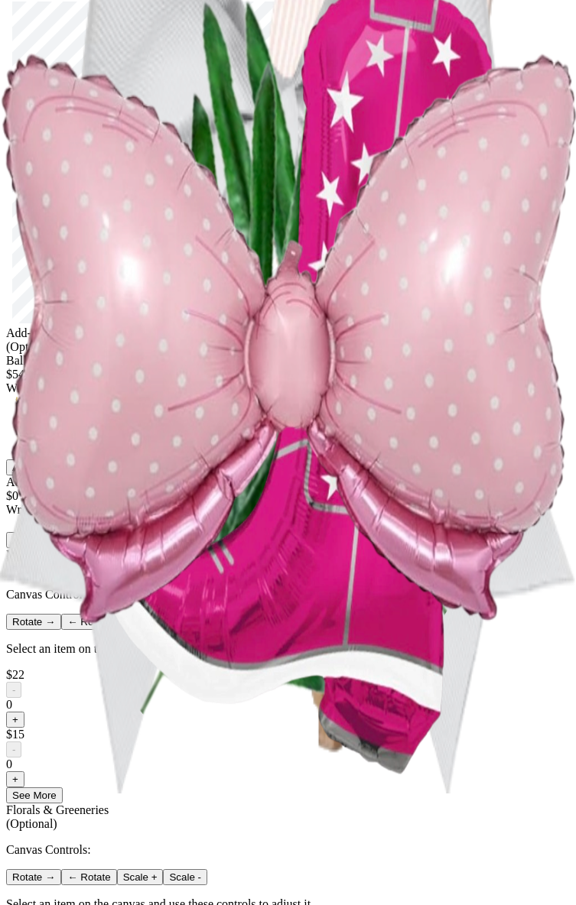
click at [37, 476] on button "Add" at bounding box center [21, 468] width 31 height 16
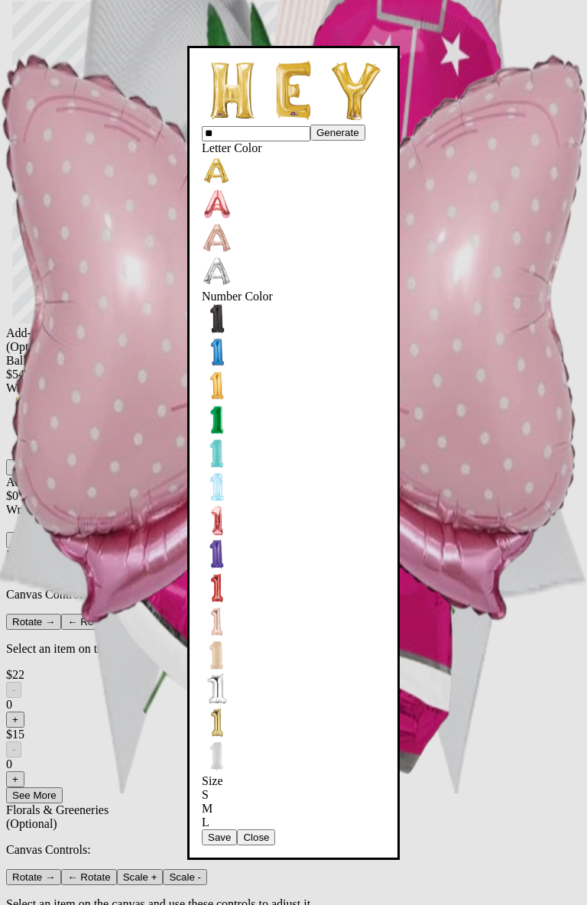
type input "*"
type input "****"
click at [237, 830] on button "Save" at bounding box center [219, 838] width 35 height 16
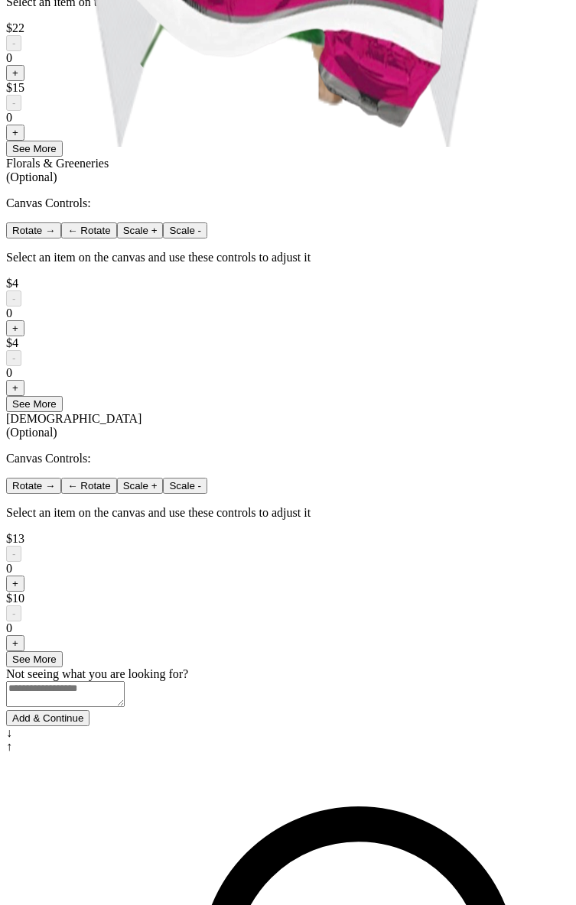
scroll to position [968, 0]
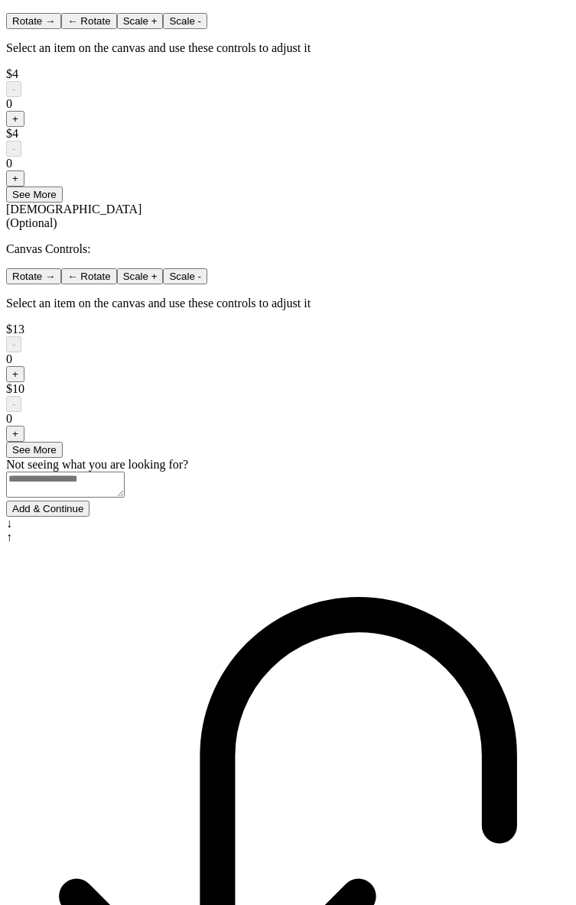
click at [363, 501] on div at bounding box center [288, 501] width 564 height 0
click at [89, 517] on button "Add & Continue" at bounding box center [47, 509] width 83 height 16
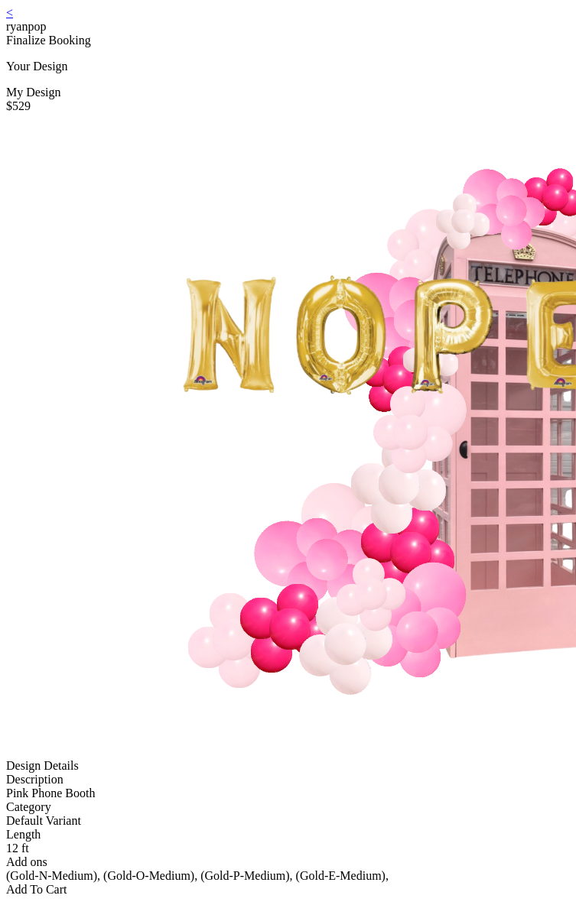
click at [13, 19] on link "<" at bounding box center [9, 12] width 7 height 13
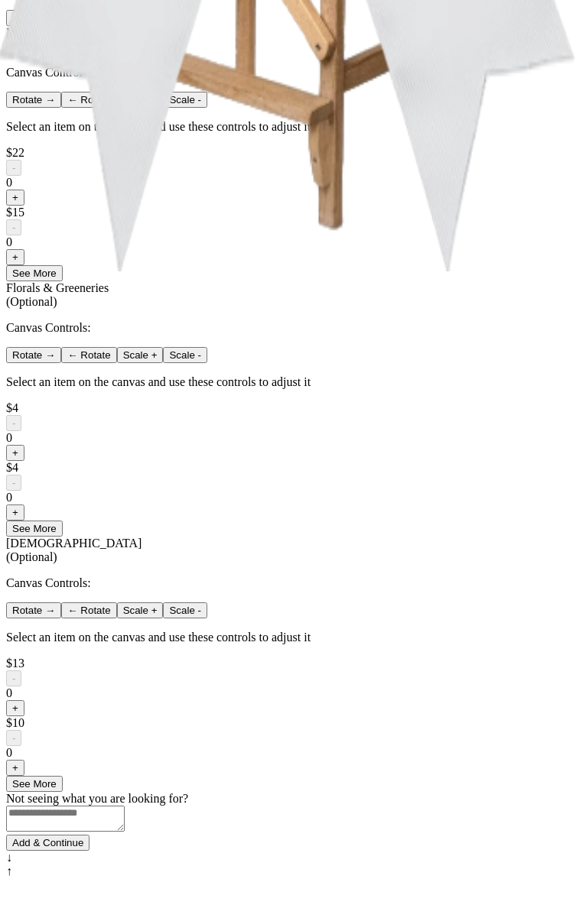
scroll to position [922, 0]
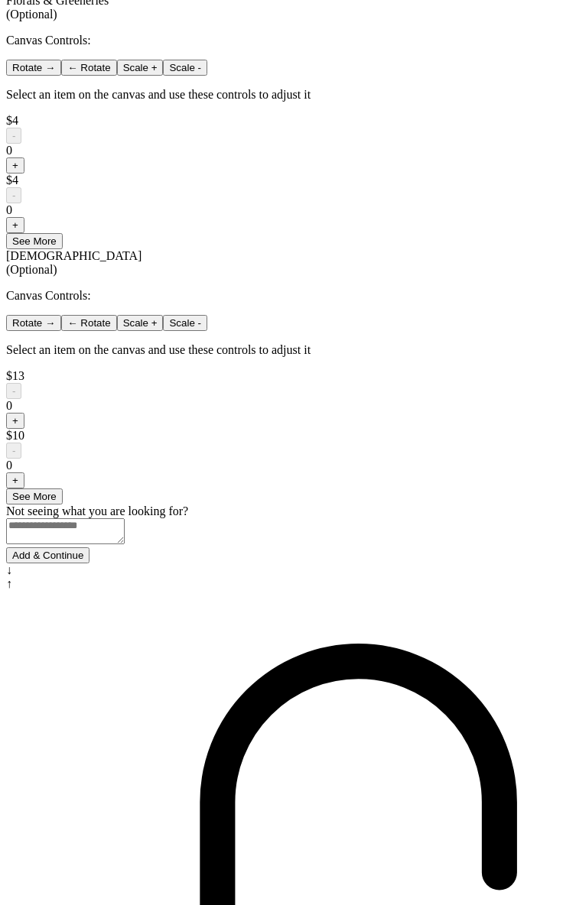
click at [89, 564] on button "Add & Continue" at bounding box center [47, 556] width 83 height 16
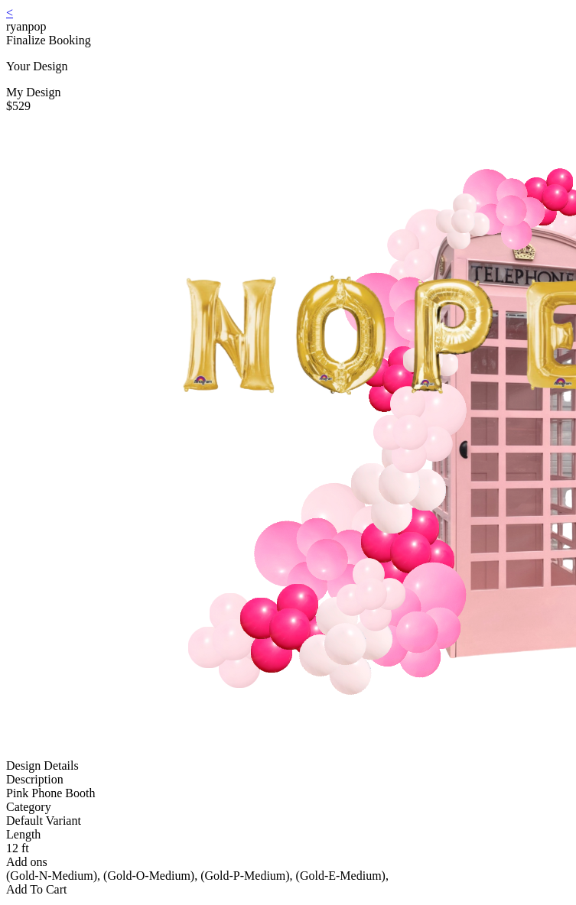
click at [13, 19] on link "<" at bounding box center [9, 12] width 7 height 13
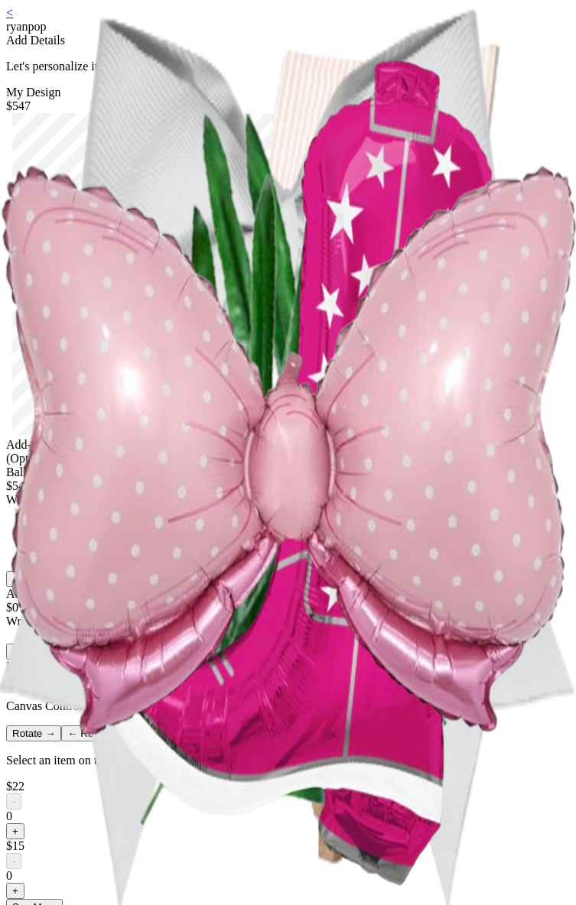
click at [37, 587] on button "Add" at bounding box center [21, 579] width 31 height 16
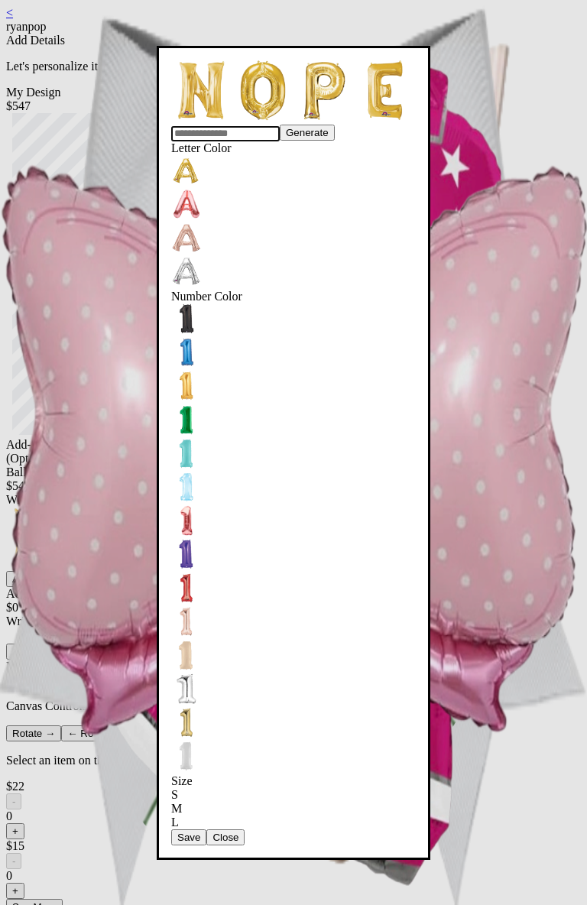
click at [206, 830] on button "Save" at bounding box center [188, 838] width 35 height 16
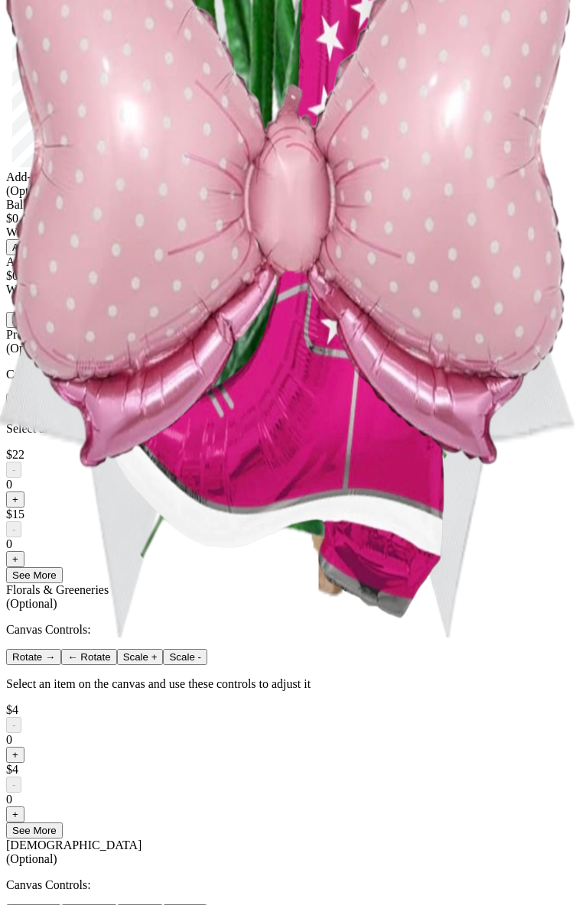
scroll to position [907, 0]
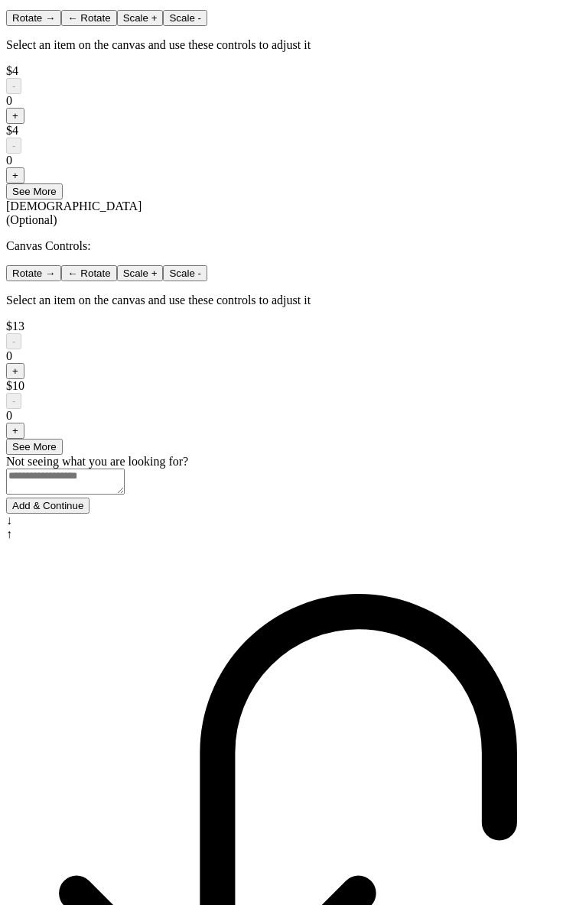
click at [89, 514] on button "Add & Continue" at bounding box center [47, 506] width 83 height 16
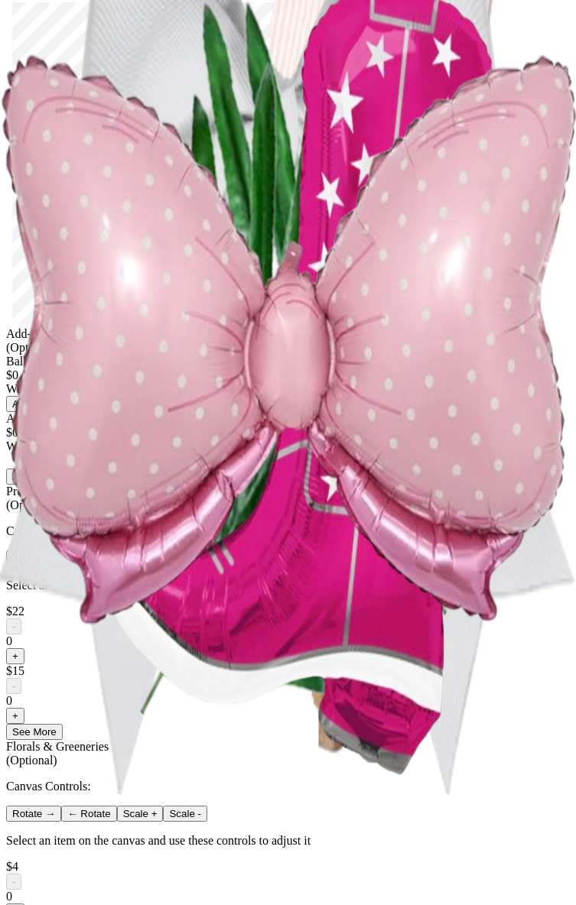
scroll to position [0, 0]
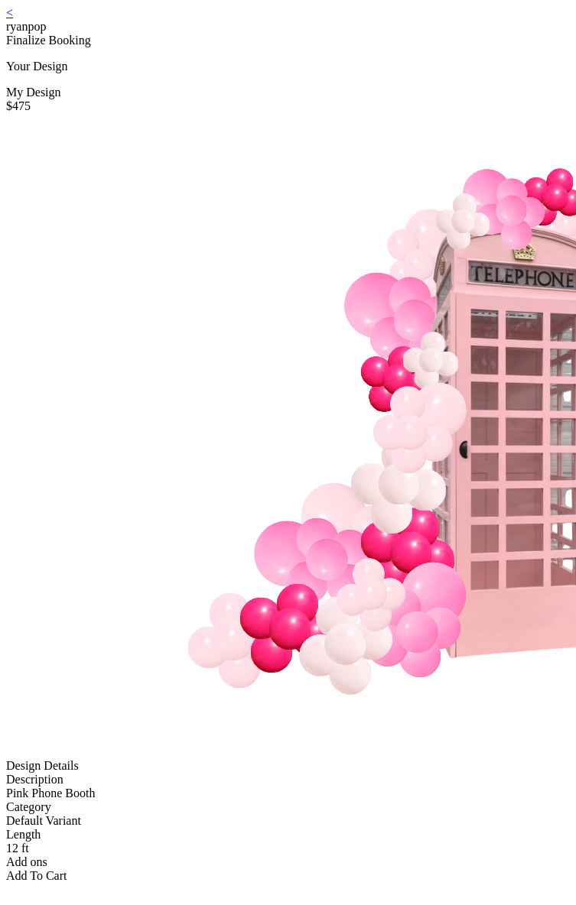
click at [13, 19] on link "<" at bounding box center [9, 12] width 7 height 13
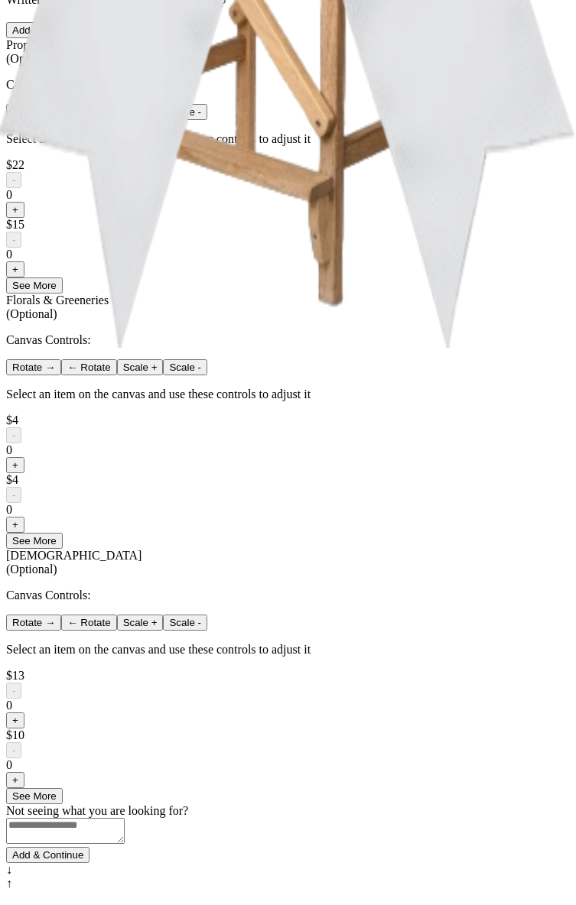
scroll to position [20, 0]
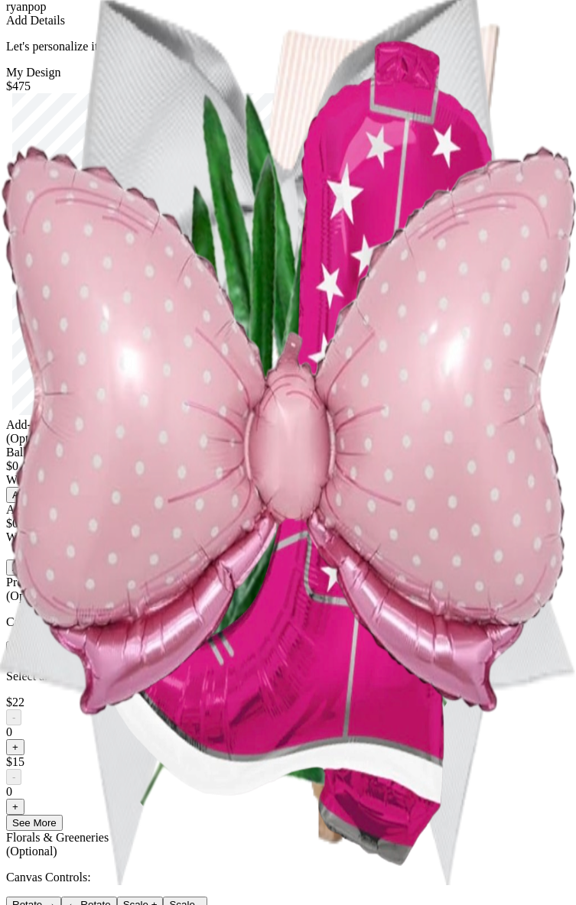
drag, startPoint x: 245, startPoint y: 618, endPoint x: 249, endPoint y: 591, distance: 27.2
click at [37, 503] on button "Add" at bounding box center [21, 495] width 31 height 16
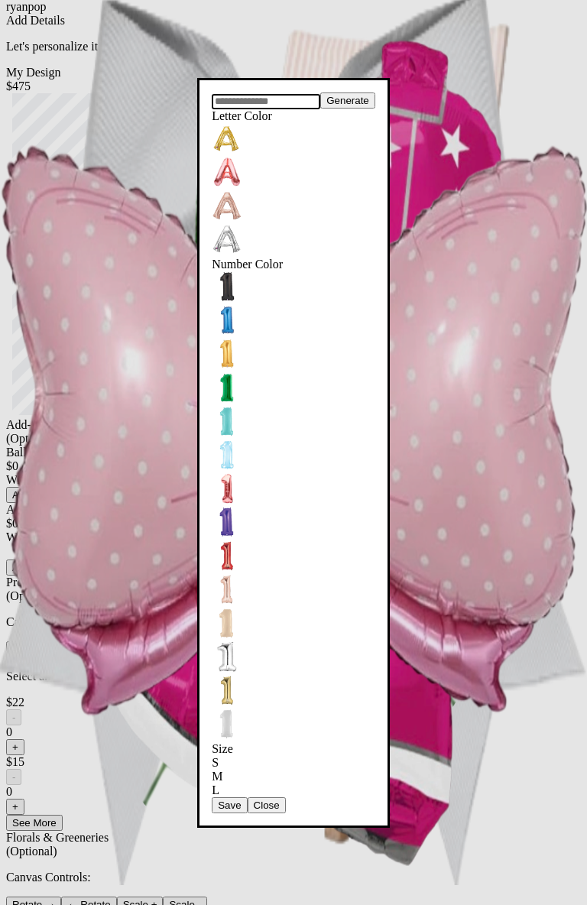
click at [294, 109] on input "text" at bounding box center [266, 101] width 109 height 15
type input "***"
click at [247, 798] on button "Save" at bounding box center [229, 806] width 35 height 16
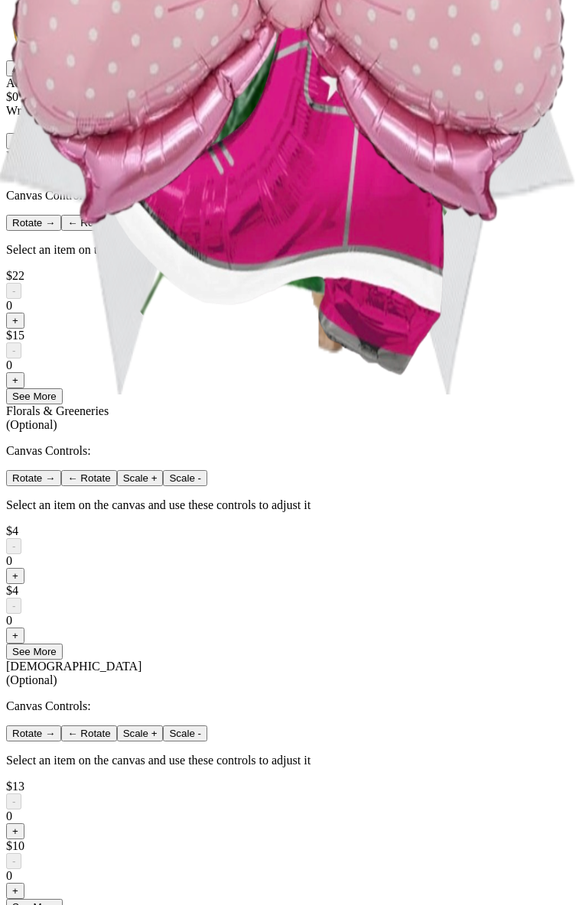
scroll to position [179, 0]
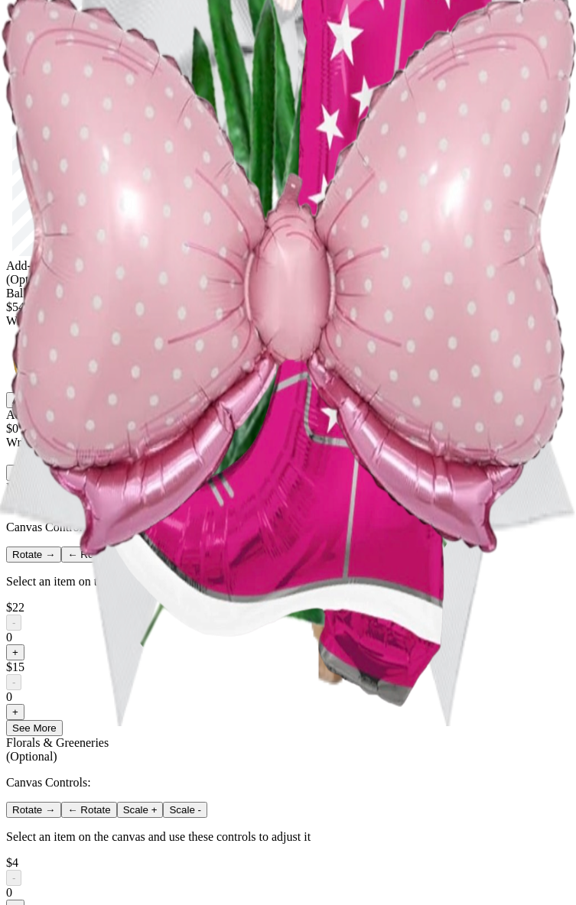
click at [37, 408] on button "Add" at bounding box center [21, 400] width 31 height 16
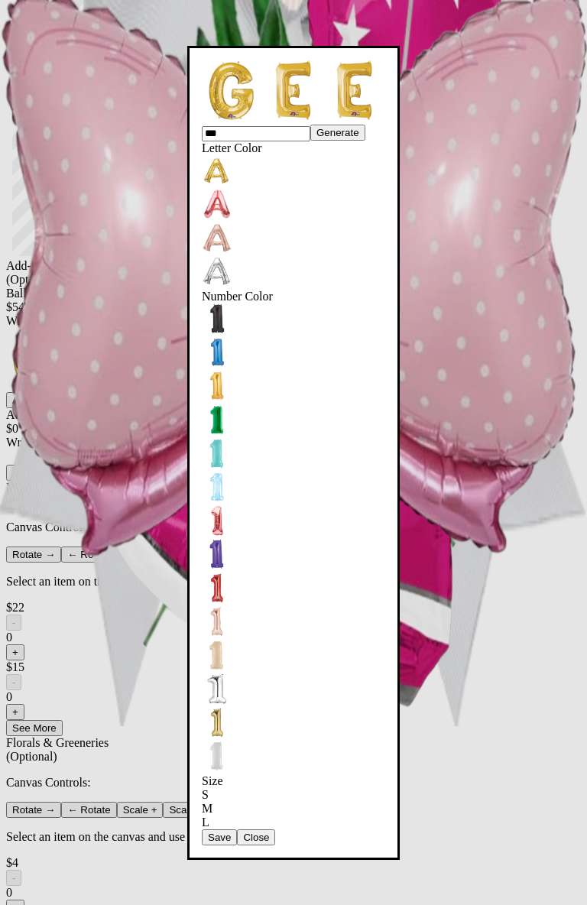
click at [400, 345] on dialog "*** Generate Letter Color Number Color Size S M L Save Close" at bounding box center [293, 453] width 213 height 814
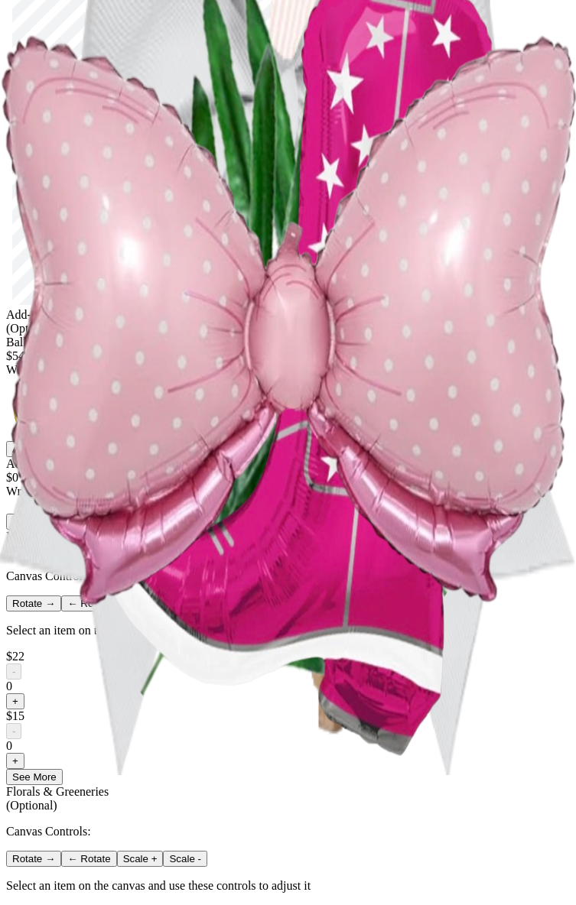
scroll to position [0, 0]
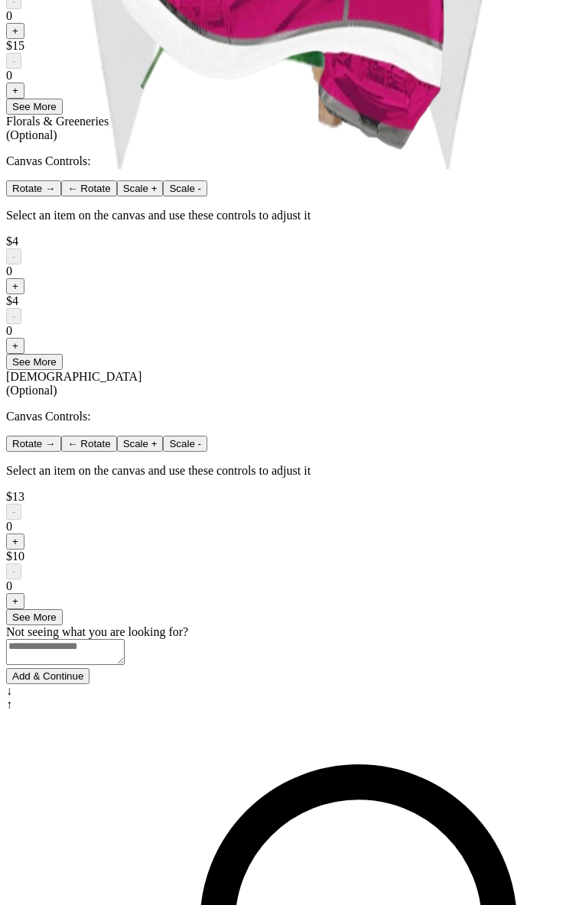
scroll to position [907, 0]
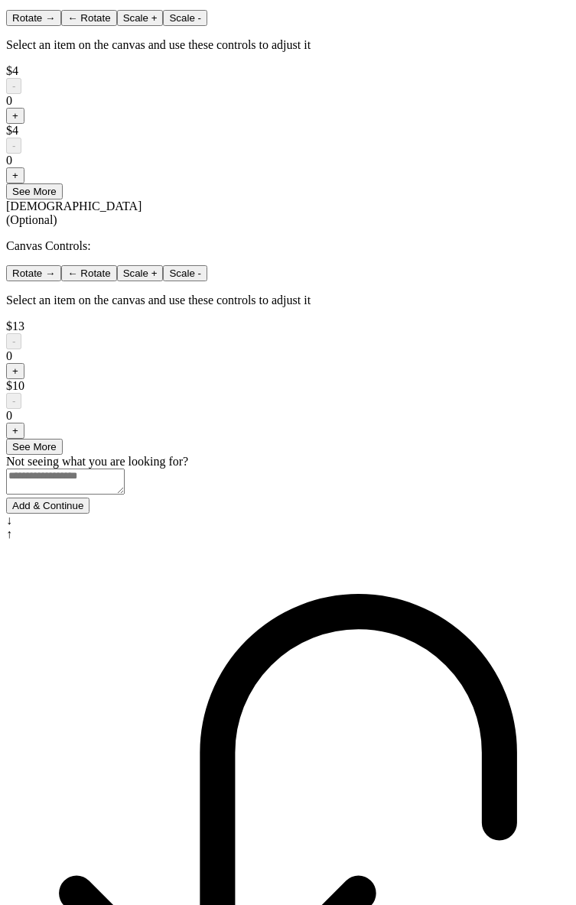
click at [89, 514] on button "Add & Continue" at bounding box center [47, 506] width 83 height 16
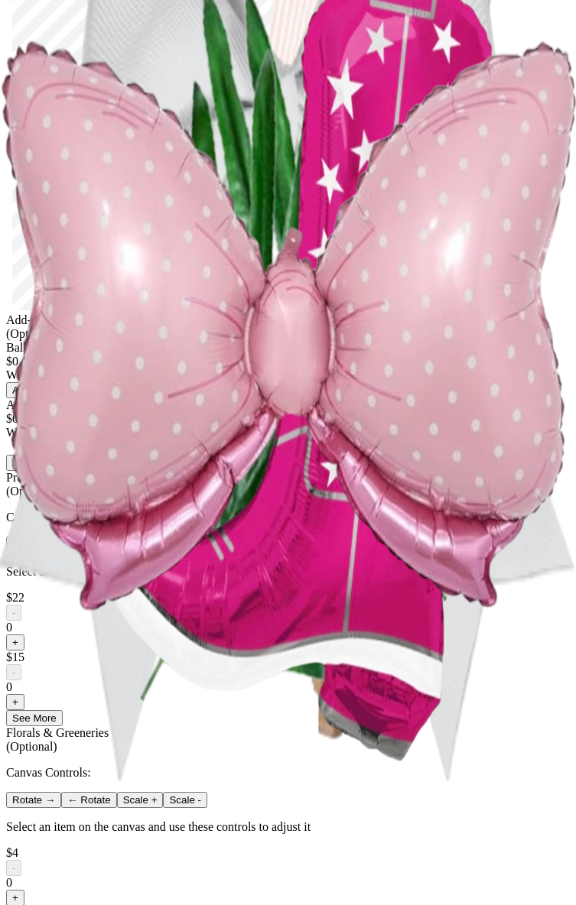
scroll to position [0, 0]
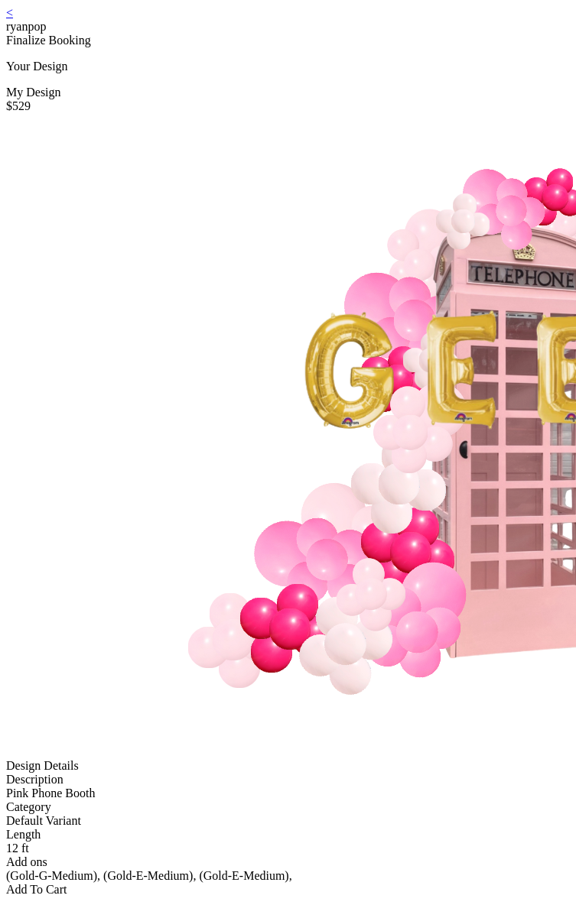
click at [13, 19] on link "<" at bounding box center [9, 12] width 7 height 13
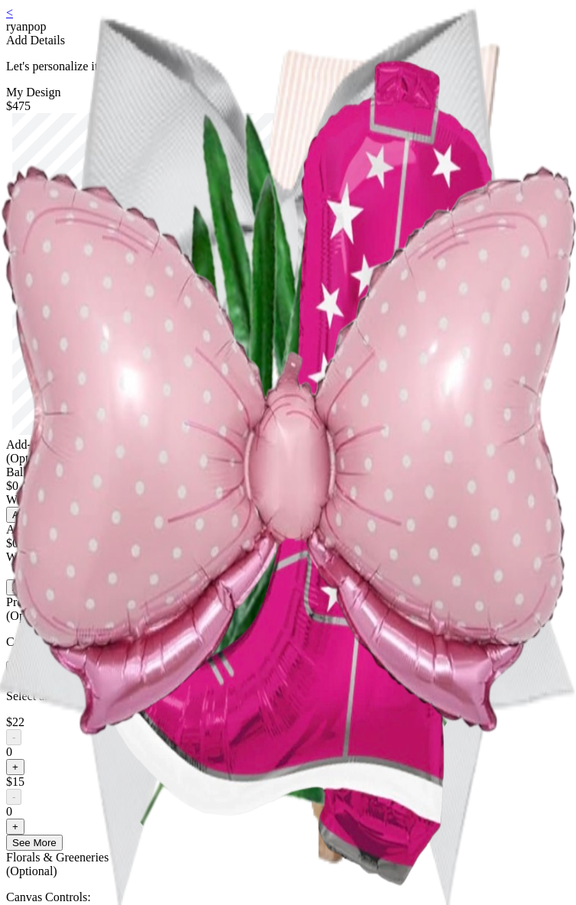
click at [37, 523] on button "Add" at bounding box center [21, 515] width 31 height 16
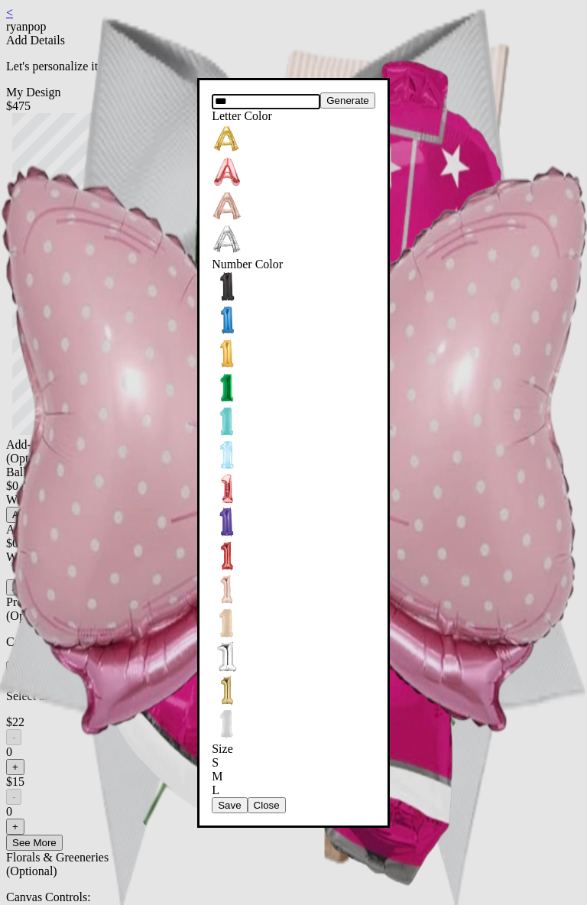
type input "***"
click at [247, 798] on button "Save" at bounding box center [229, 806] width 35 height 16
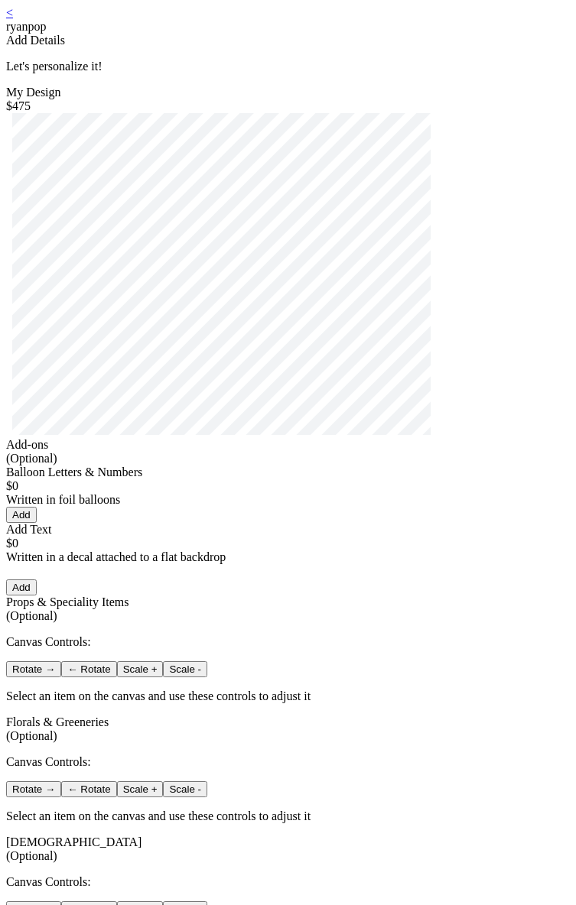
click at [37, 523] on button "Add" at bounding box center [21, 515] width 31 height 16
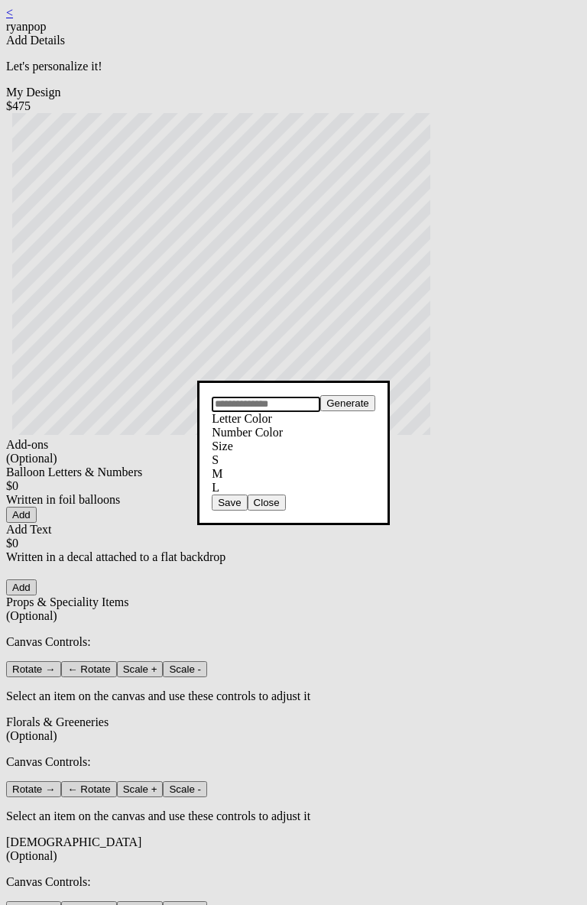
click at [320, 395] on button "Generate" at bounding box center [347, 403] width 55 height 16
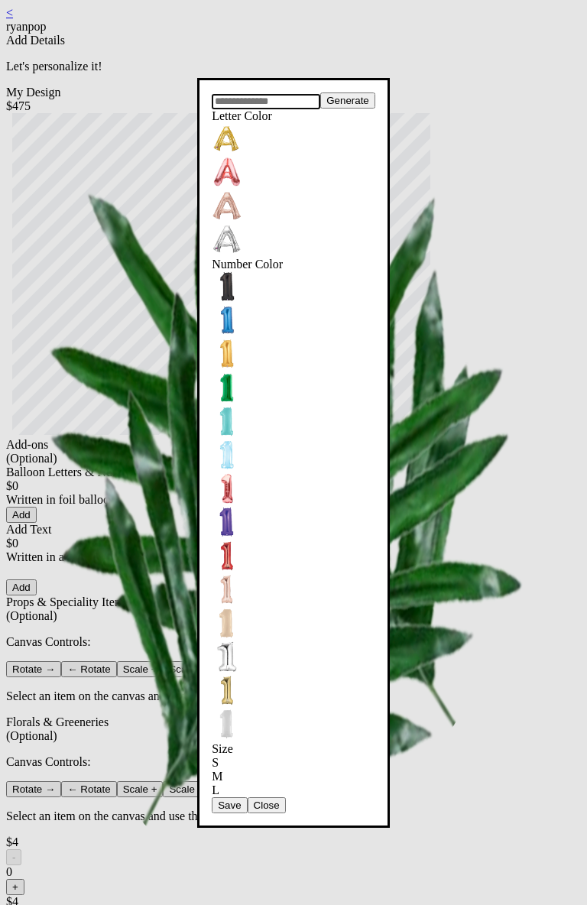
click at [252, 317] on div "Generate Letter Color Number Color Size S M L Save Close" at bounding box center [294, 453] width 164 height 721
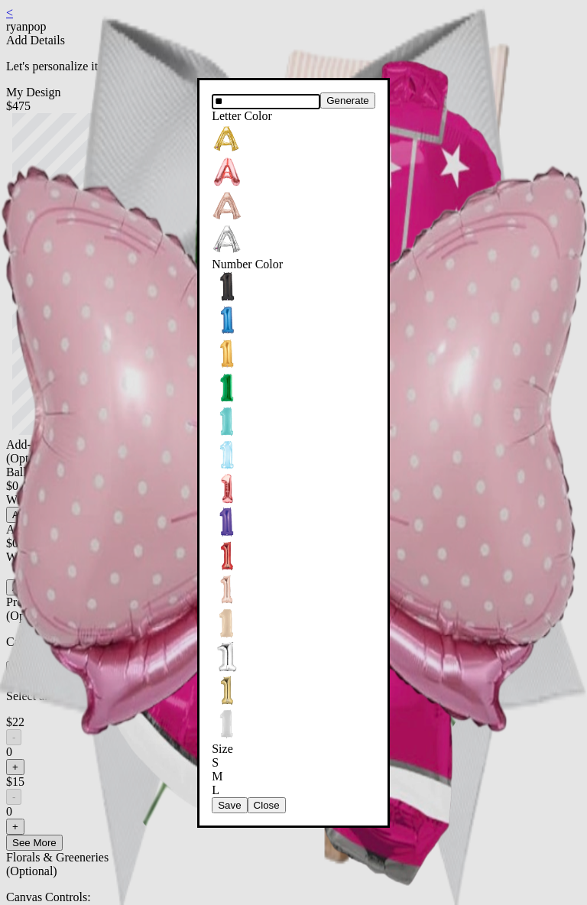
type input "**"
click at [247, 798] on button "Save" at bounding box center [229, 806] width 35 height 16
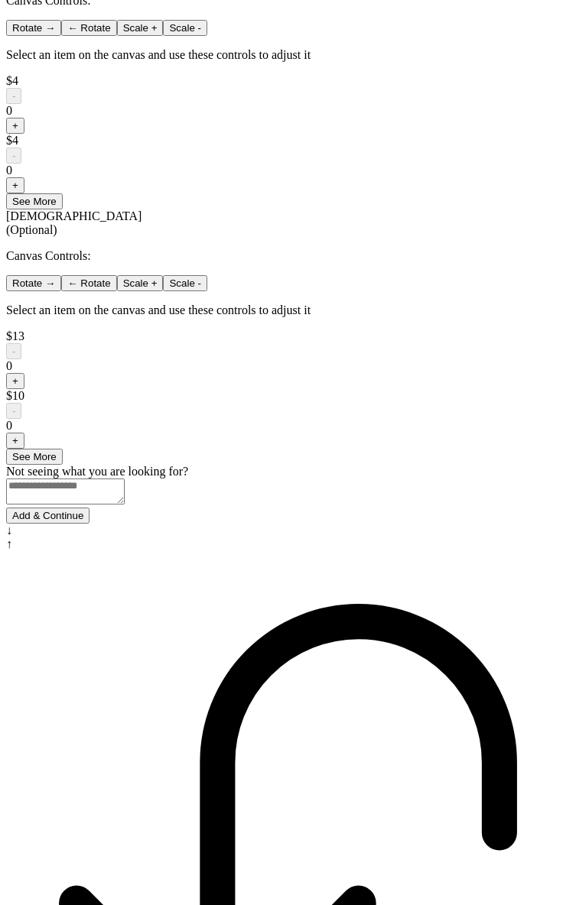
scroll to position [907, 0]
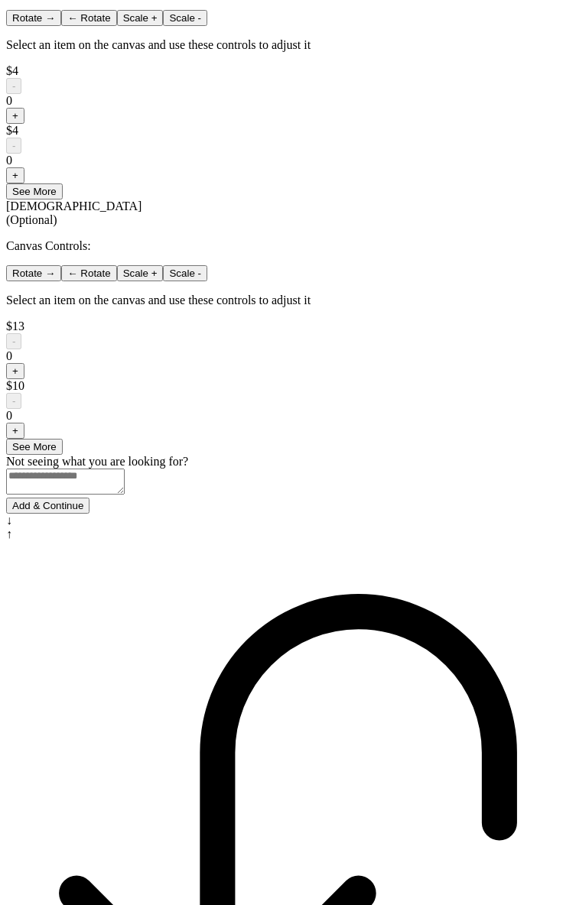
click at [89, 514] on button "Add & Continue" at bounding box center [47, 506] width 83 height 16
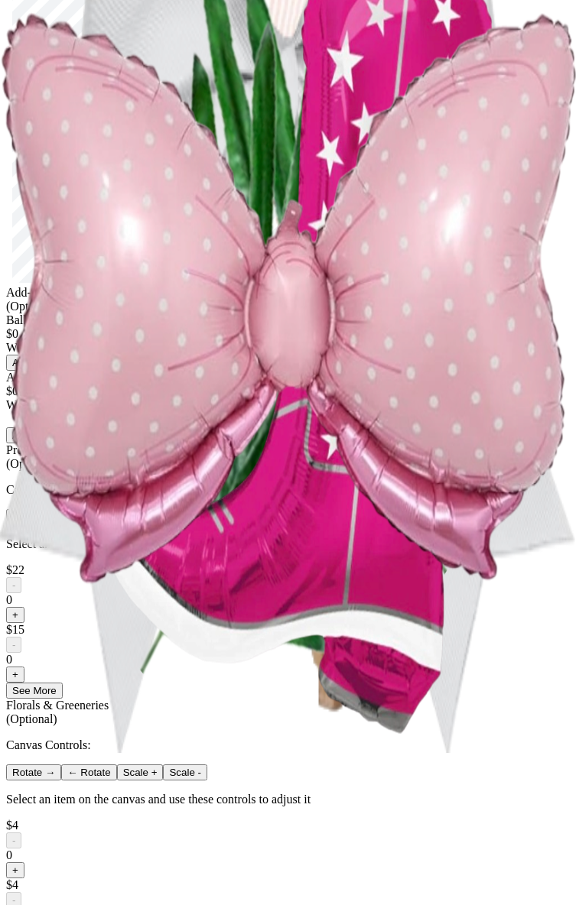
scroll to position [0, 0]
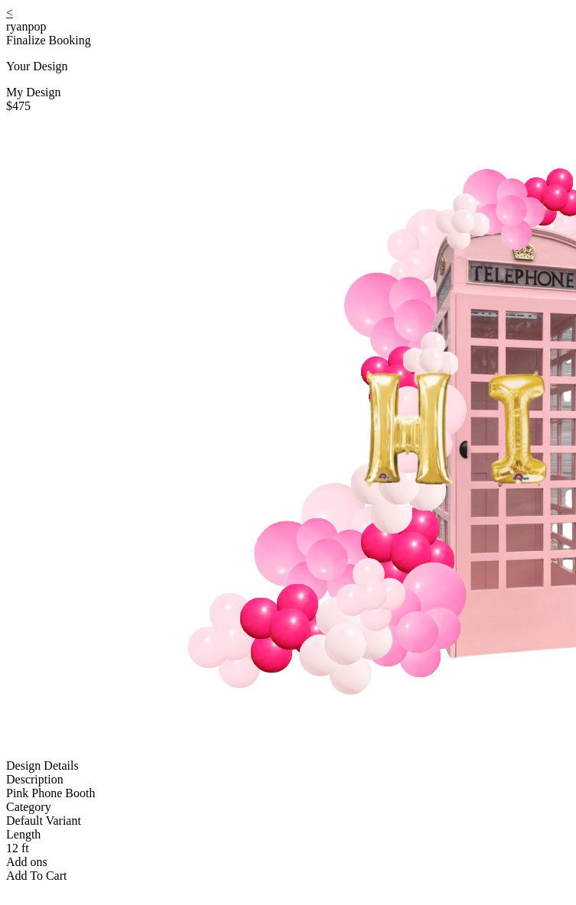
click at [13, 19] on link "<" at bounding box center [9, 12] width 7 height 13
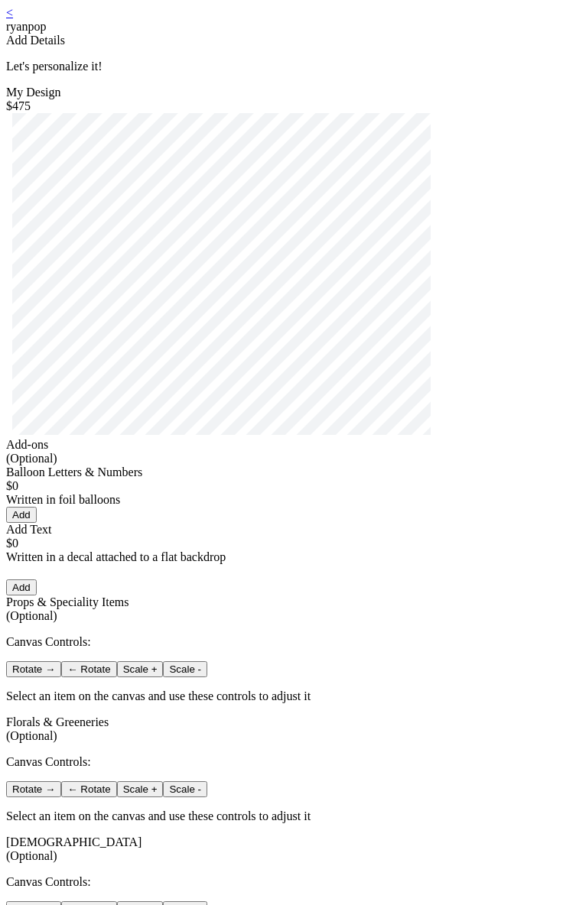
click at [37, 523] on button "Add" at bounding box center [21, 515] width 31 height 16
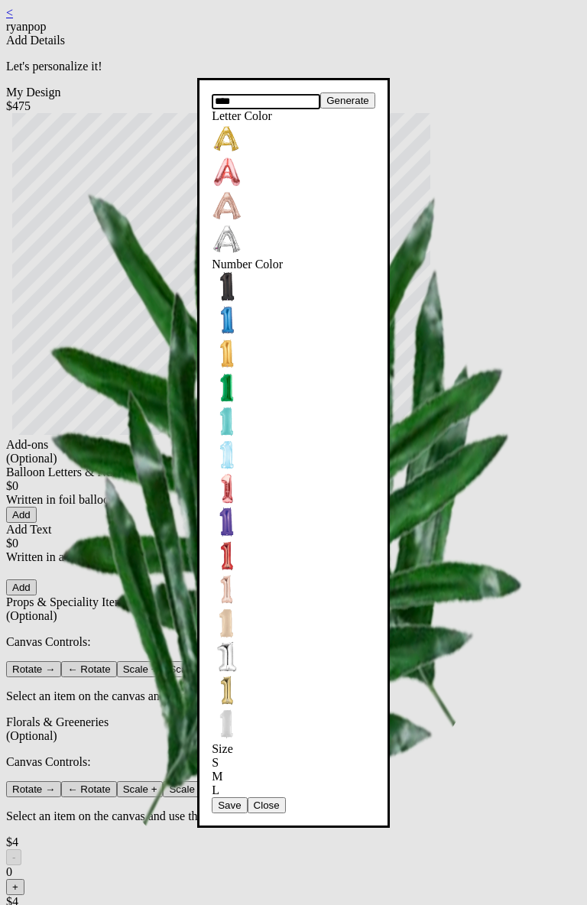
type input "****"
click at [247, 798] on button "Save" at bounding box center [229, 806] width 35 height 16
